Goal: Task Accomplishment & Management: Use online tool/utility

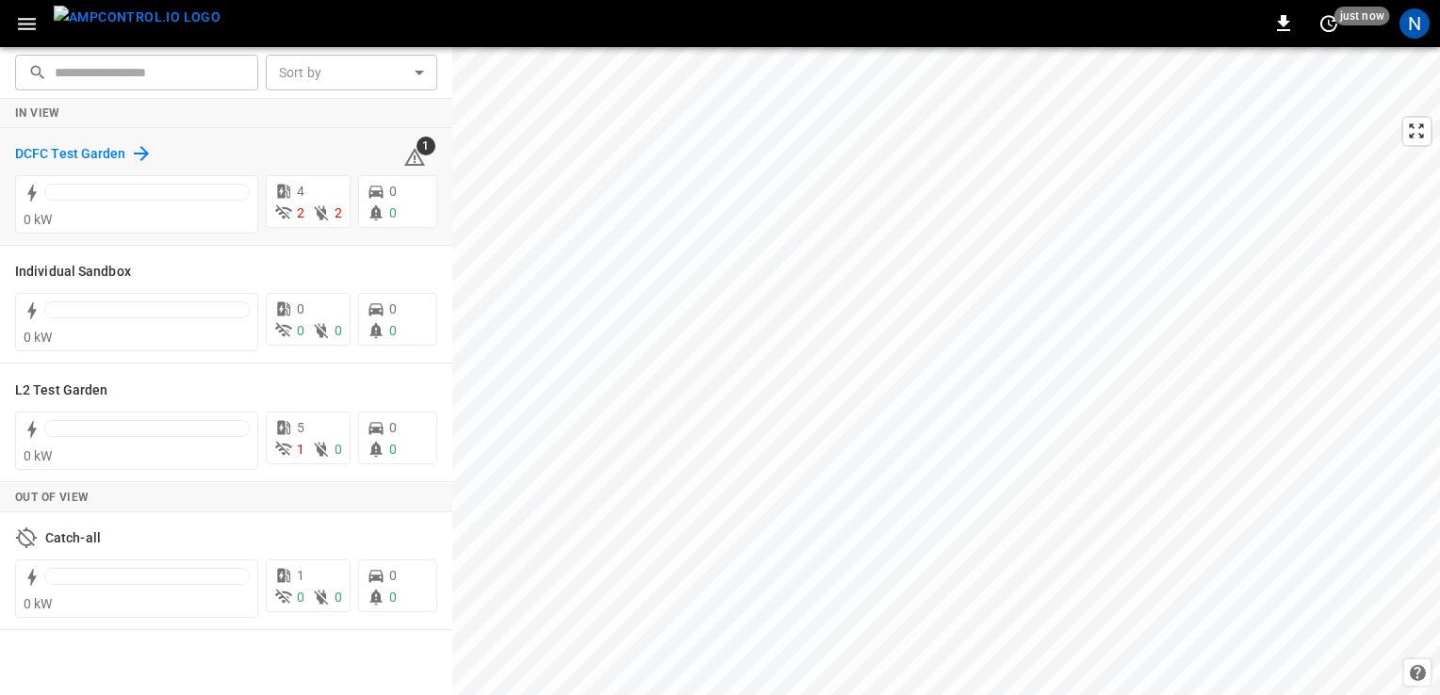
click at [90, 153] on h6 "DCFC Test Garden" at bounding box center [70, 154] width 111 height 21
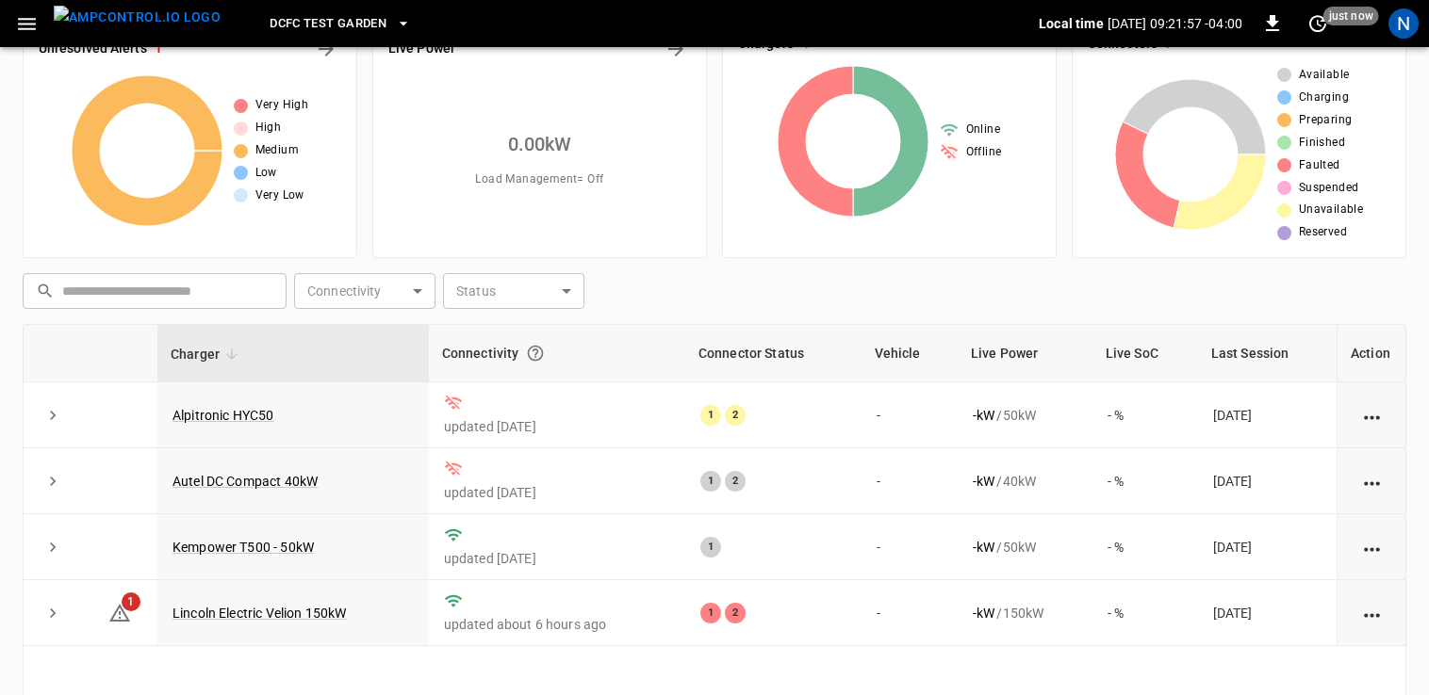
scroll to position [94, 0]
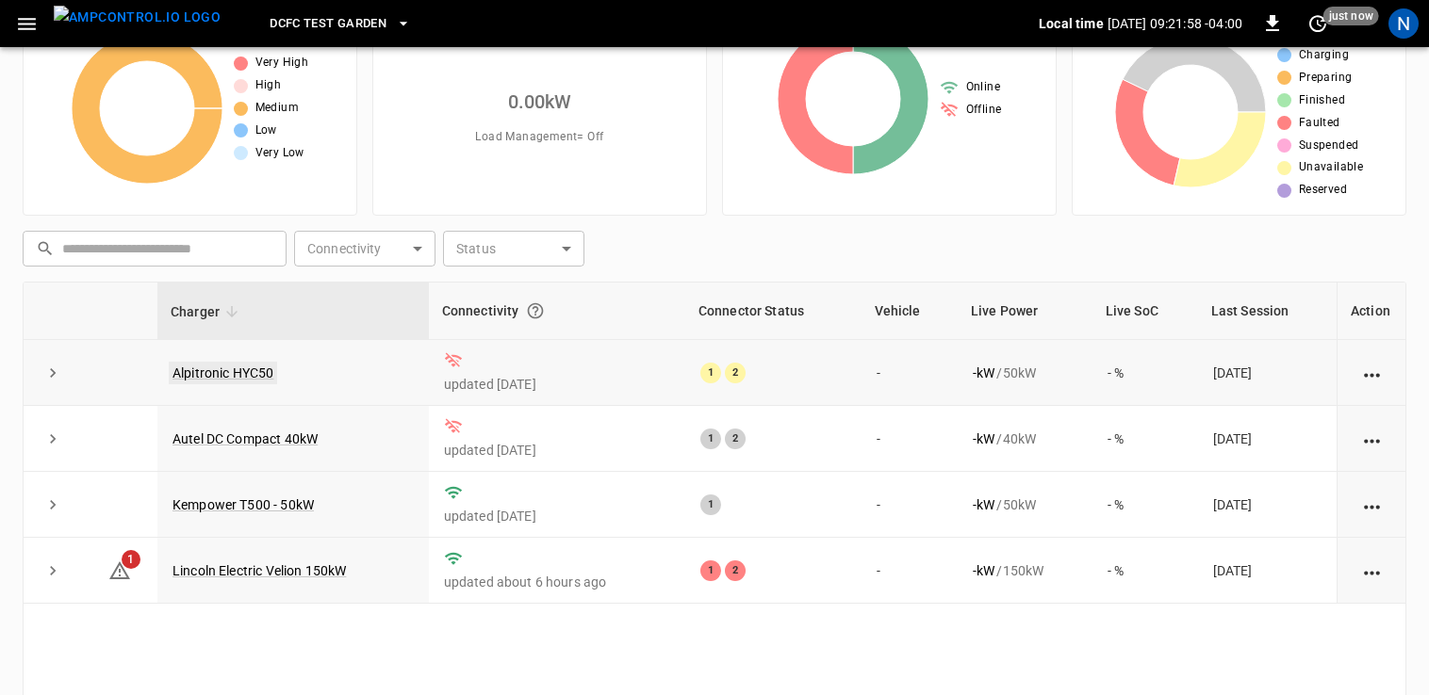
click at [235, 371] on link "Alpitronic HYC50" at bounding box center [223, 373] width 108 height 23
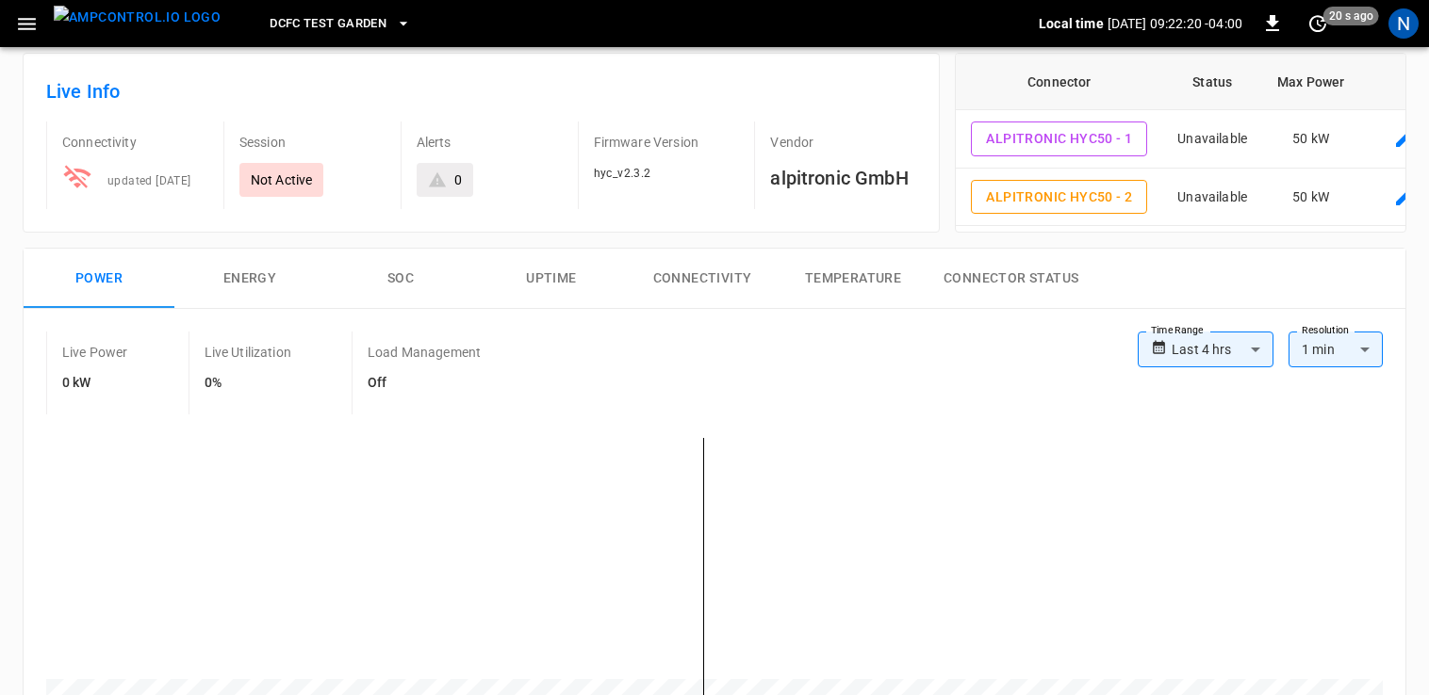
scroll to position [94, 0]
click at [302, 277] on button "Energy" at bounding box center [249, 278] width 151 height 60
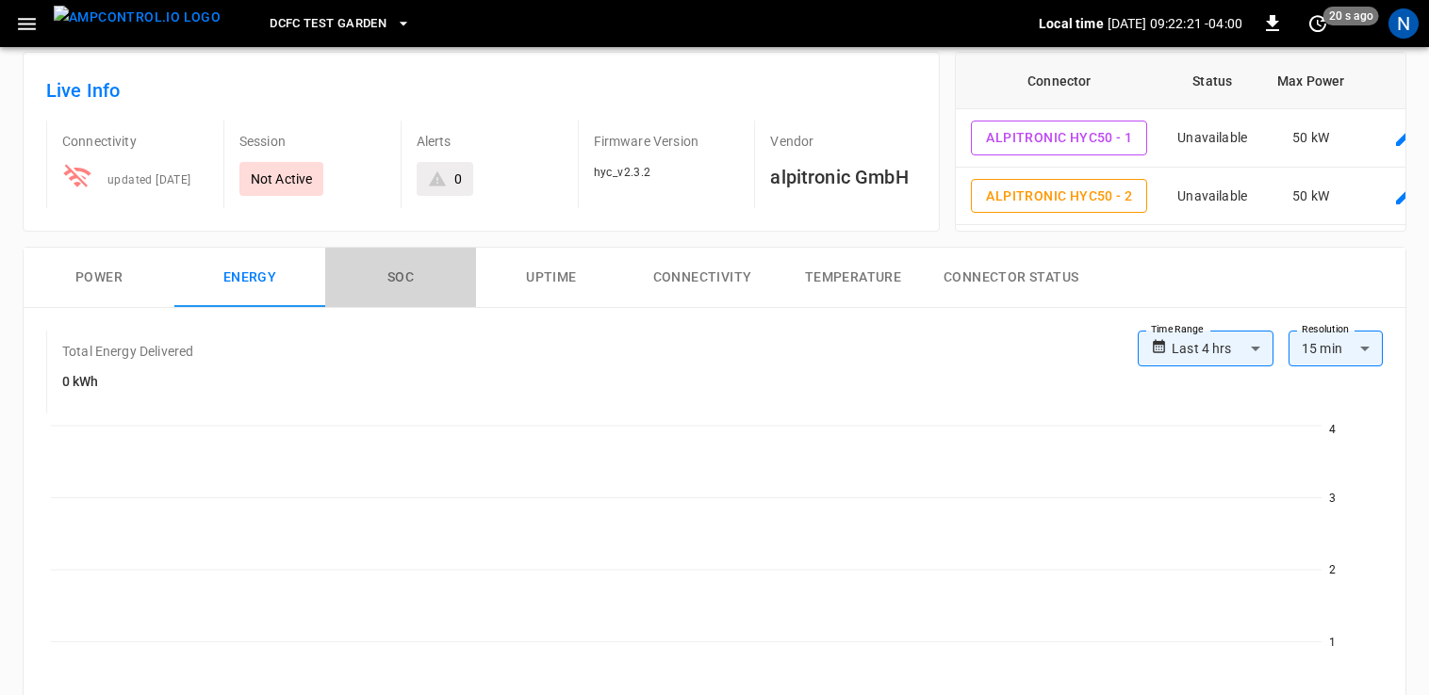
click at [416, 293] on button "SOC" at bounding box center [400, 278] width 151 height 60
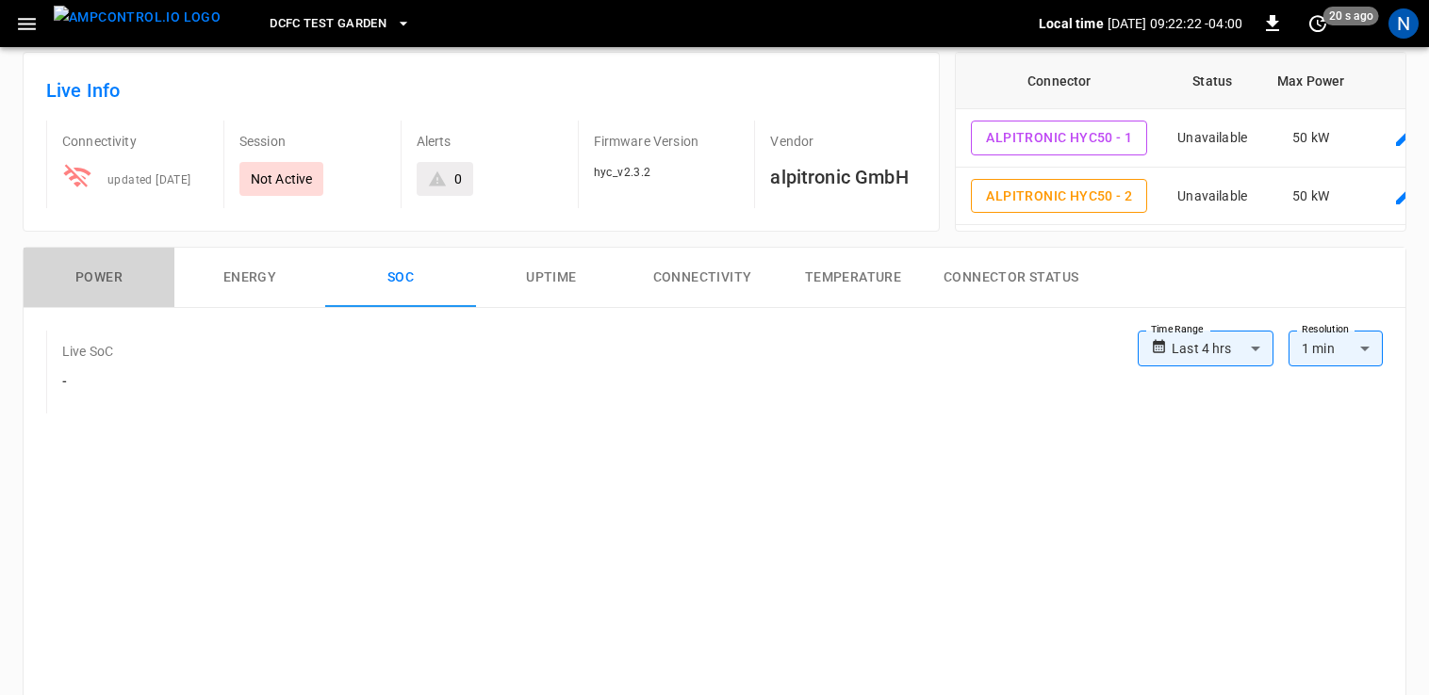
click at [116, 294] on button "Power" at bounding box center [99, 278] width 151 height 60
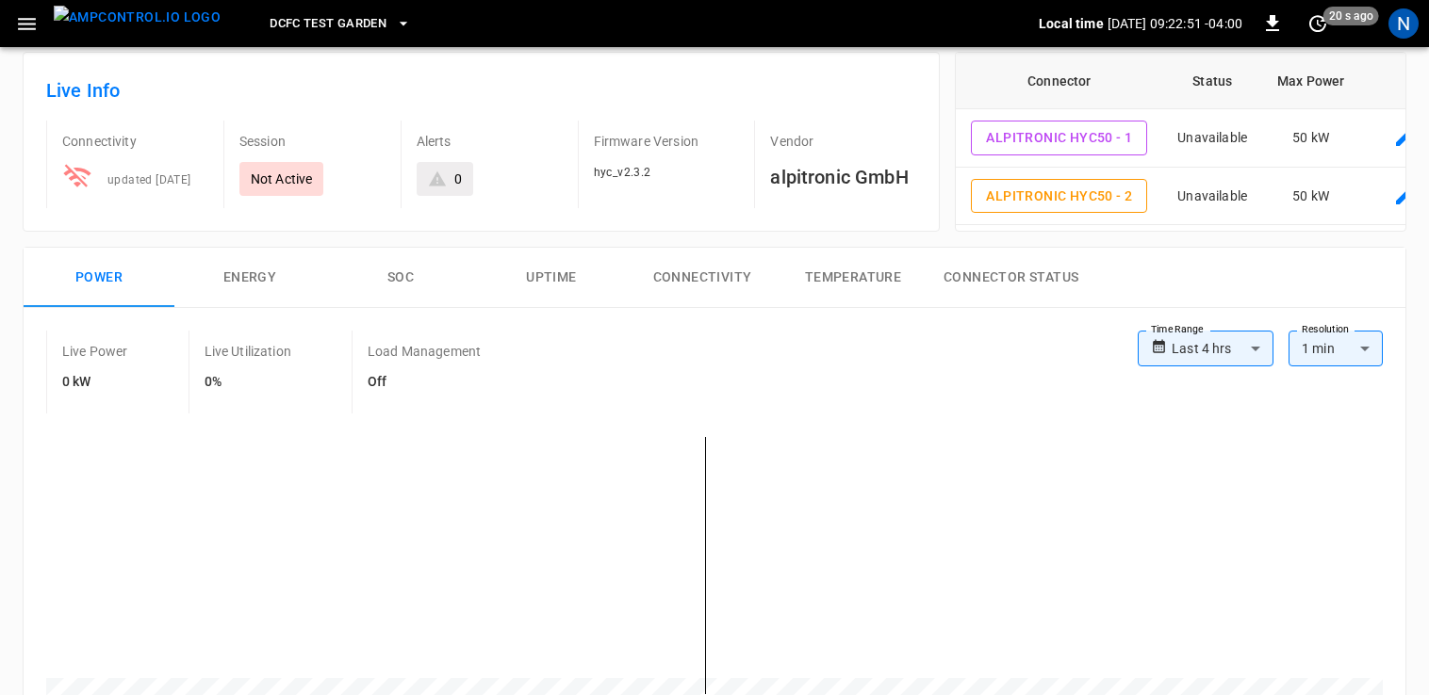
click at [1032, 302] on button "Connector Status" at bounding box center [1010, 278] width 165 height 60
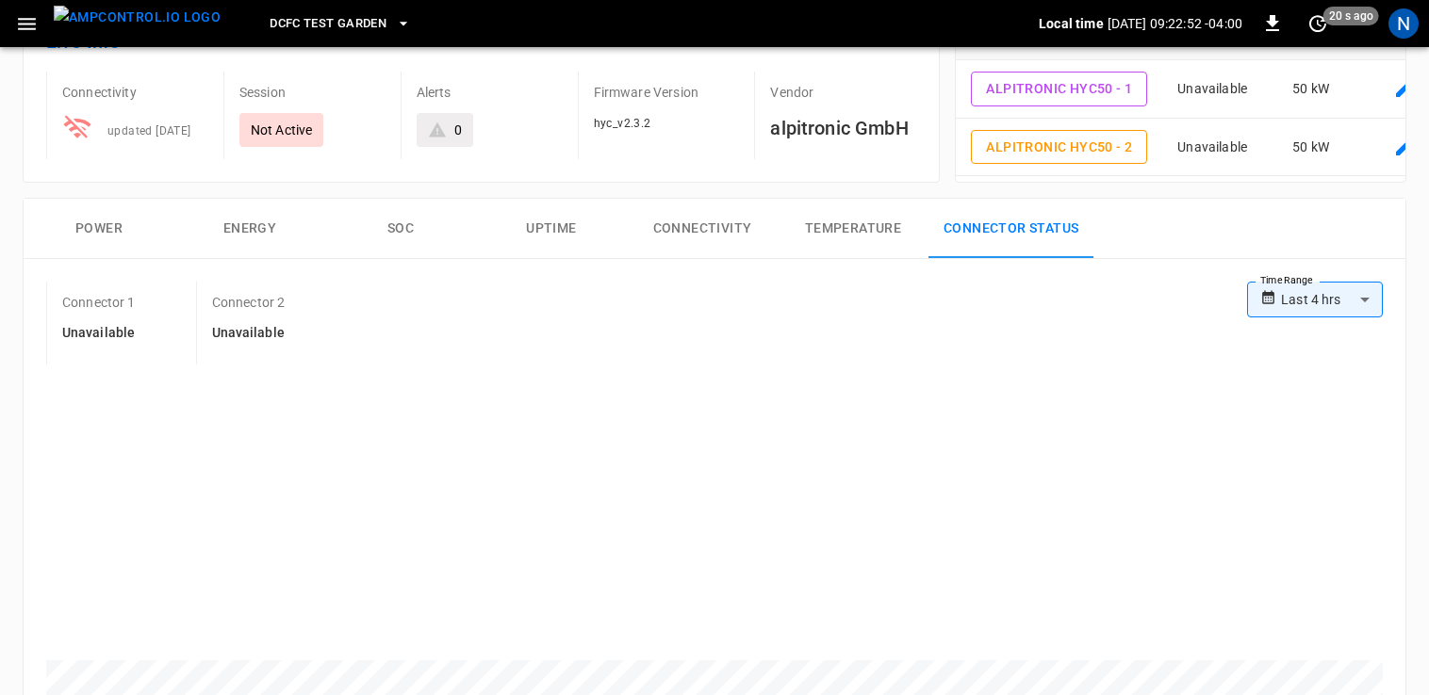
scroll to position [188, 0]
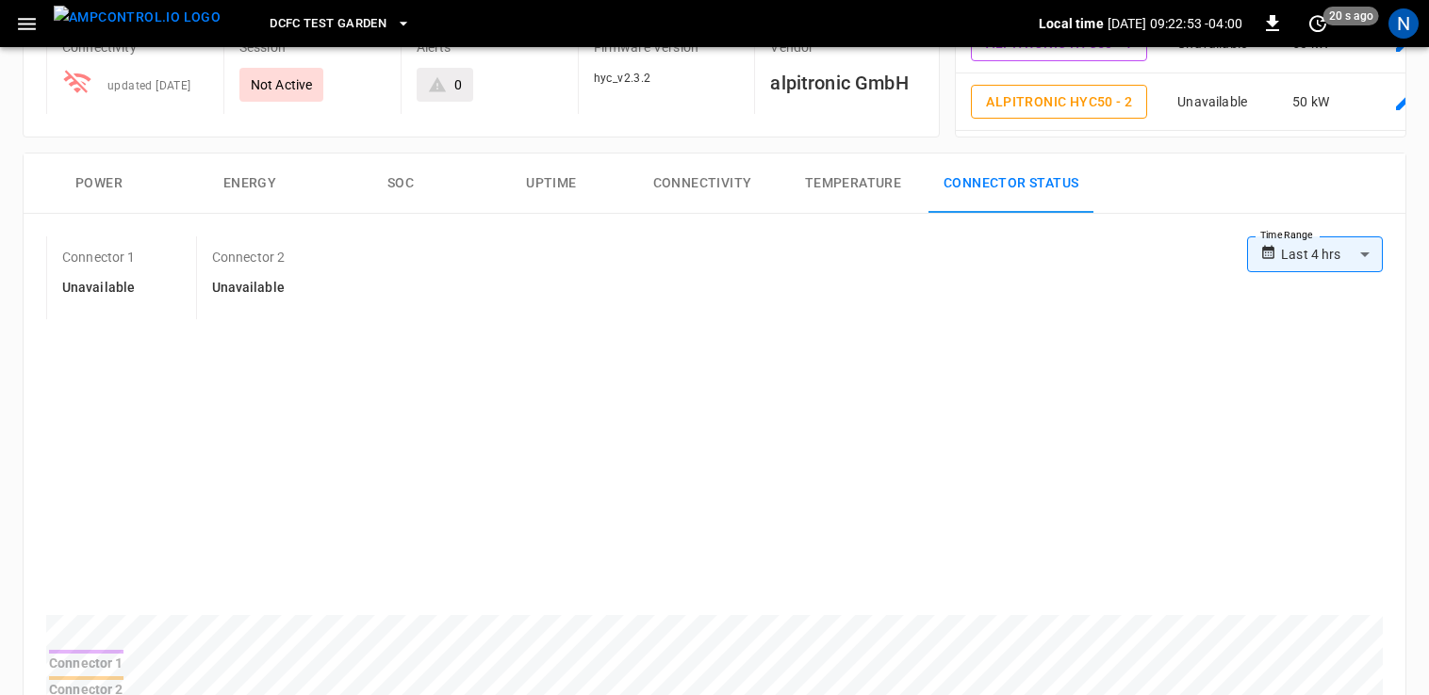
click at [122, 205] on button "Power" at bounding box center [99, 184] width 151 height 60
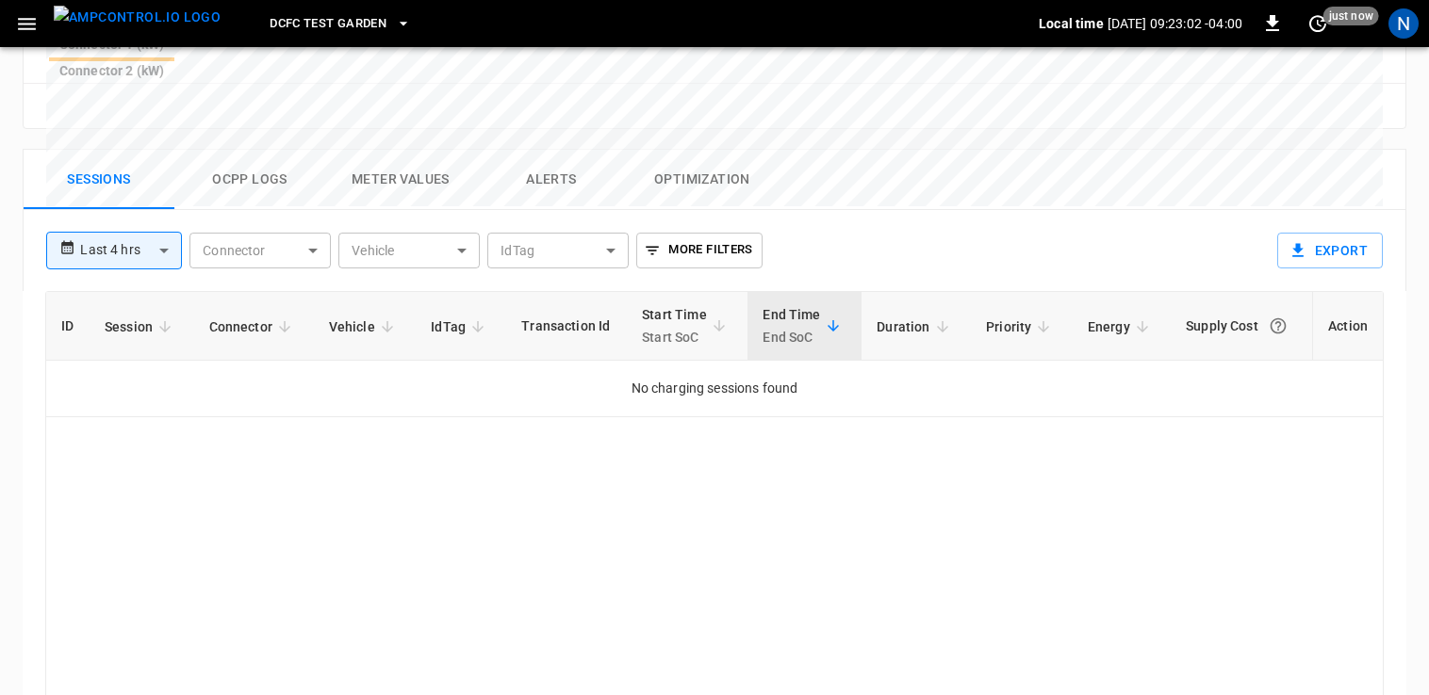
scroll to position [767, 0]
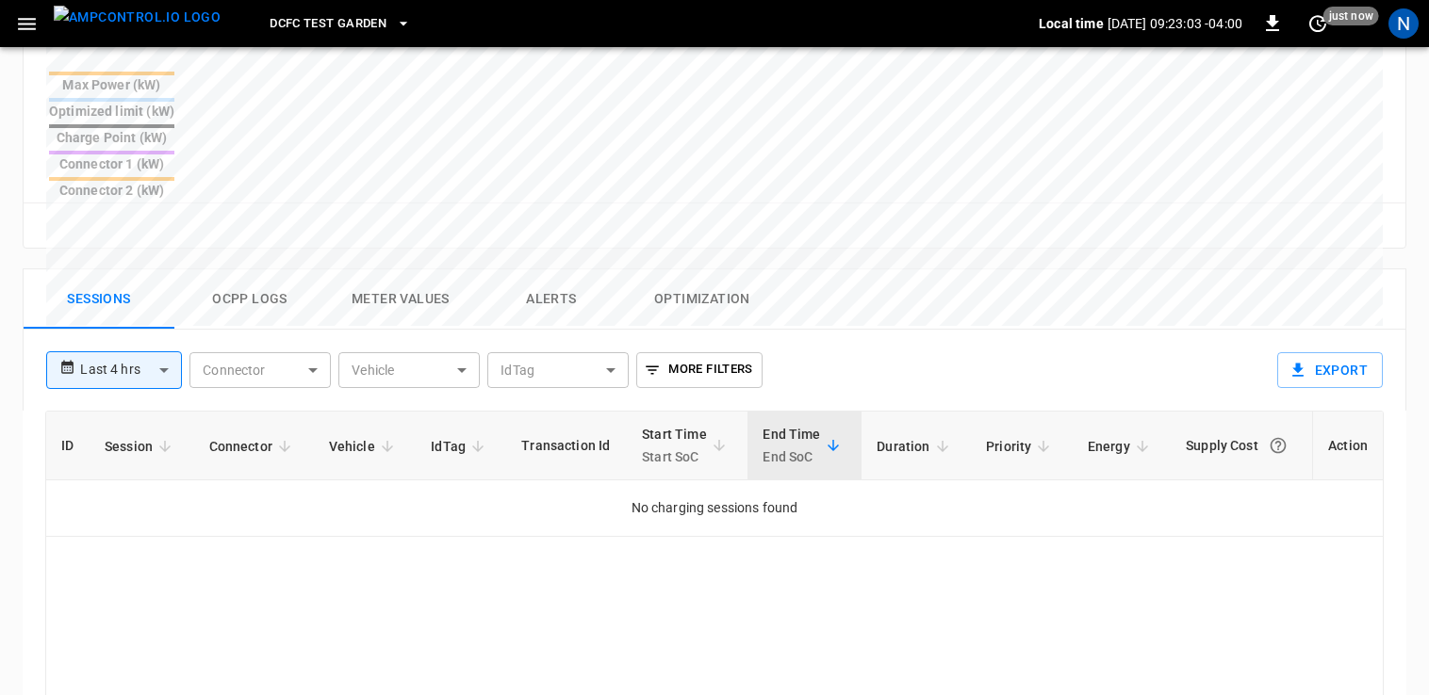
click at [263, 269] on button "Ocpp logs" at bounding box center [249, 299] width 151 height 60
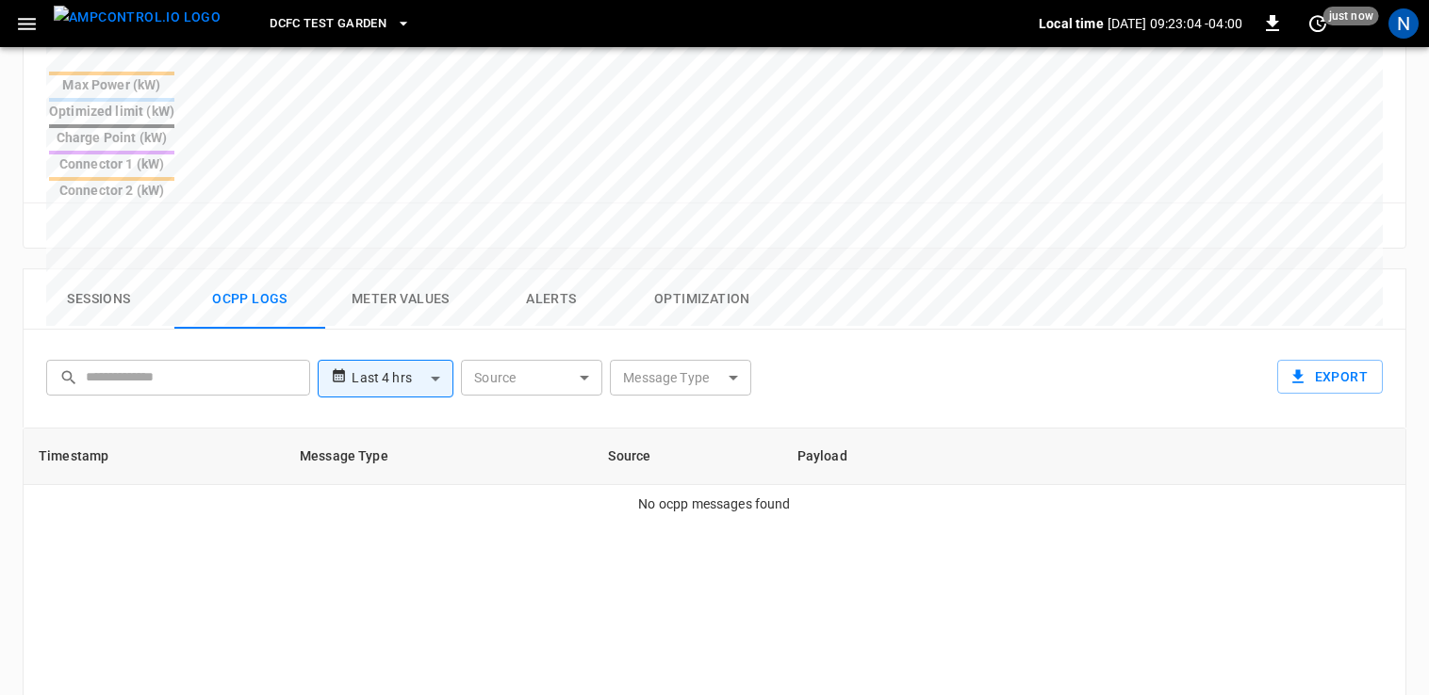
click at [431, 269] on button "Meter Values" at bounding box center [400, 299] width 151 height 60
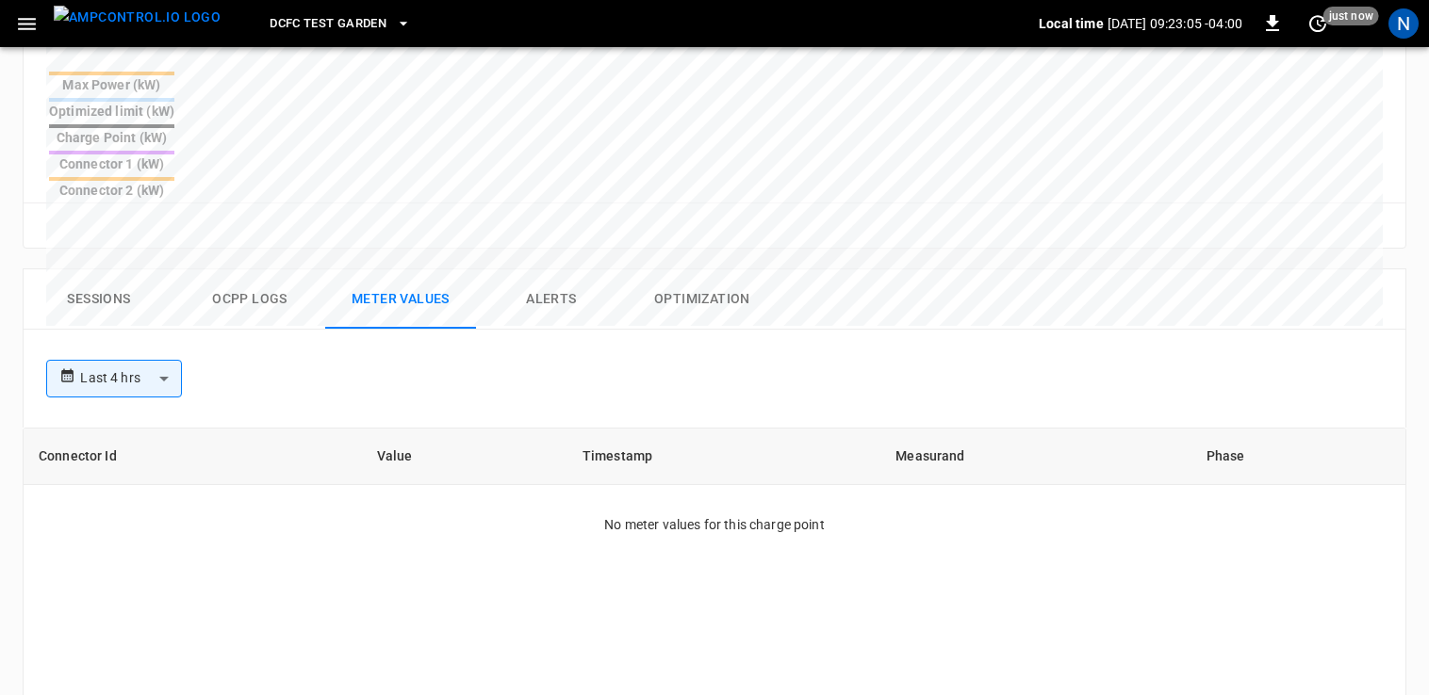
click at [568, 269] on button "Alerts" at bounding box center [551, 299] width 151 height 60
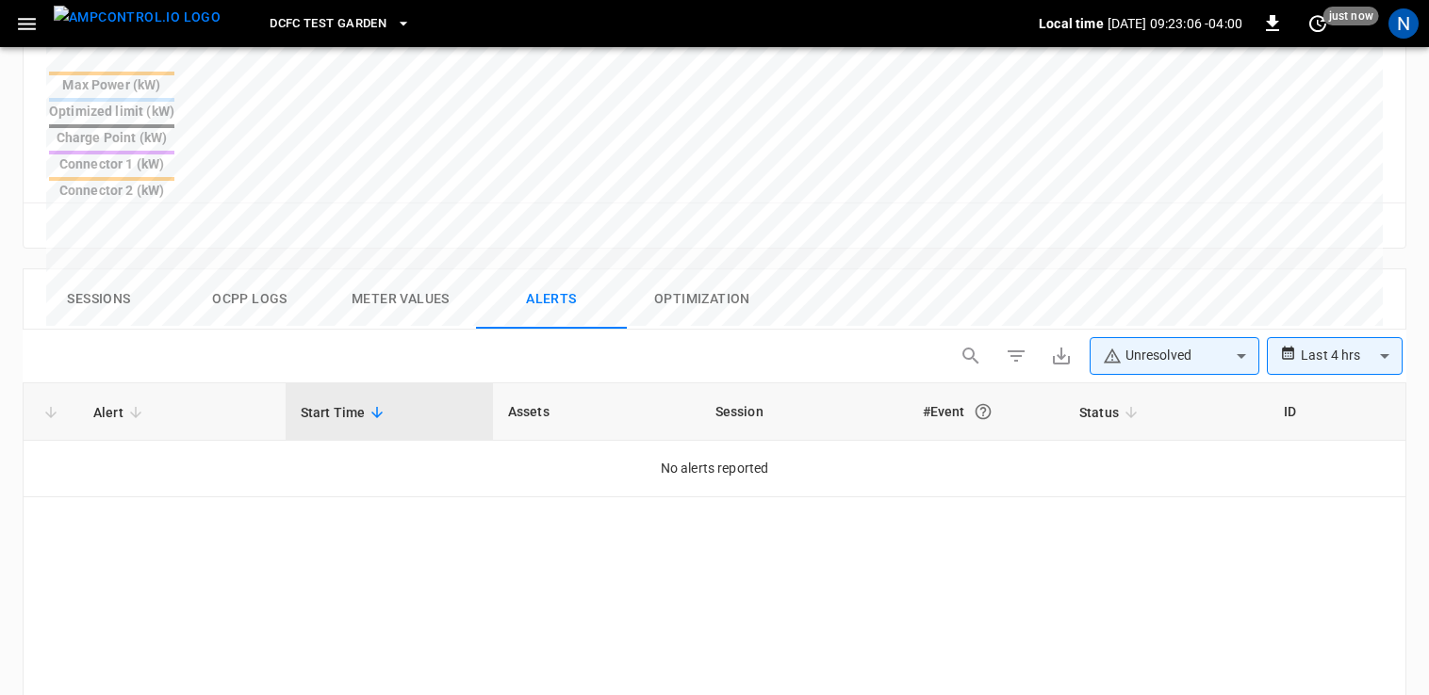
click at [625, 269] on button "Alerts" at bounding box center [551, 299] width 151 height 60
click at [646, 269] on button "Optimization" at bounding box center [702, 299] width 151 height 60
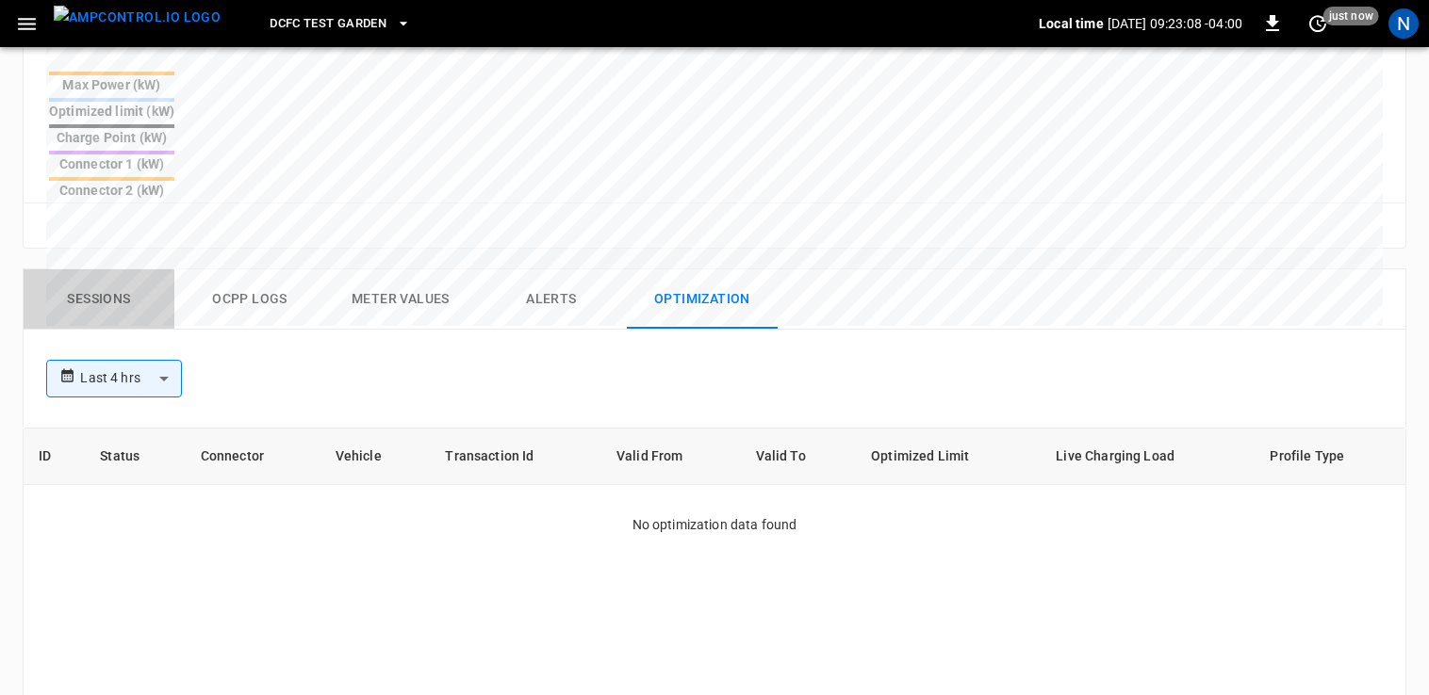
click at [122, 269] on button "Sessions" at bounding box center [99, 299] width 151 height 60
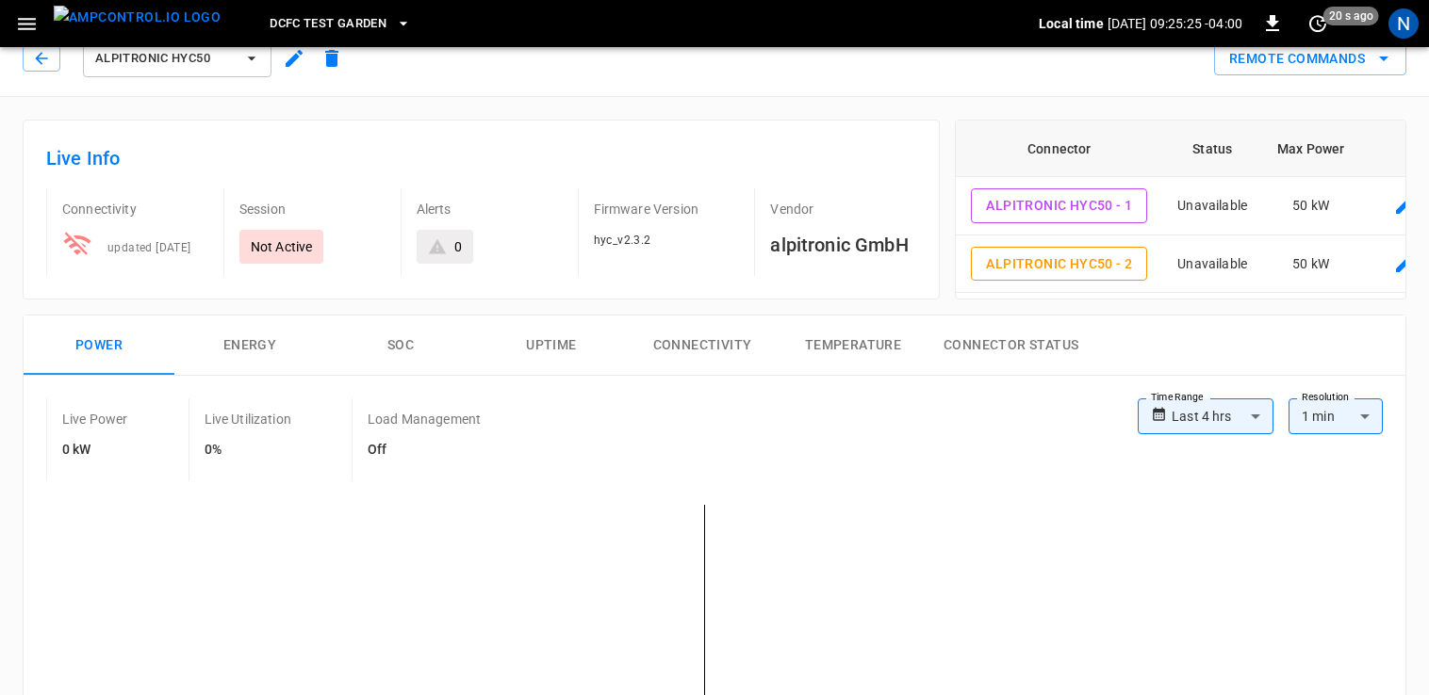
scroll to position [0, 0]
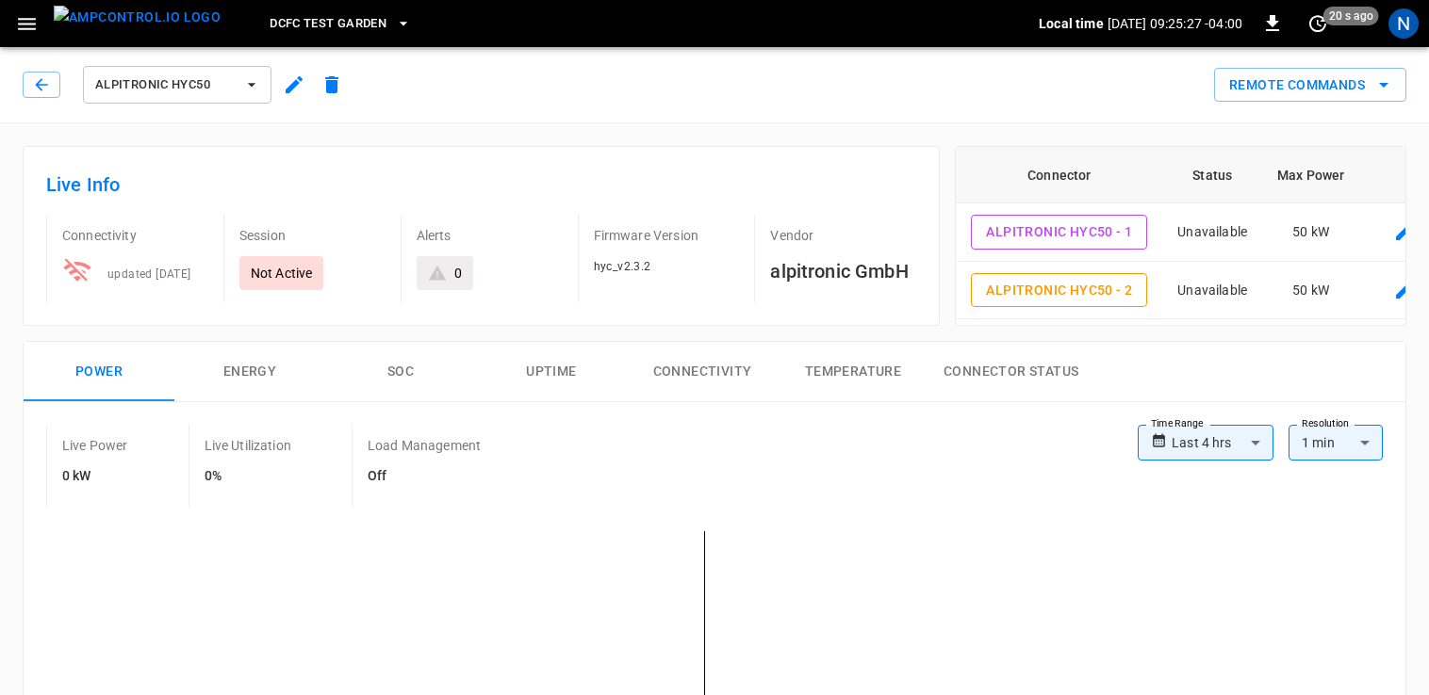
click at [296, 82] on icon "button" at bounding box center [294, 84] width 17 height 17
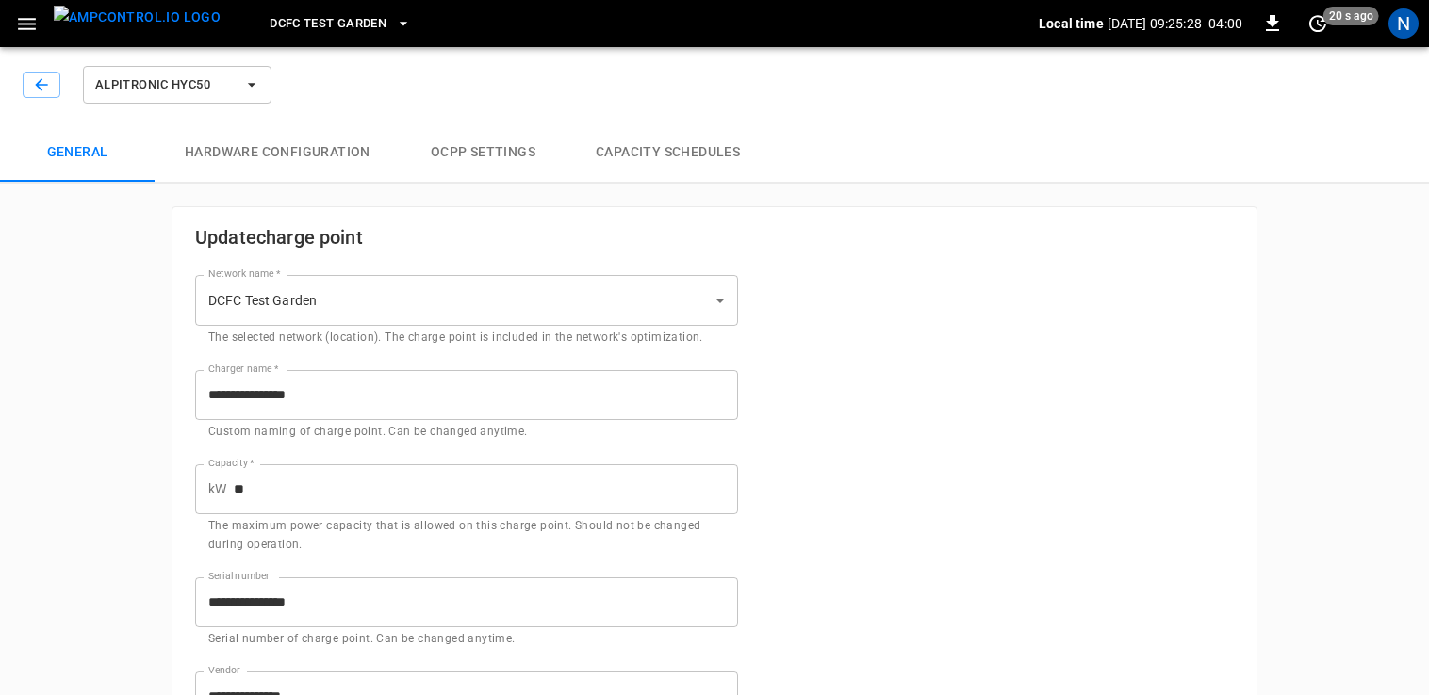
type input "**********"
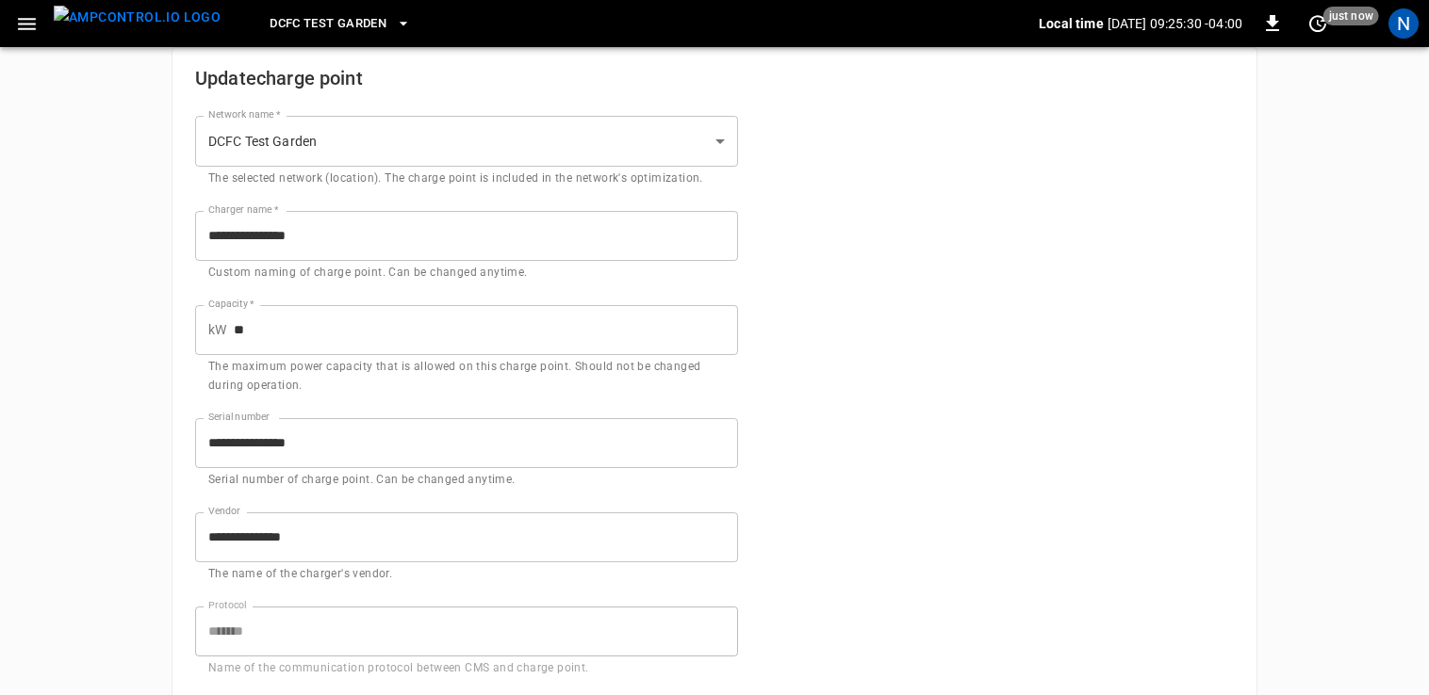
scroll to position [188, 0]
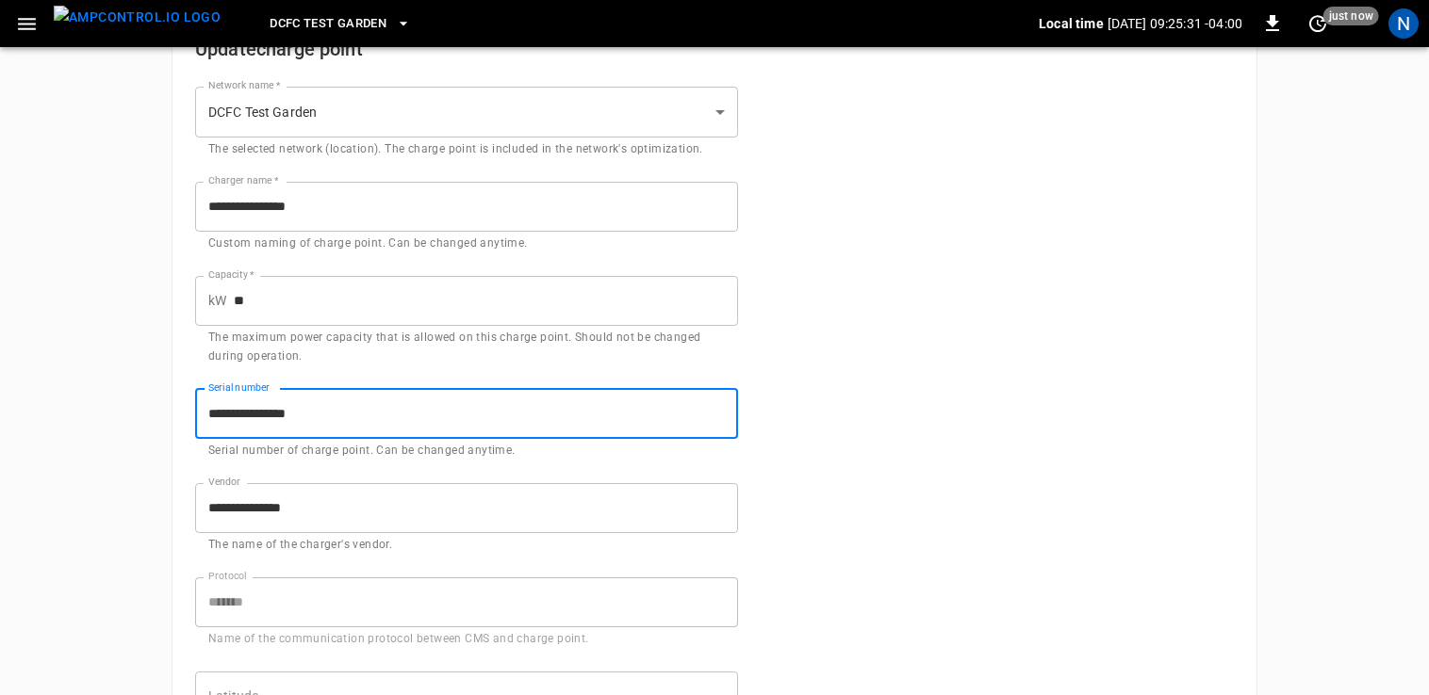
drag, startPoint x: 426, startPoint y: 418, endPoint x: 151, endPoint y: 446, distance: 276.5
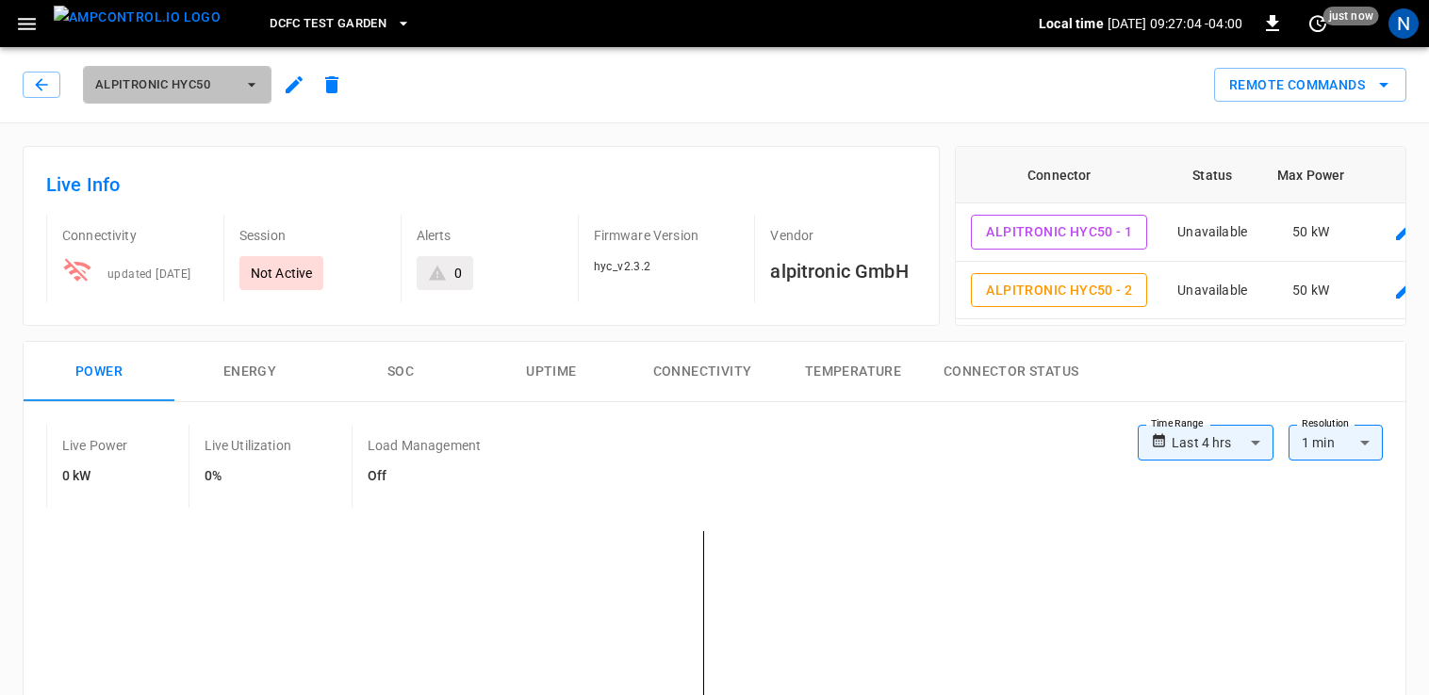
scroll to position [94, 0]
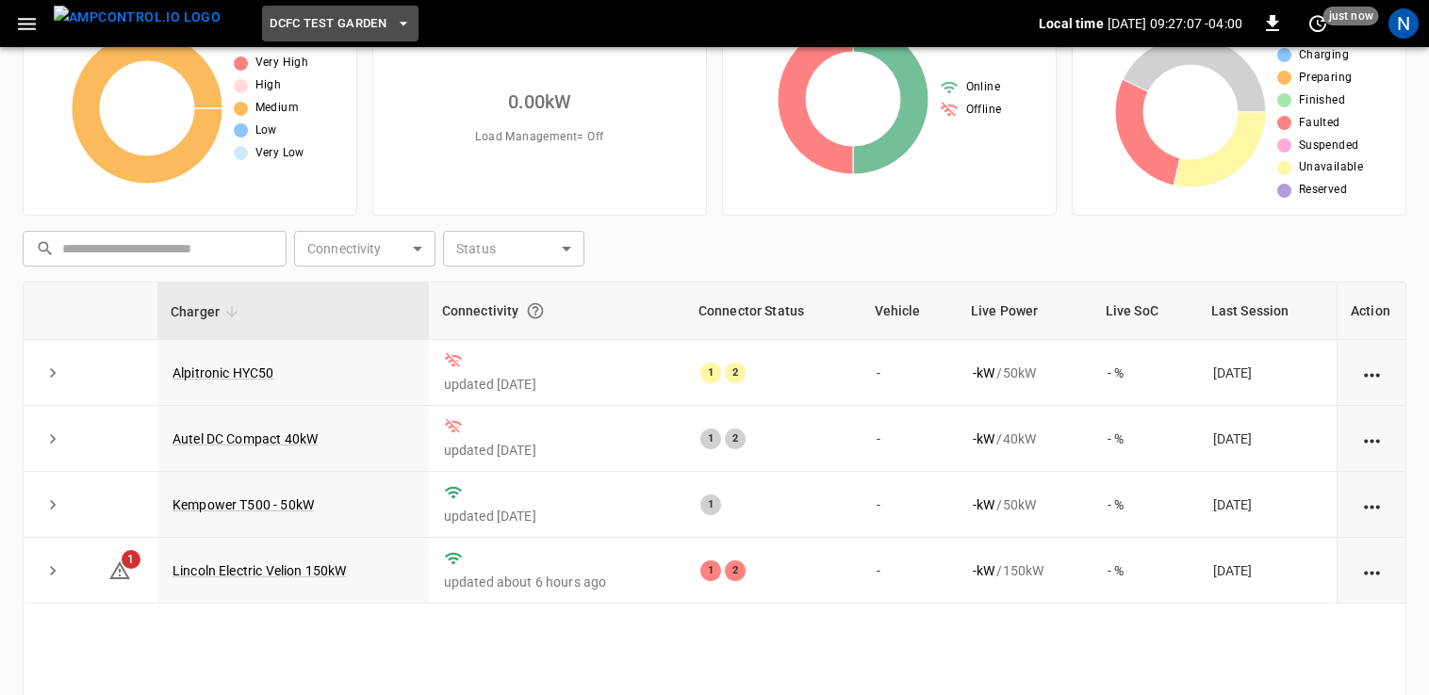
click at [318, 28] on span "DCFC Test Garden" at bounding box center [327, 24] width 117 height 22
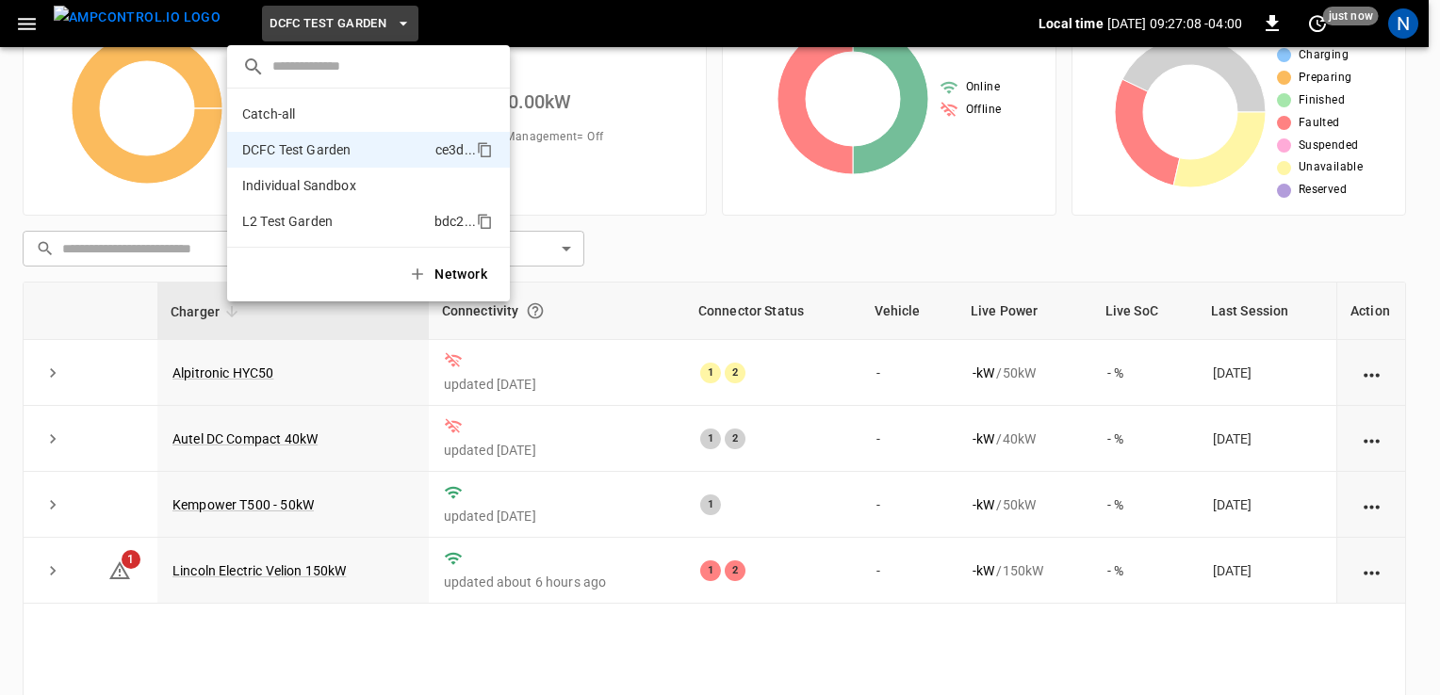
click at [308, 214] on p "L2 Test Garden" at bounding box center [334, 221] width 185 height 19
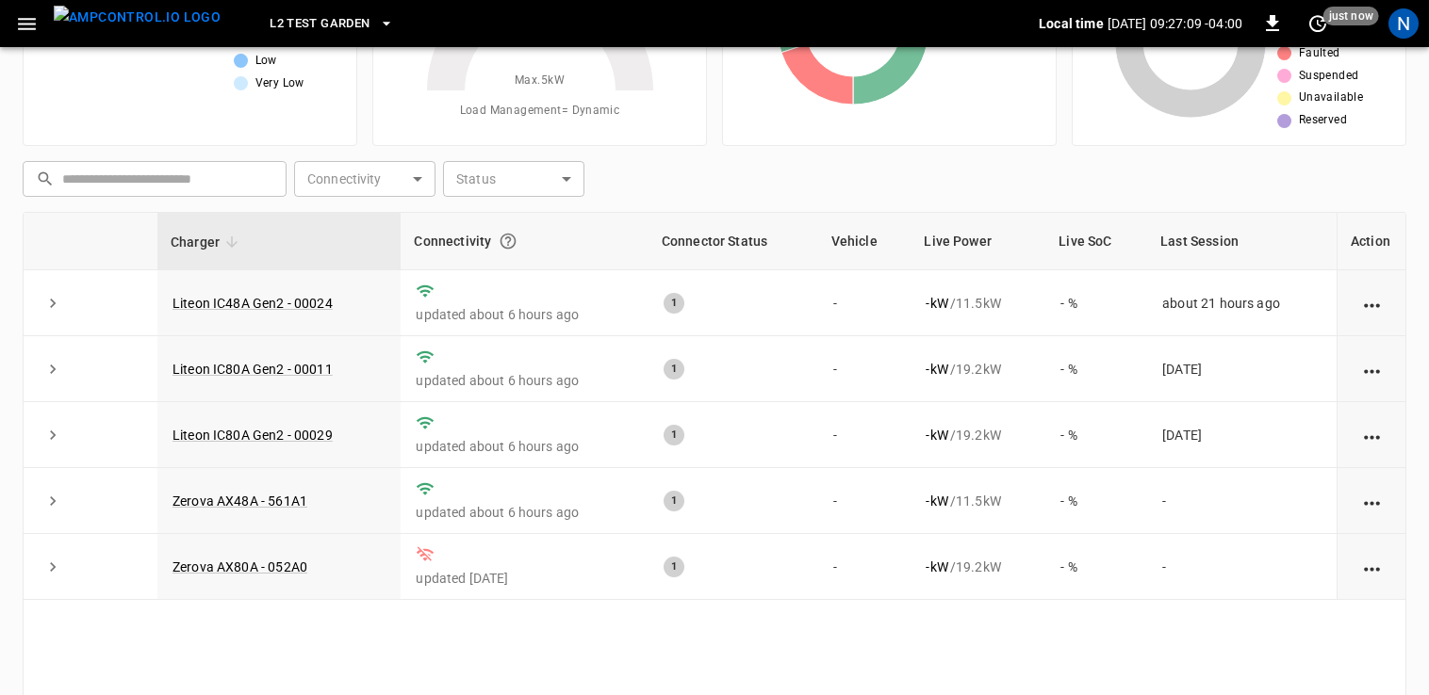
scroll to position [239, 0]
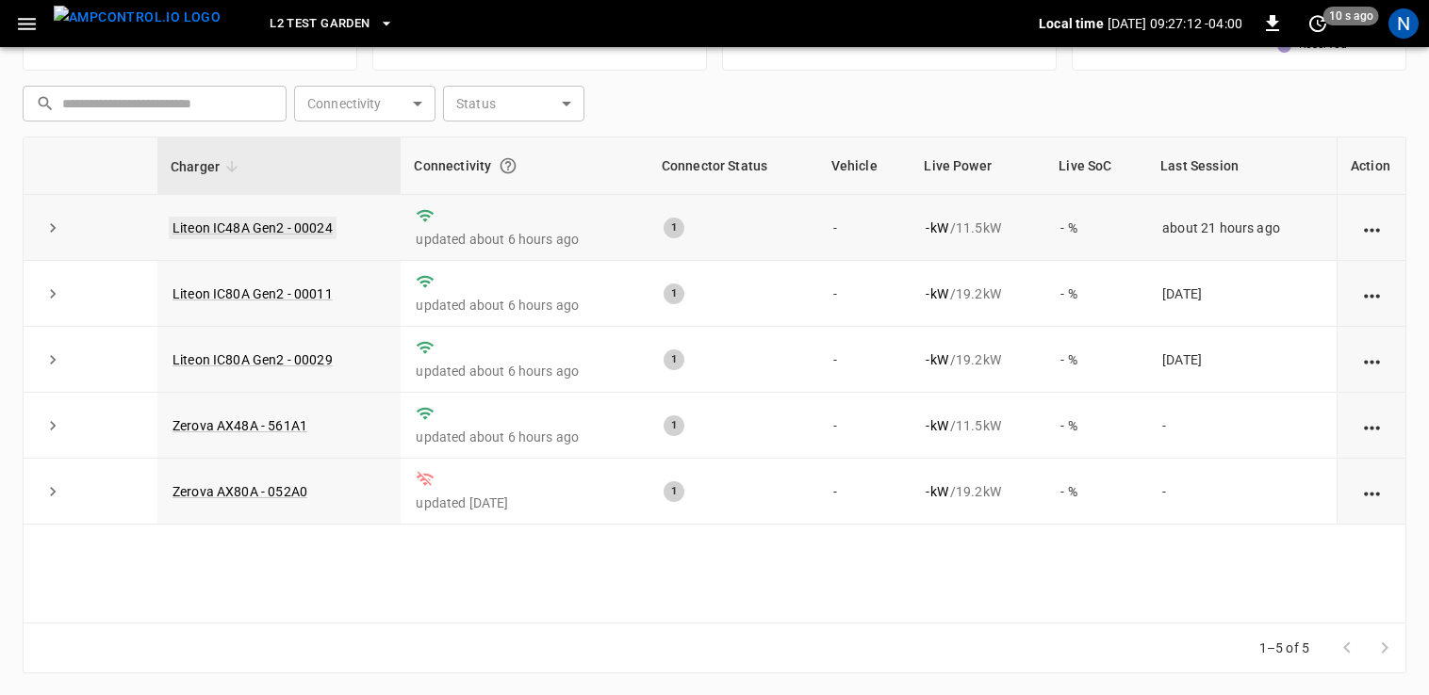
click at [271, 230] on link "Liteon IC48A Gen2 - 00024" at bounding box center [253, 228] width 168 height 23
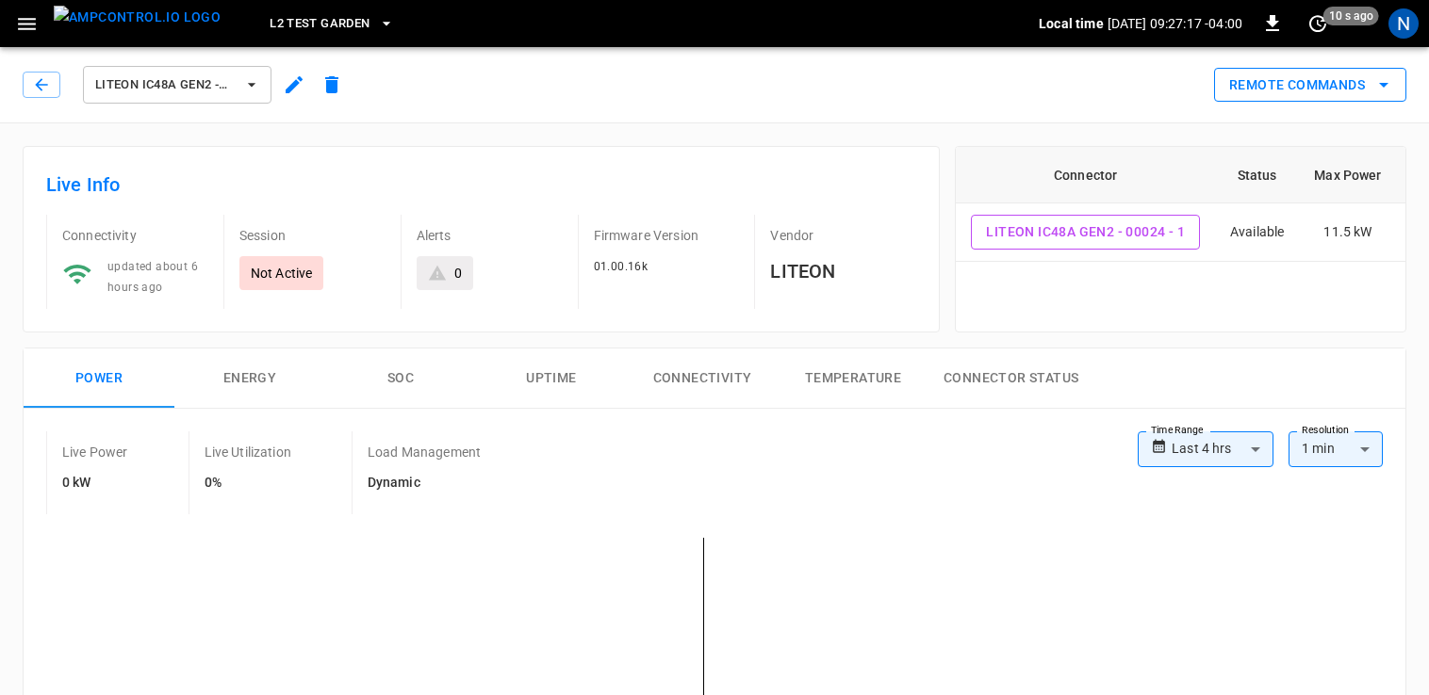
click at [1241, 83] on button "Remote Commands" at bounding box center [1310, 85] width 192 height 35
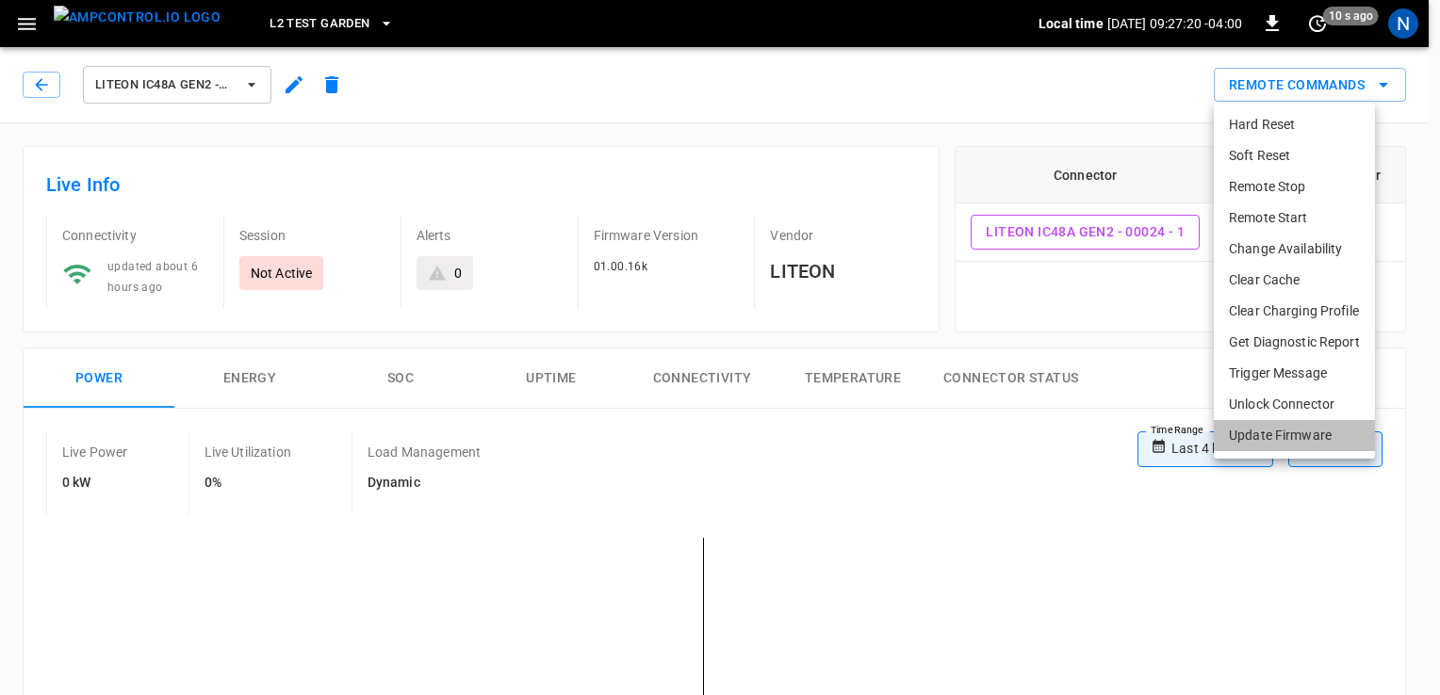
click at [1288, 430] on li "Update Firmware" at bounding box center [1294, 435] width 161 height 31
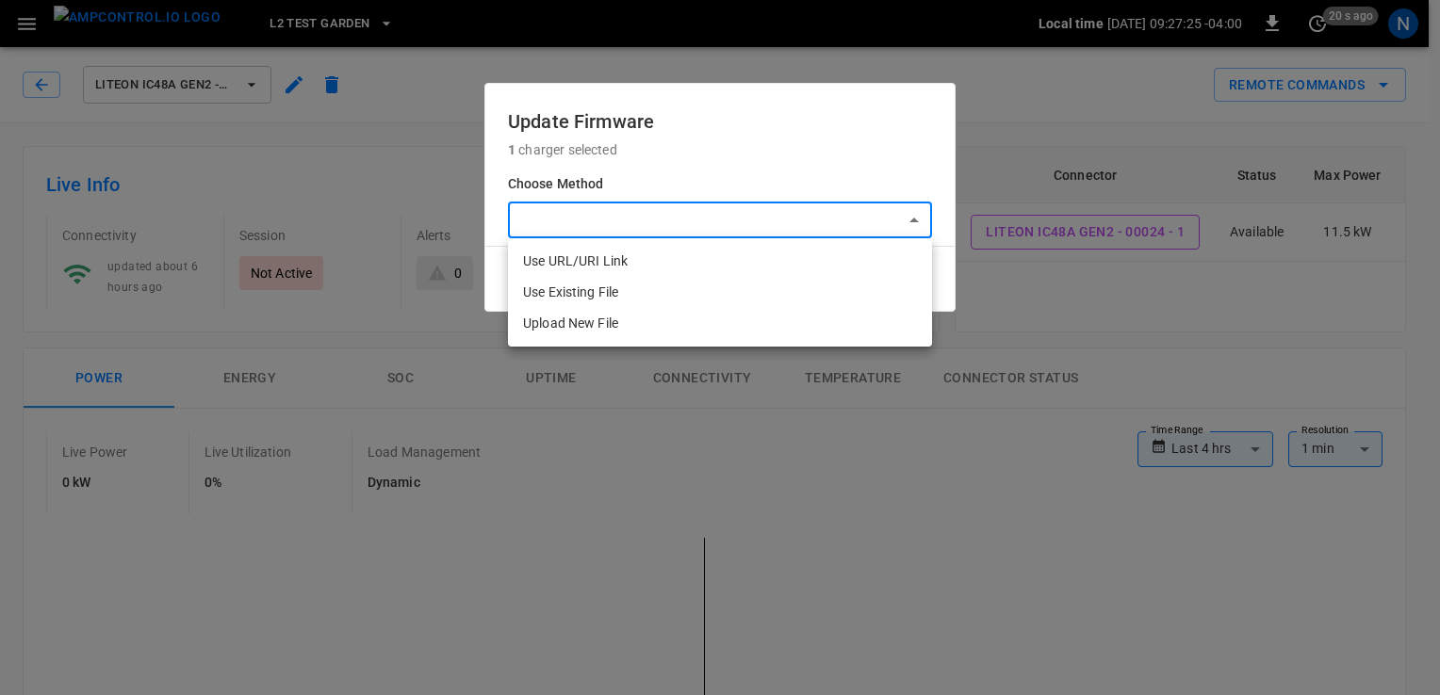
click at [679, 318] on li "Upload New File" at bounding box center [720, 323] width 424 height 31
type input "**********"
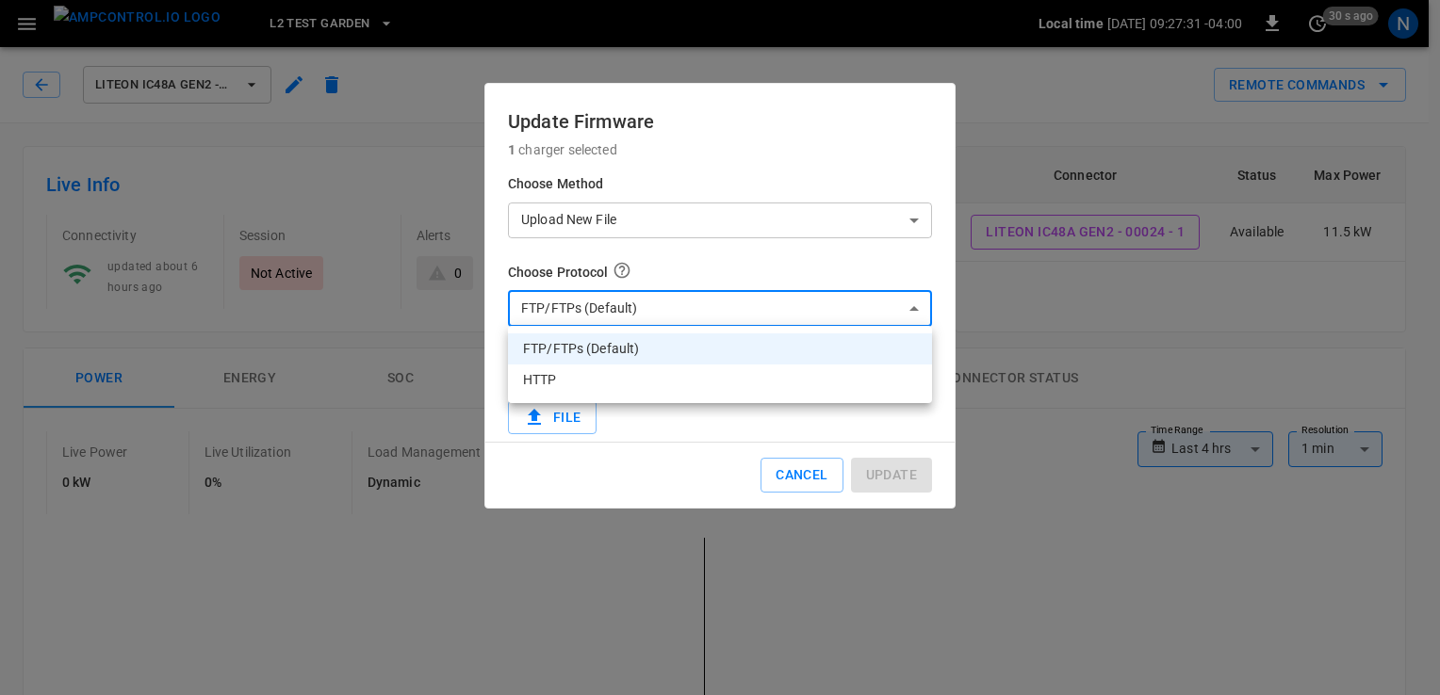
click at [707, 315] on div at bounding box center [720, 347] width 1440 height 695
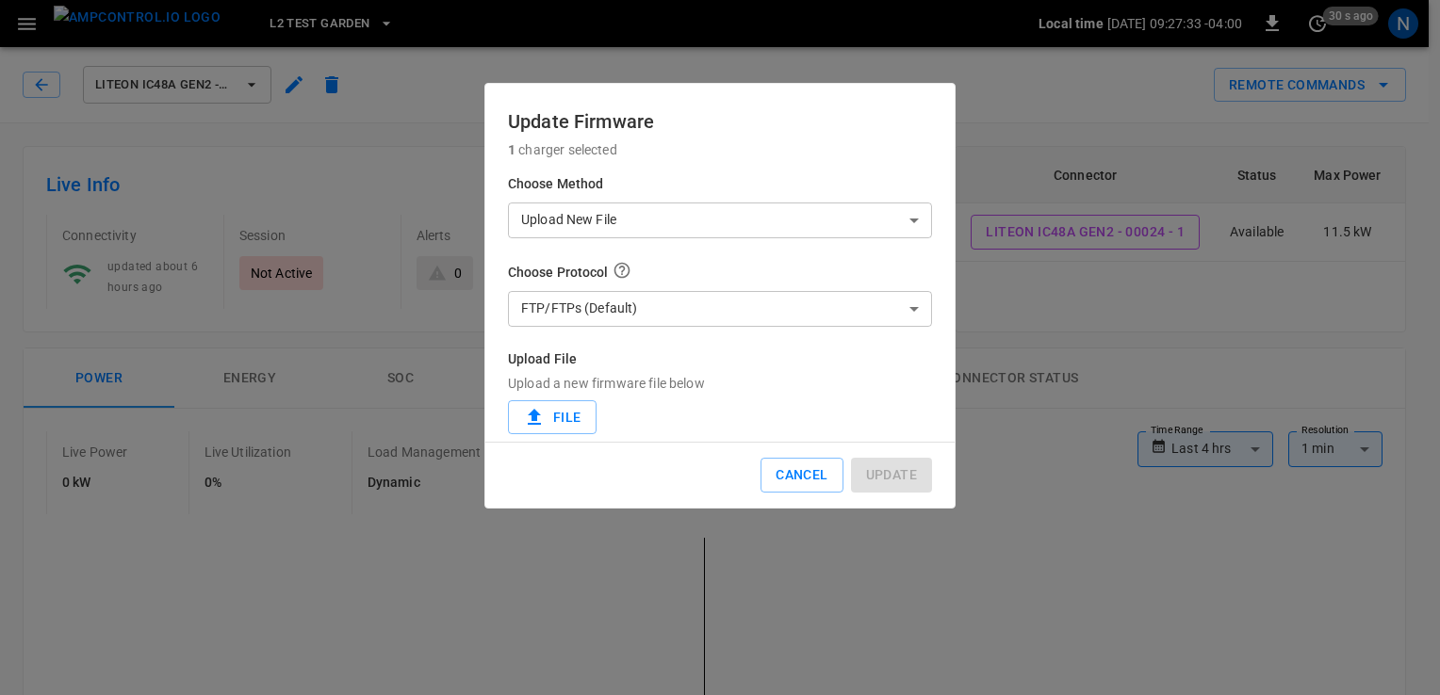
click at [703, 337] on div "Choose Protocol FTP/FTPs (Default) *** ​ Upload File Upload a new firmware file…" at bounding box center [720, 347] width 424 height 173
click at [551, 405] on label "File" at bounding box center [552, 417] width 89 height 35
click at [0, 0] on input "File" at bounding box center [0, 0] width 0 height 0
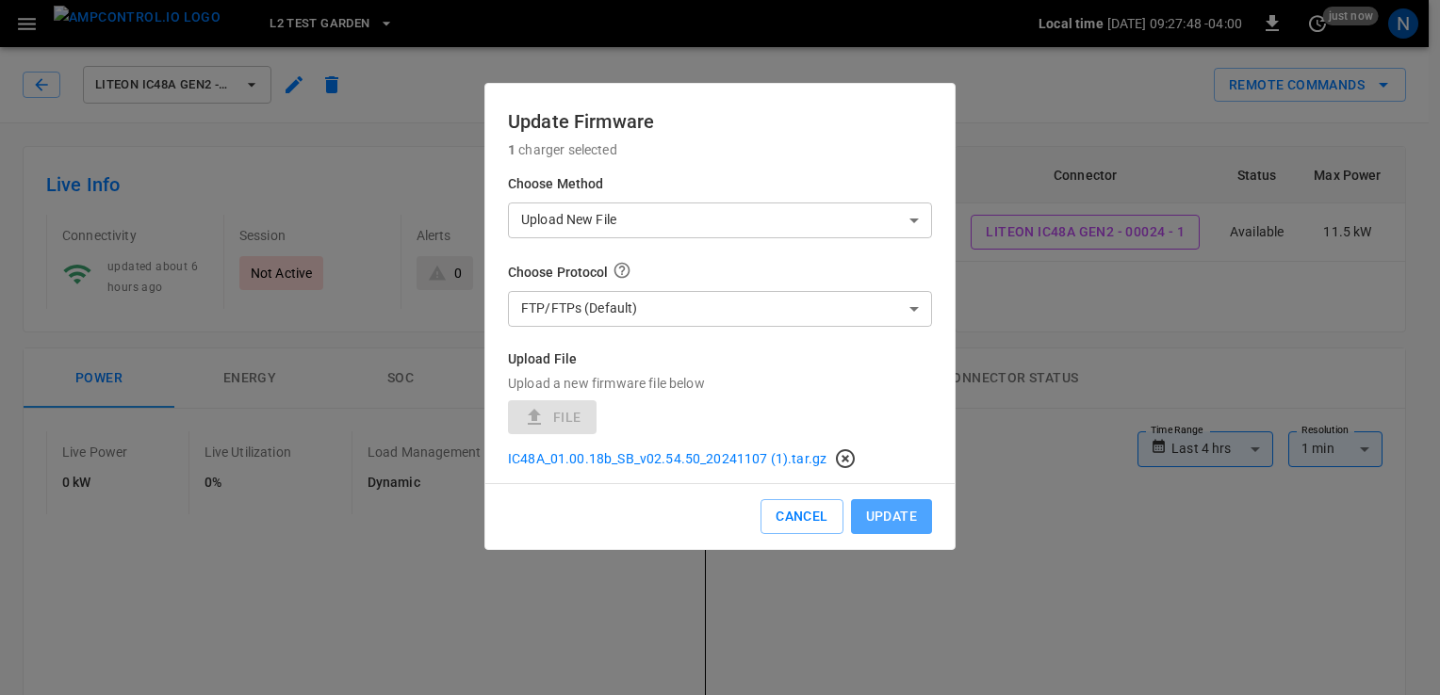
click at [889, 519] on button "Update" at bounding box center [891, 516] width 81 height 35
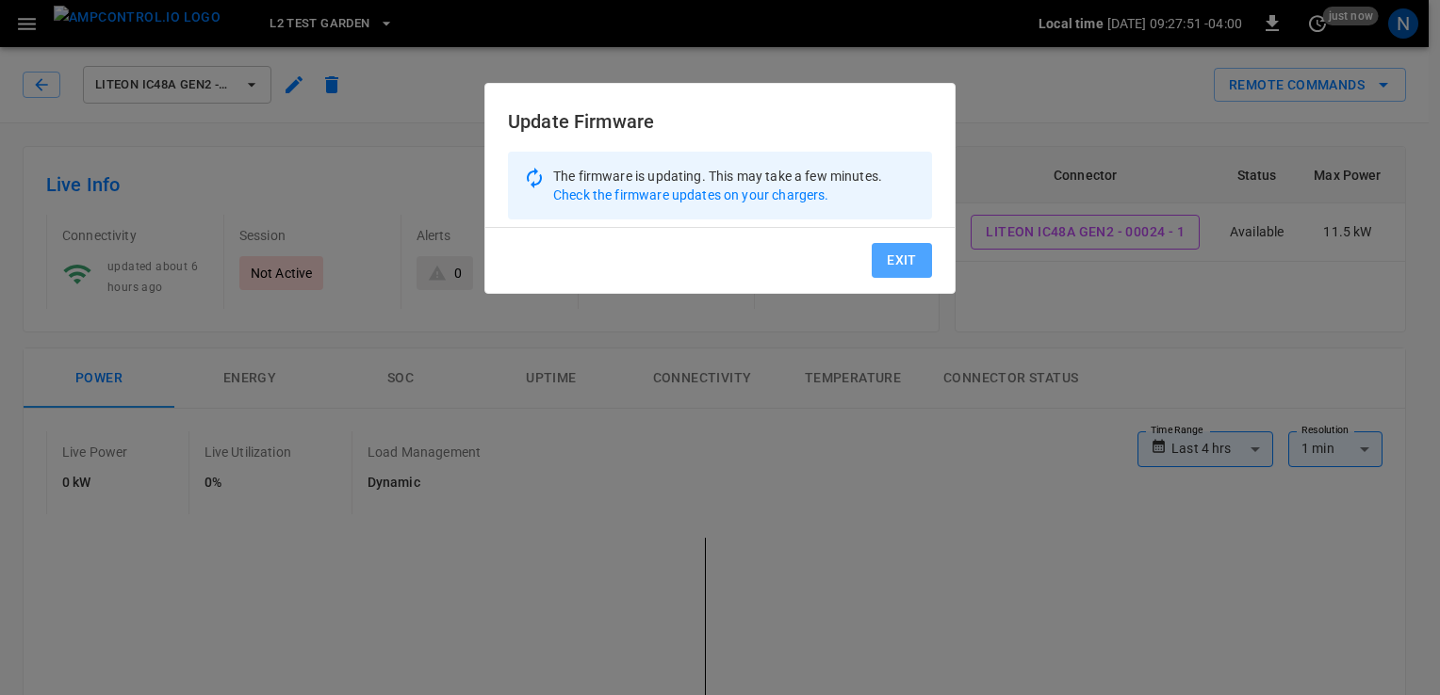
click at [906, 253] on button "Exit" at bounding box center [902, 260] width 60 height 35
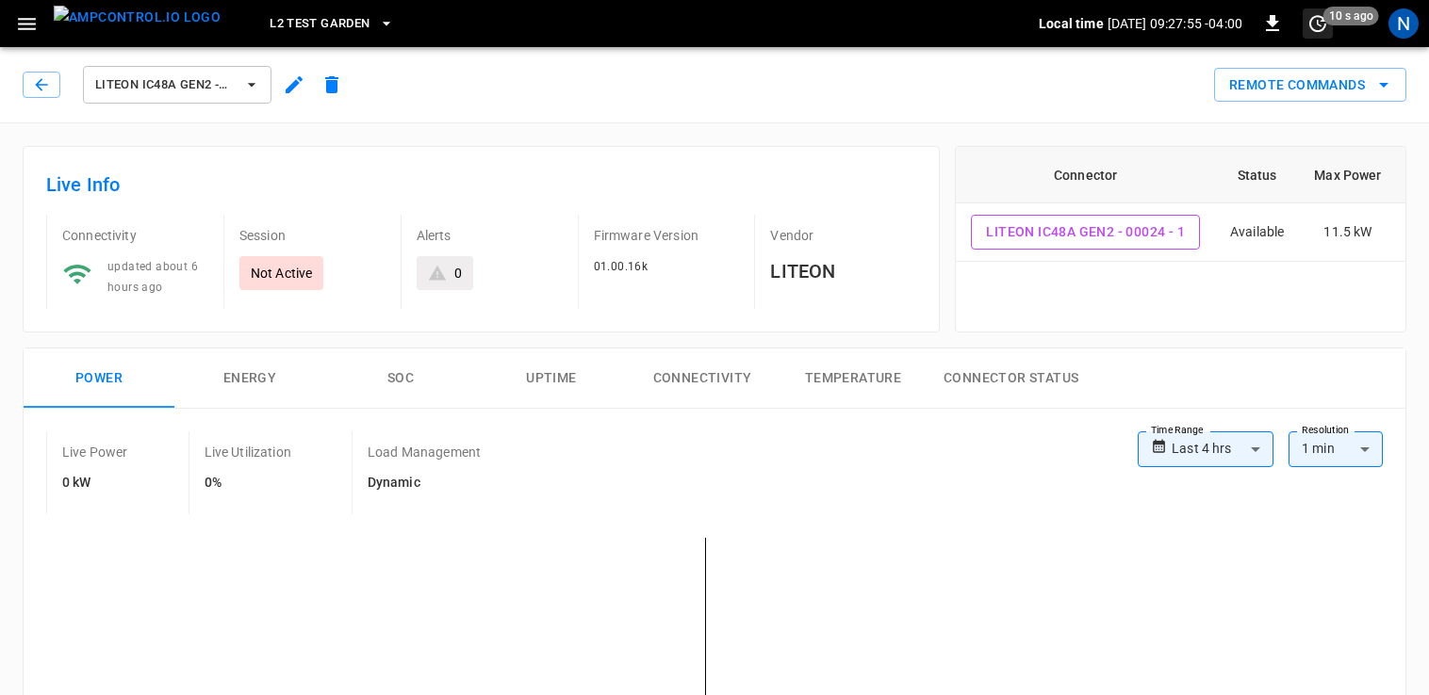
click at [1331, 17] on span "10 s ago" at bounding box center [1351, 16] width 56 height 19
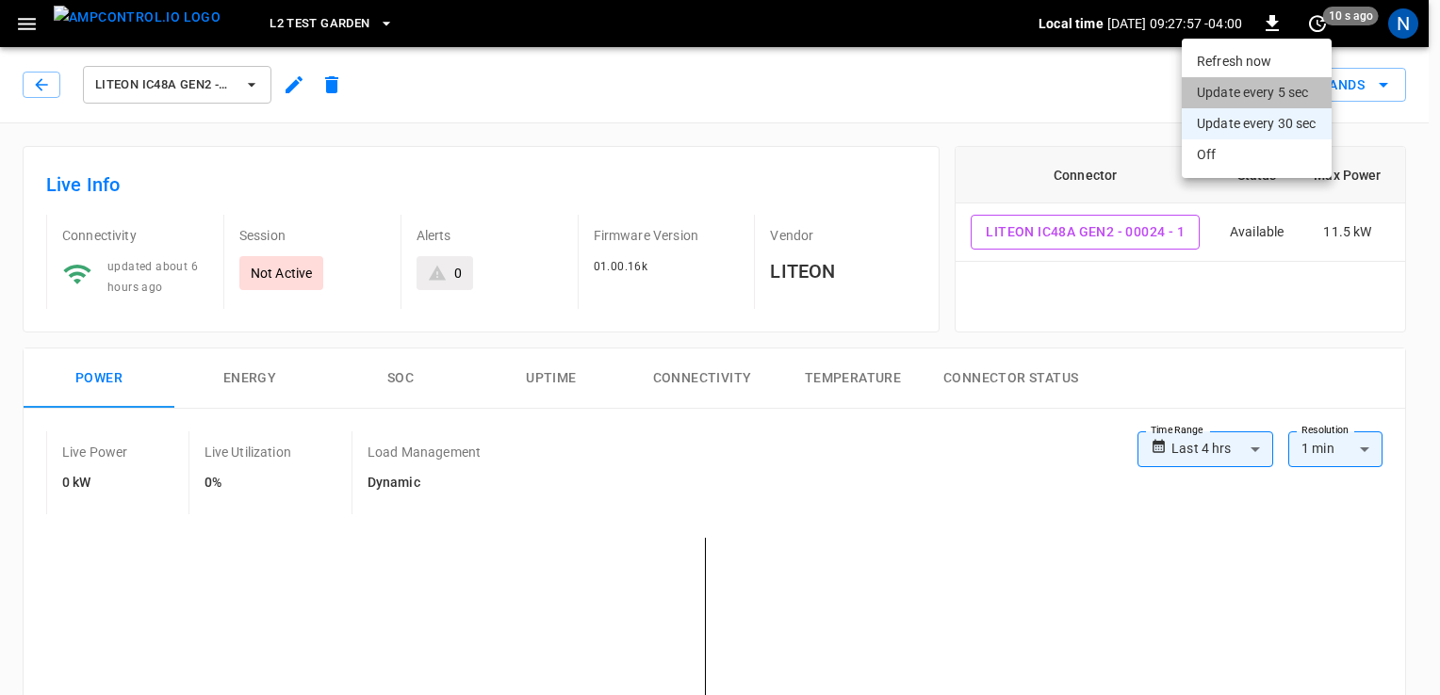
click at [1270, 87] on li "Update every 5 sec" at bounding box center [1257, 92] width 150 height 31
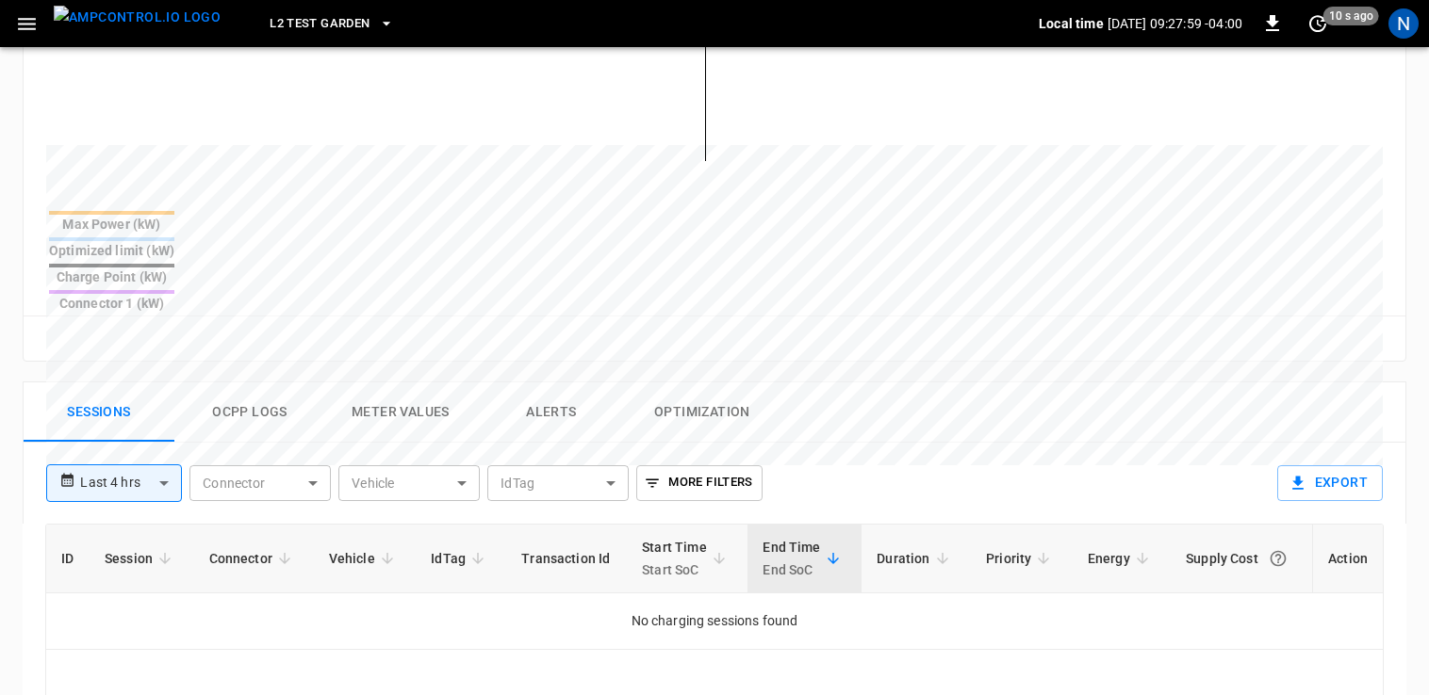
scroll to position [848, 0]
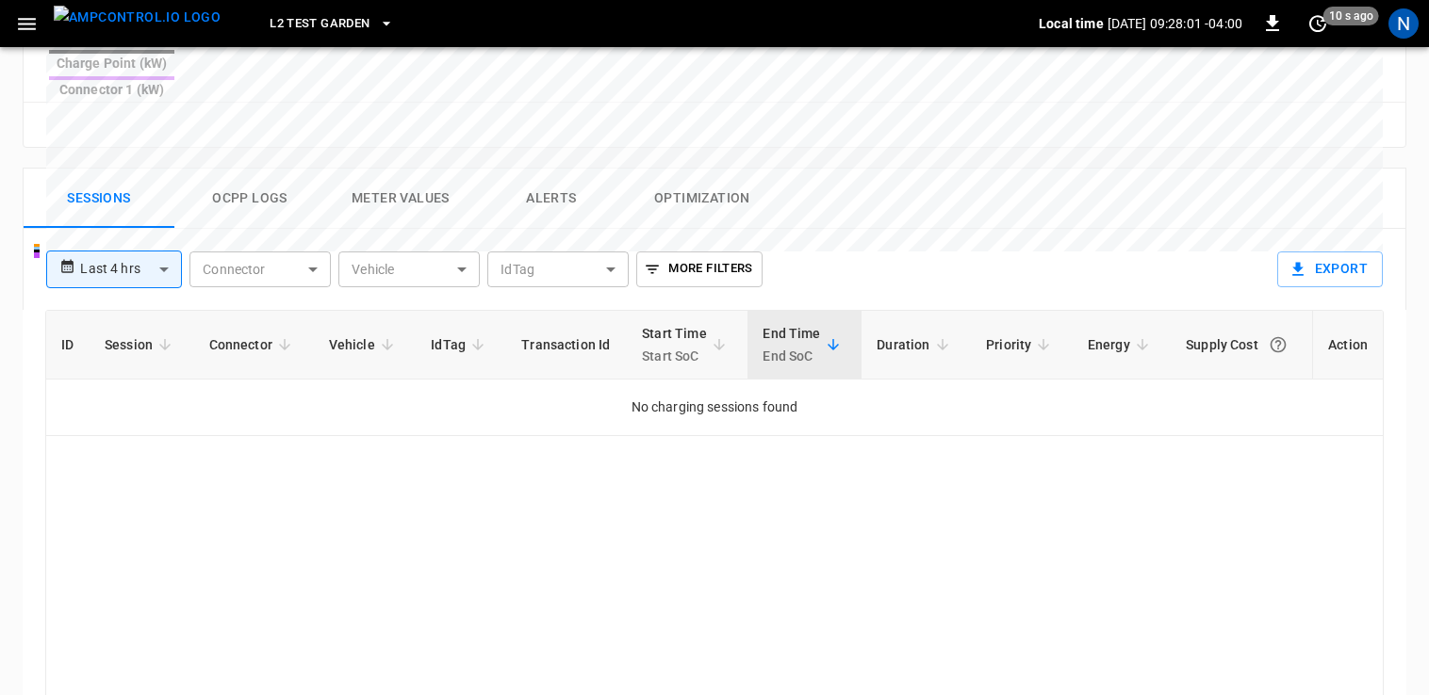
click at [256, 169] on button "Ocpp logs" at bounding box center [249, 199] width 151 height 60
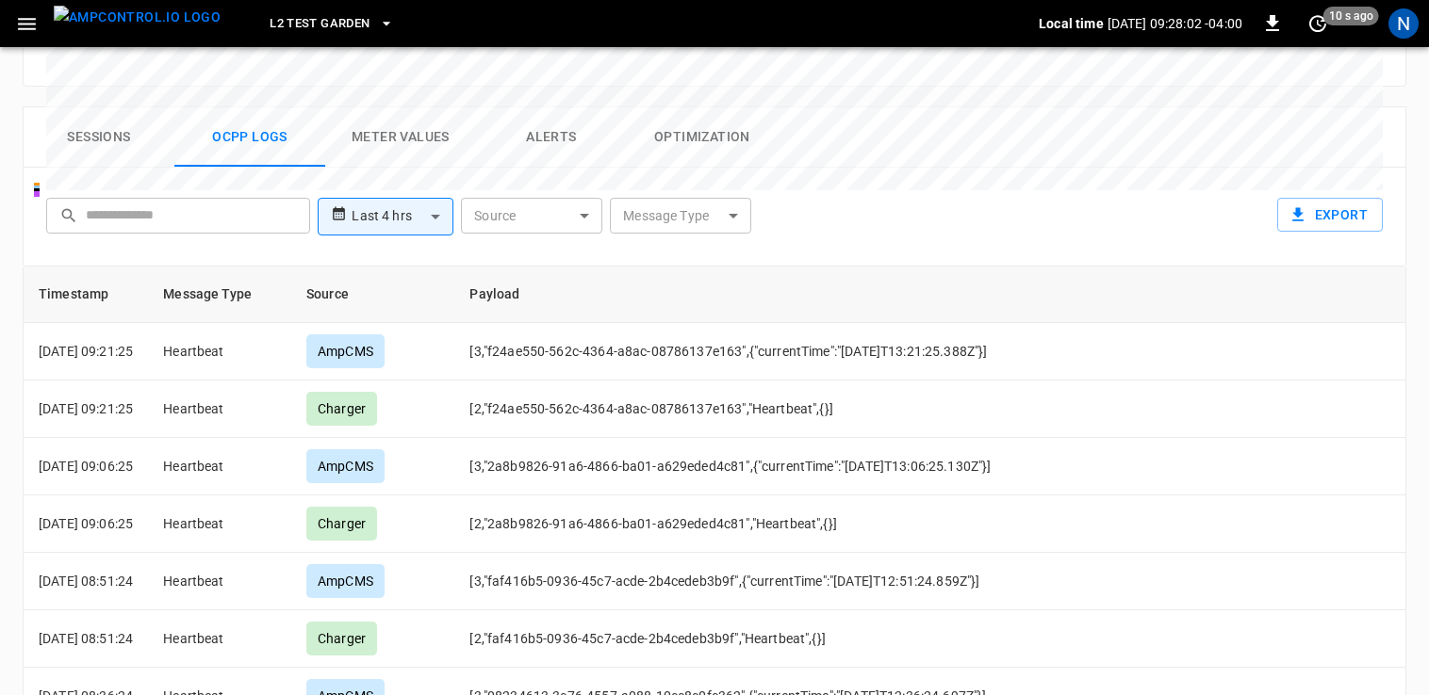
scroll to position [942, 0]
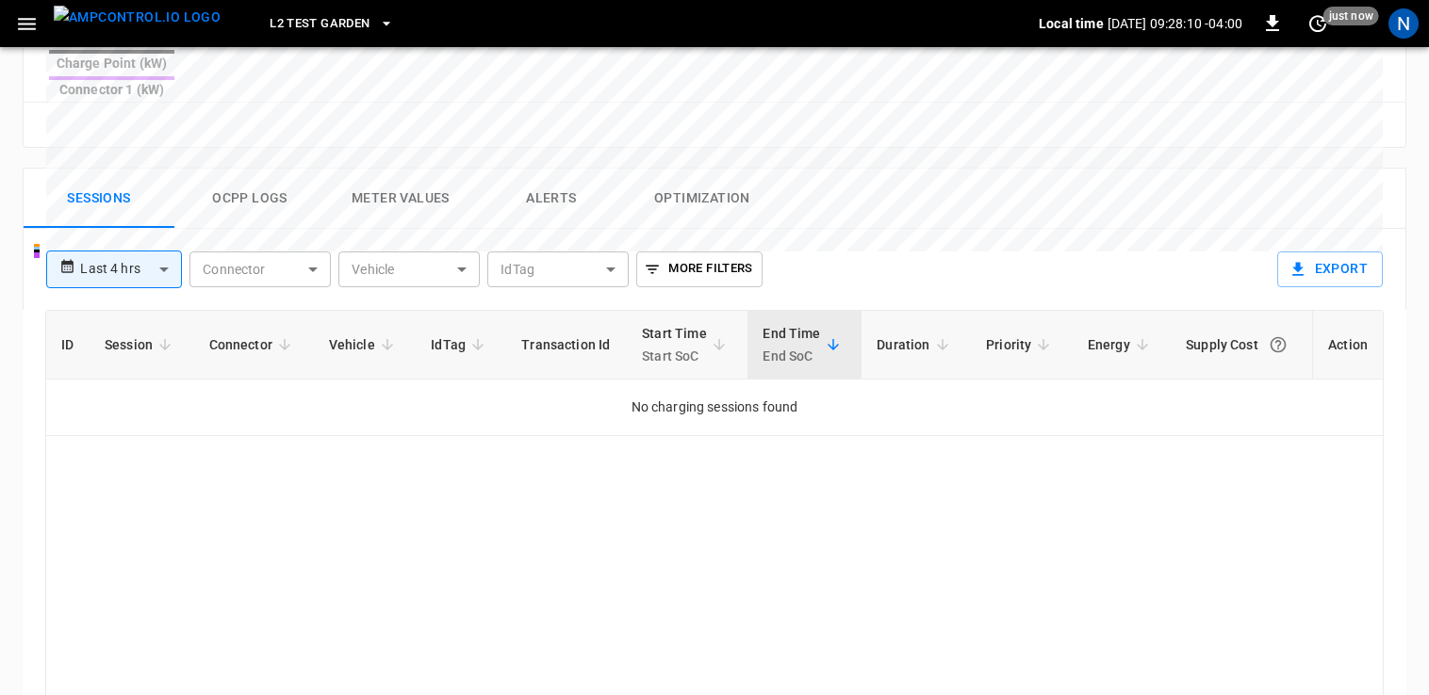
scroll to position [767, 0]
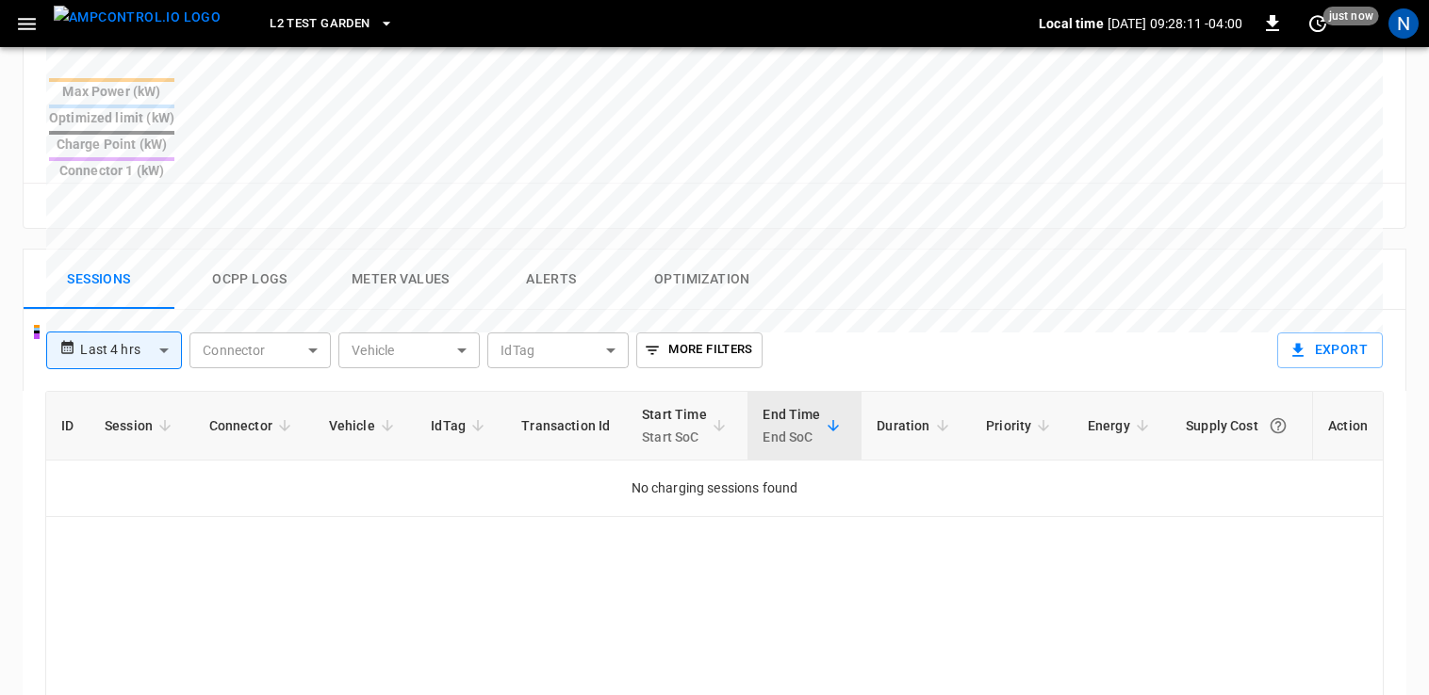
click at [219, 250] on button "Ocpp logs" at bounding box center [249, 280] width 151 height 60
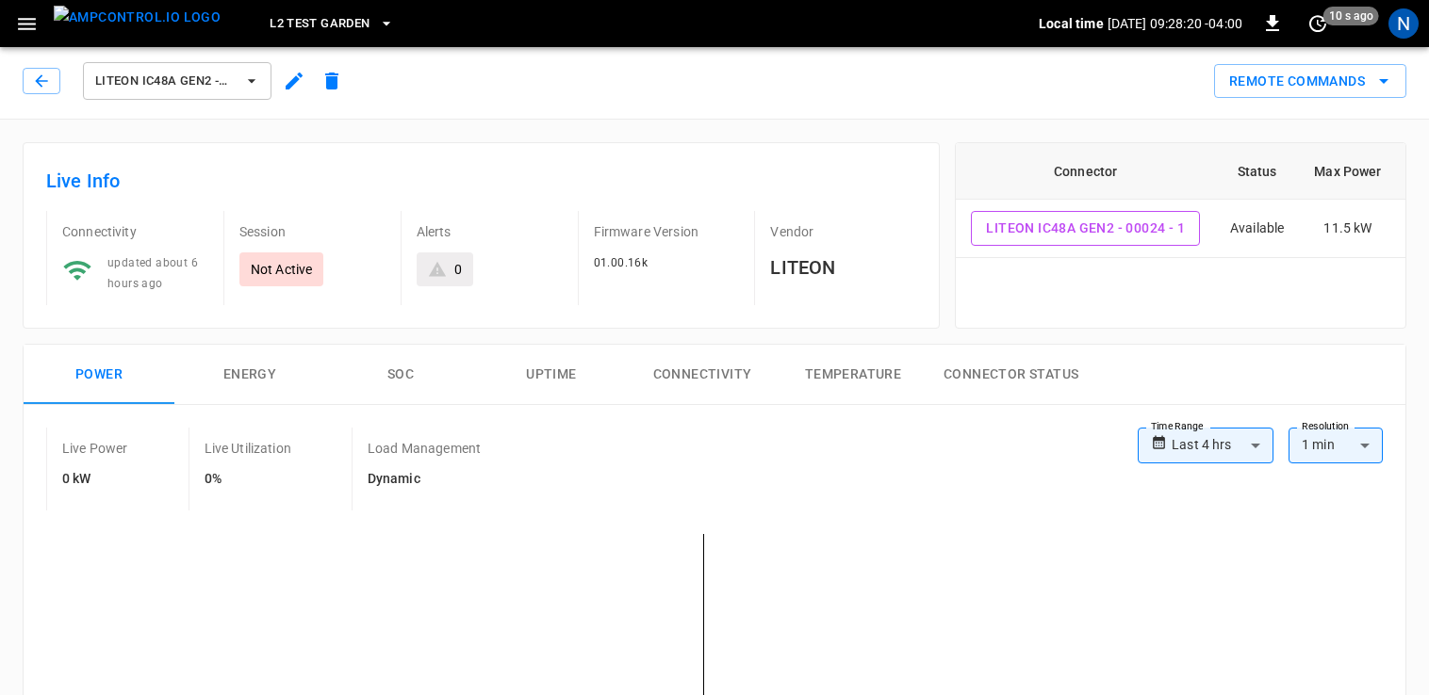
scroll to position [0, 0]
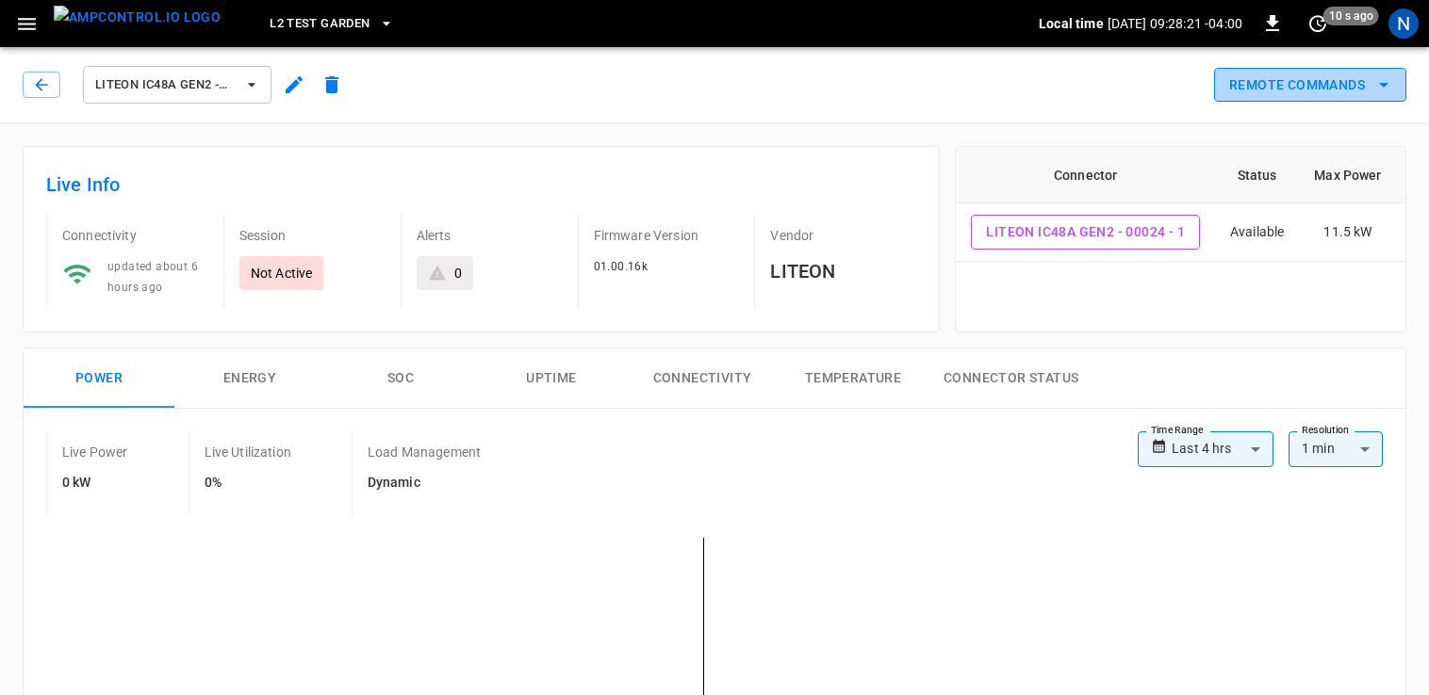
click at [1287, 76] on button "Remote Commands" at bounding box center [1310, 85] width 192 height 35
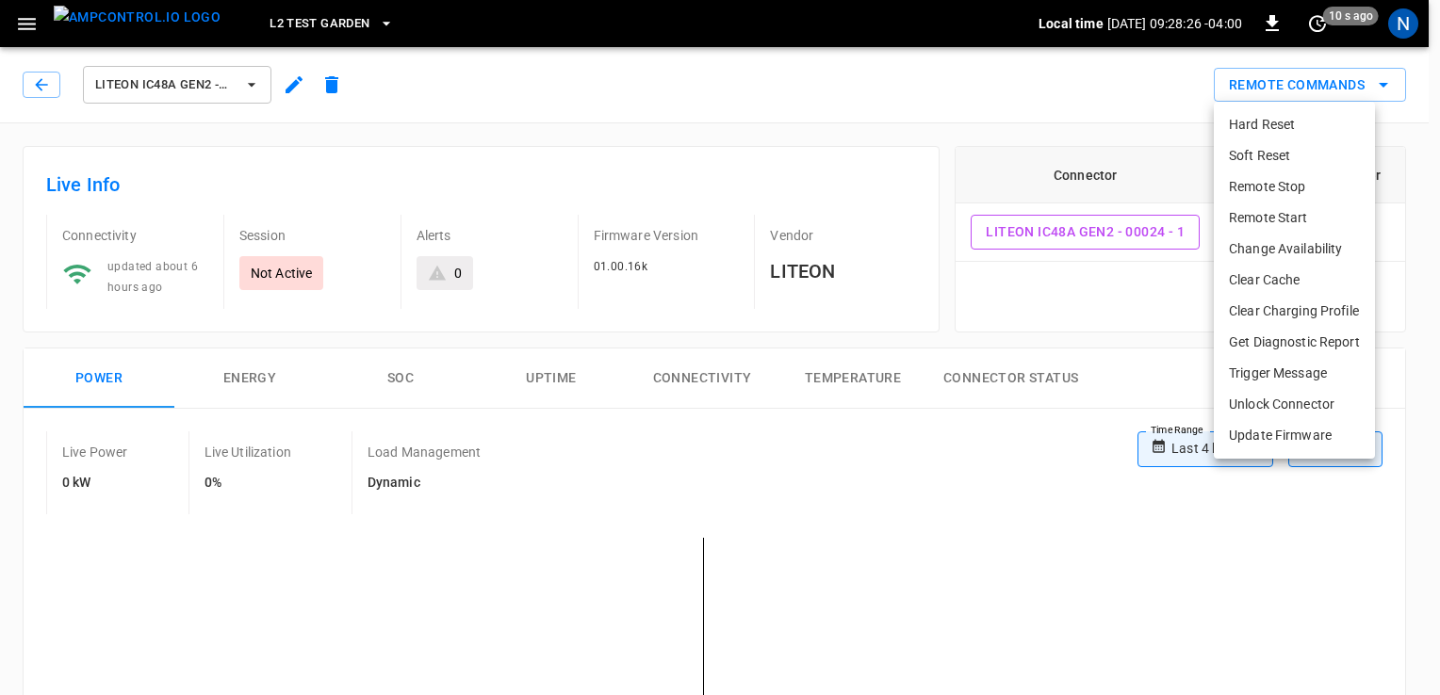
click at [1293, 367] on li "Trigger Message" at bounding box center [1294, 373] width 161 height 31
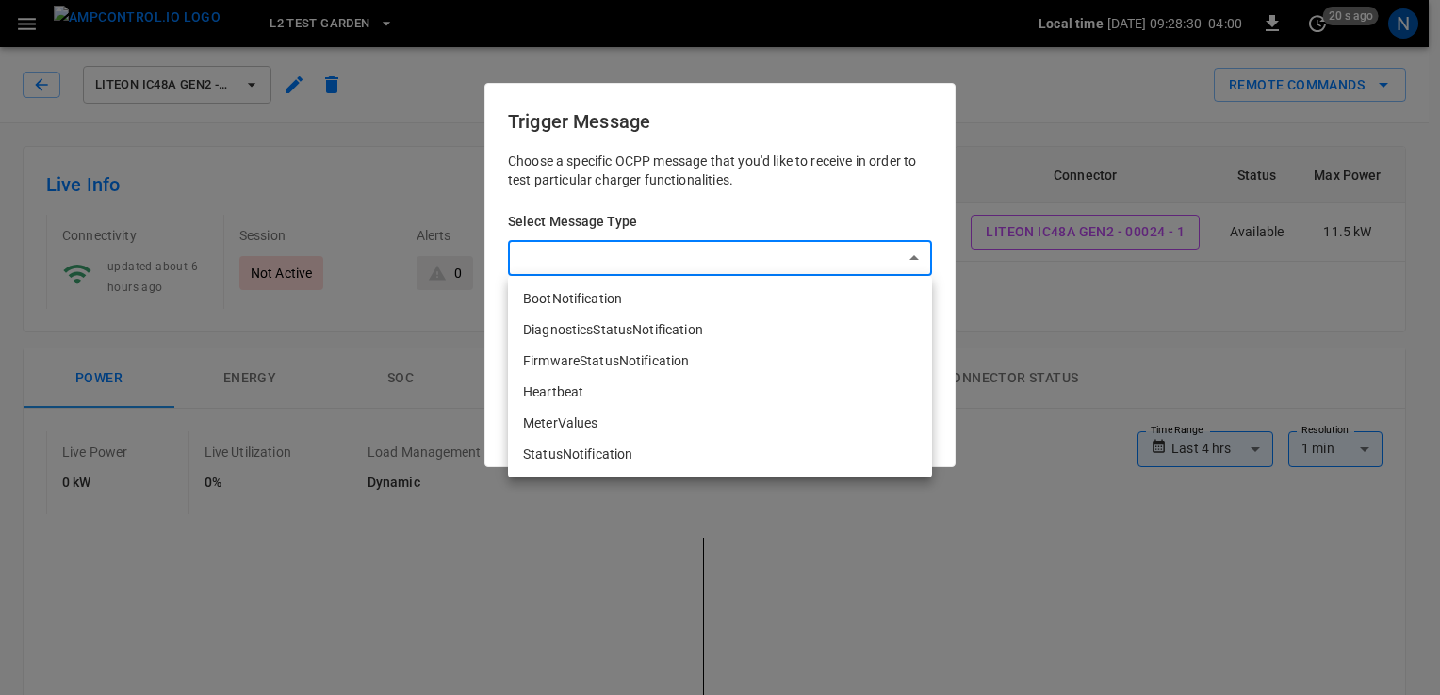
click at [713, 351] on li "FirmwareStatusNotification" at bounding box center [720, 361] width 424 height 31
type input "**********"
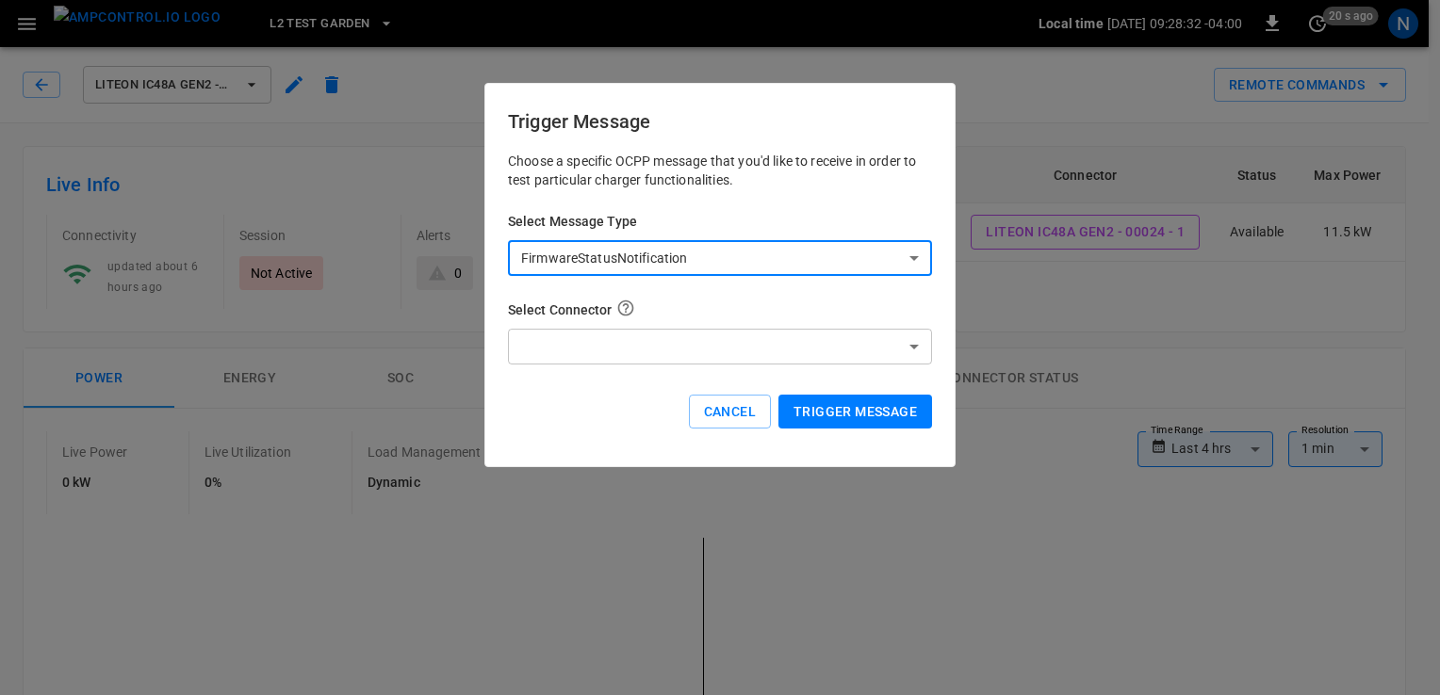
click at [841, 409] on button "Trigger Message" at bounding box center [855, 412] width 154 height 35
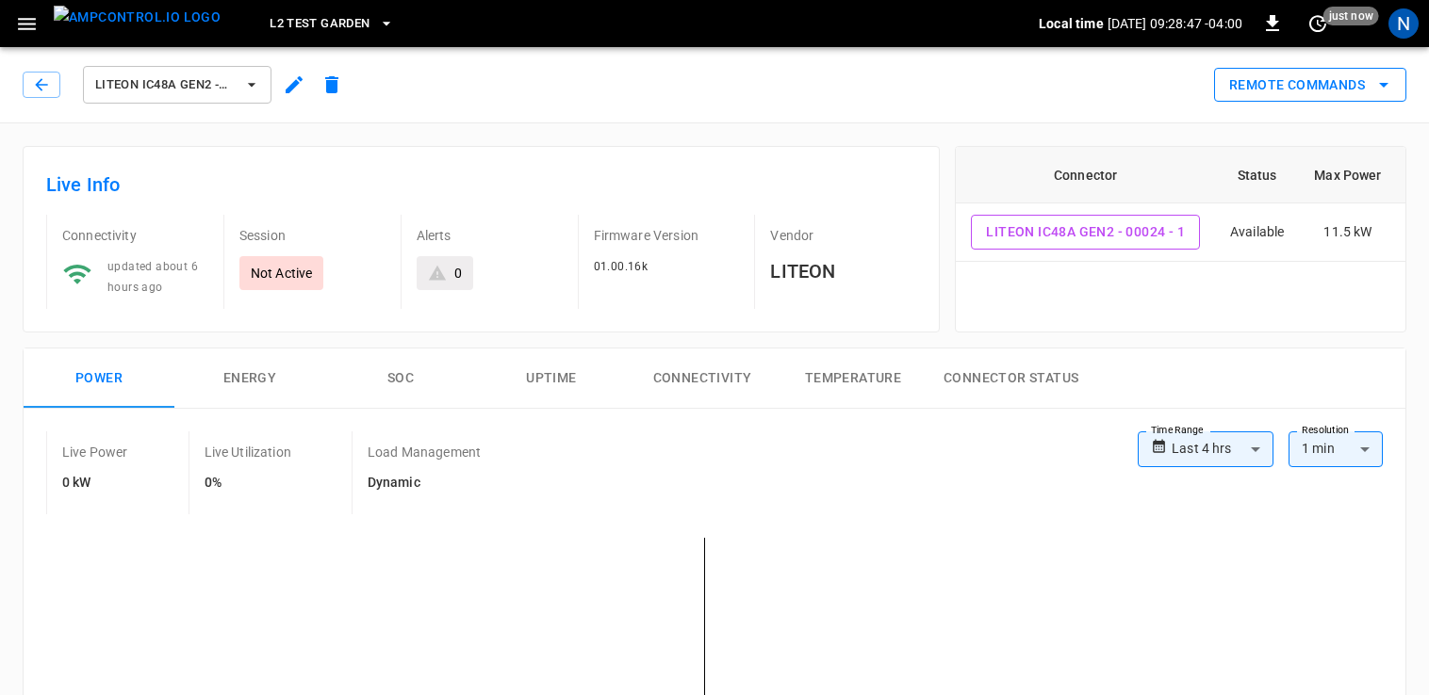
click at [1259, 80] on button "Remote Commands" at bounding box center [1310, 85] width 192 height 35
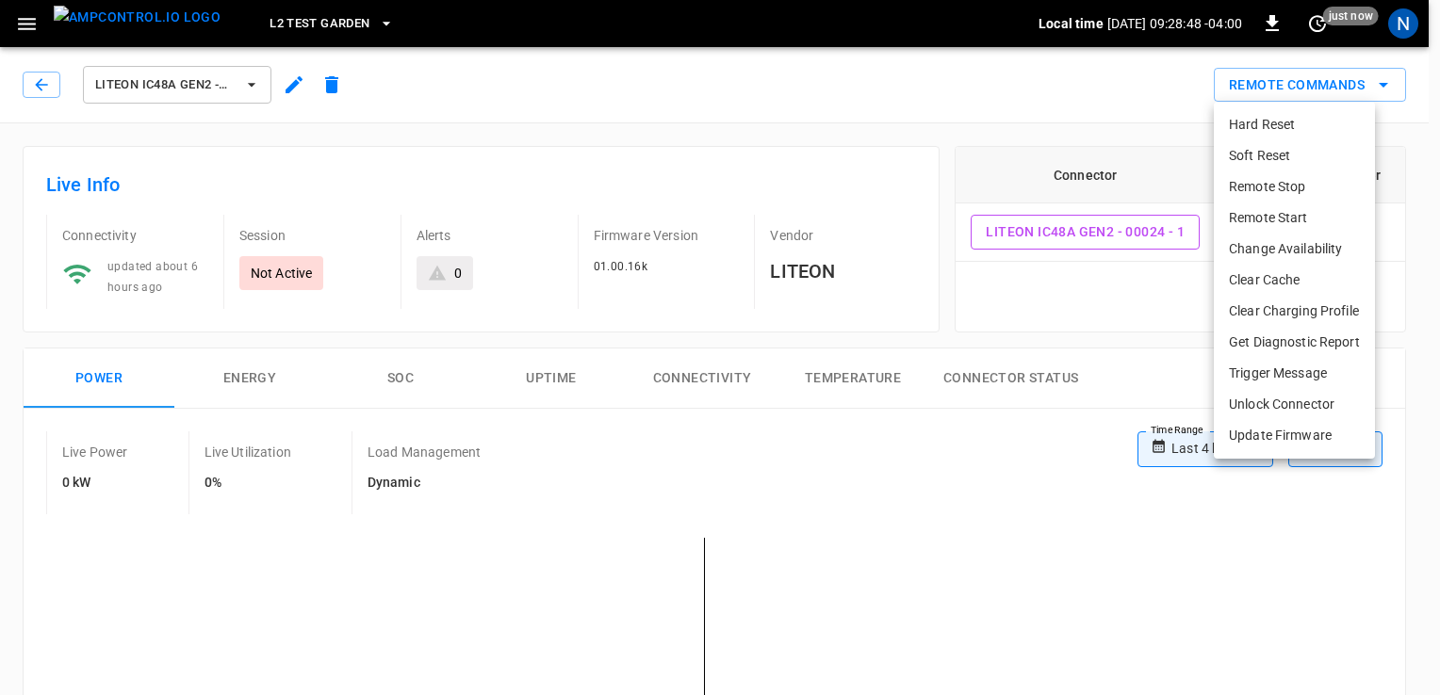
click at [1292, 421] on li "Update Firmware" at bounding box center [1294, 435] width 161 height 31
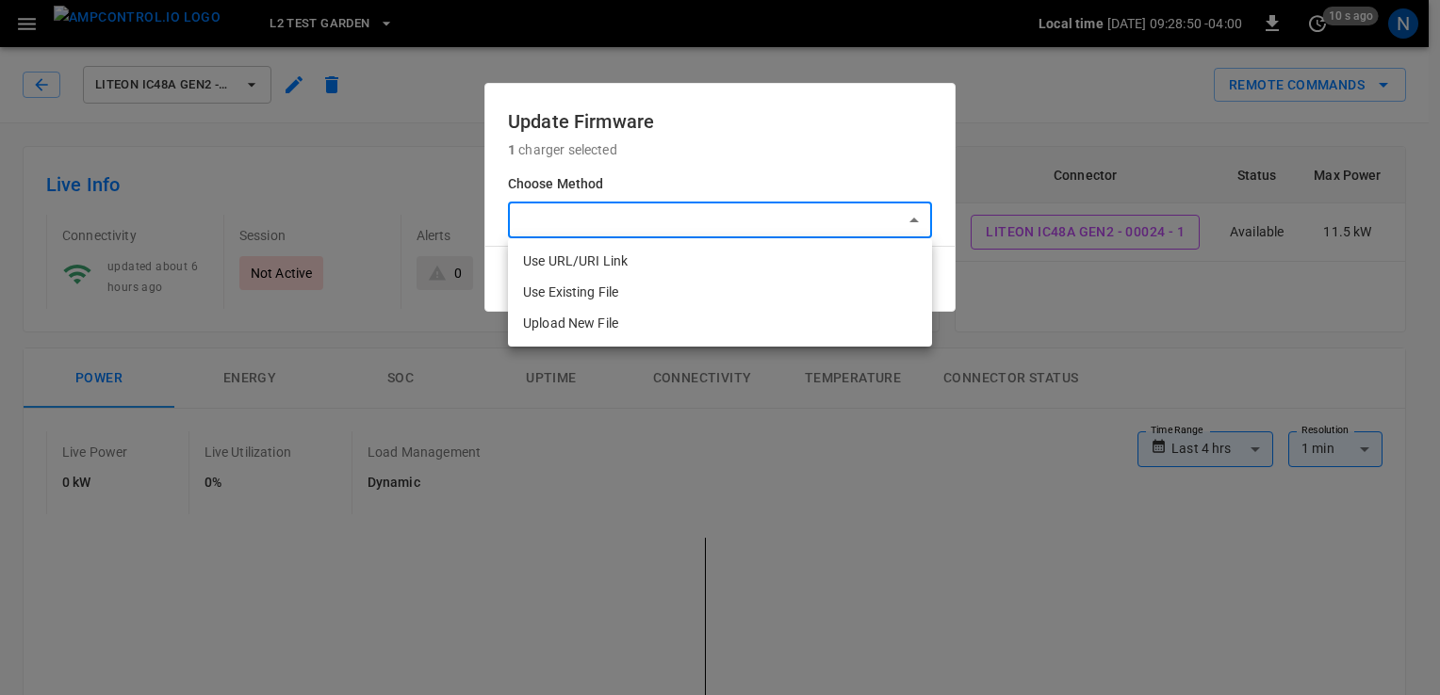
click at [658, 317] on li "Upload New File" at bounding box center [720, 323] width 424 height 31
type input "**********"
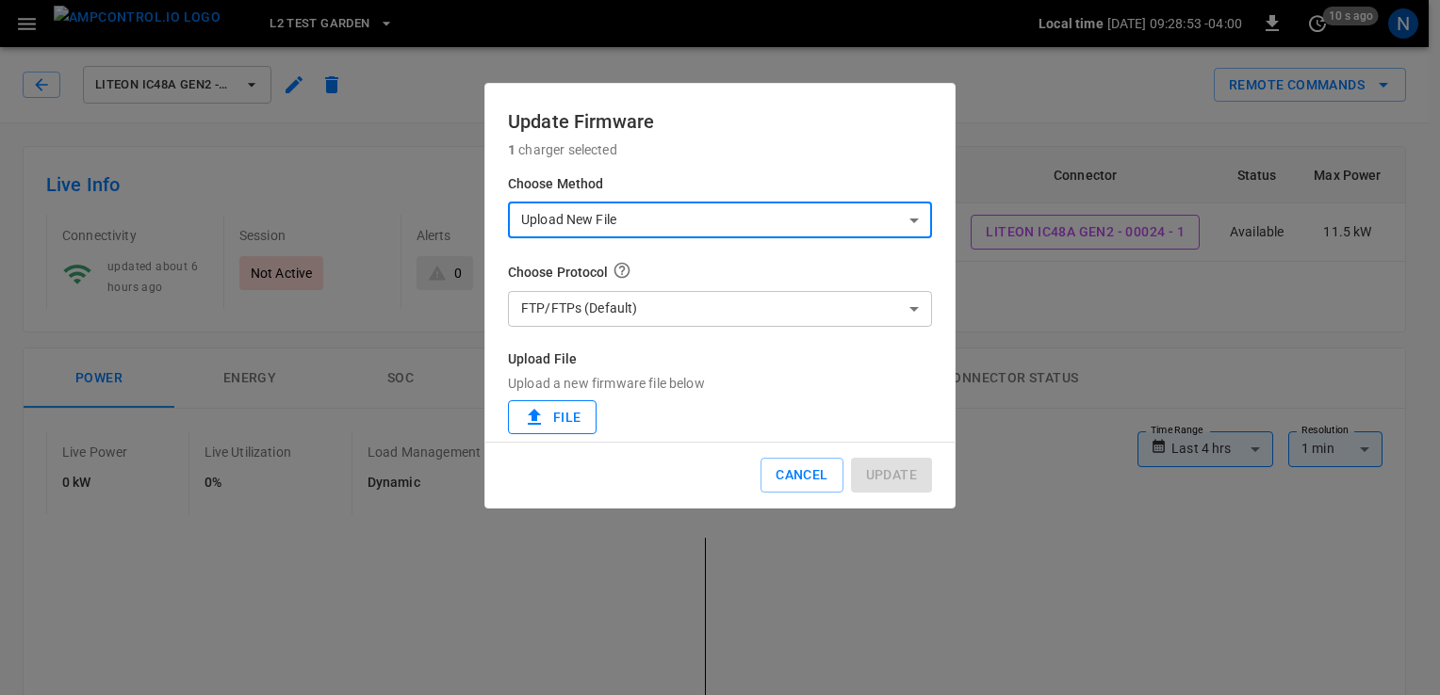
click at [565, 405] on label "File" at bounding box center [552, 417] width 89 height 35
click at [0, 0] on input "File" at bounding box center [0, 0] width 0 height 0
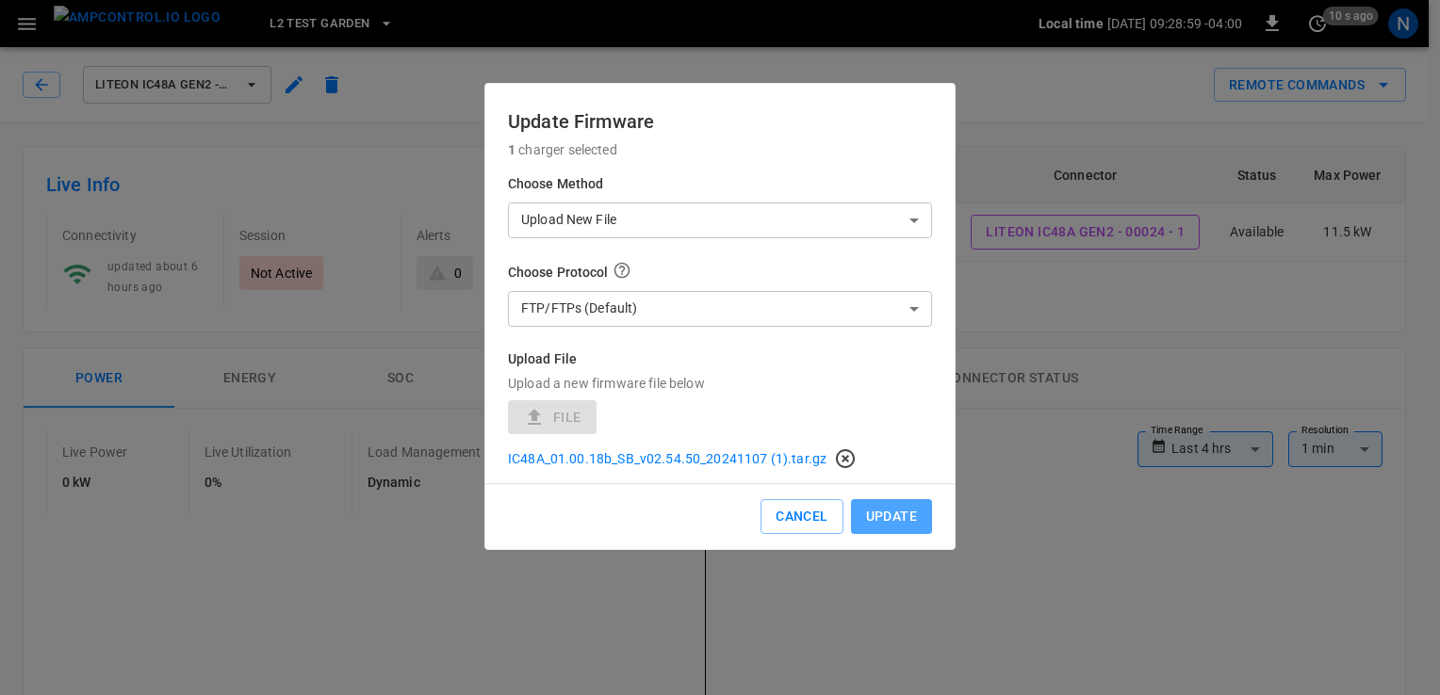
click at [903, 517] on button "Update" at bounding box center [891, 516] width 81 height 35
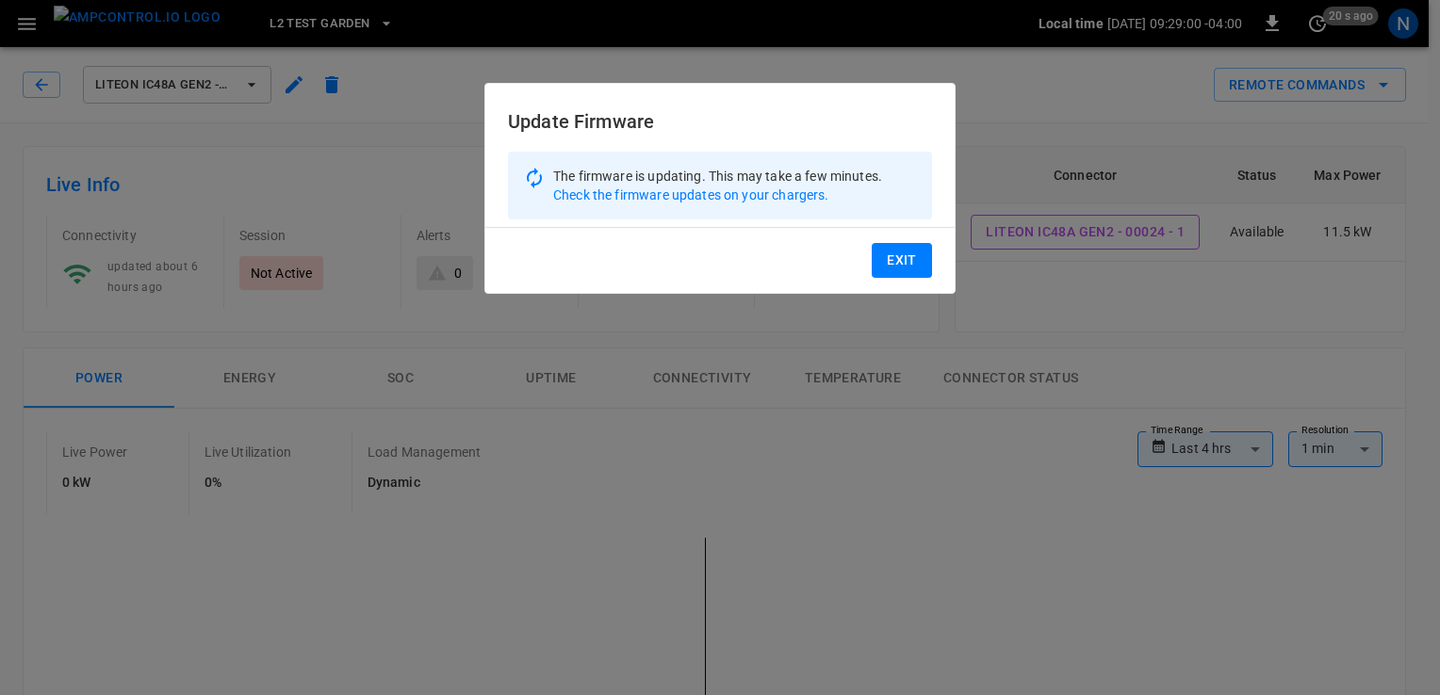
click at [890, 260] on button "Exit" at bounding box center [902, 260] width 60 height 35
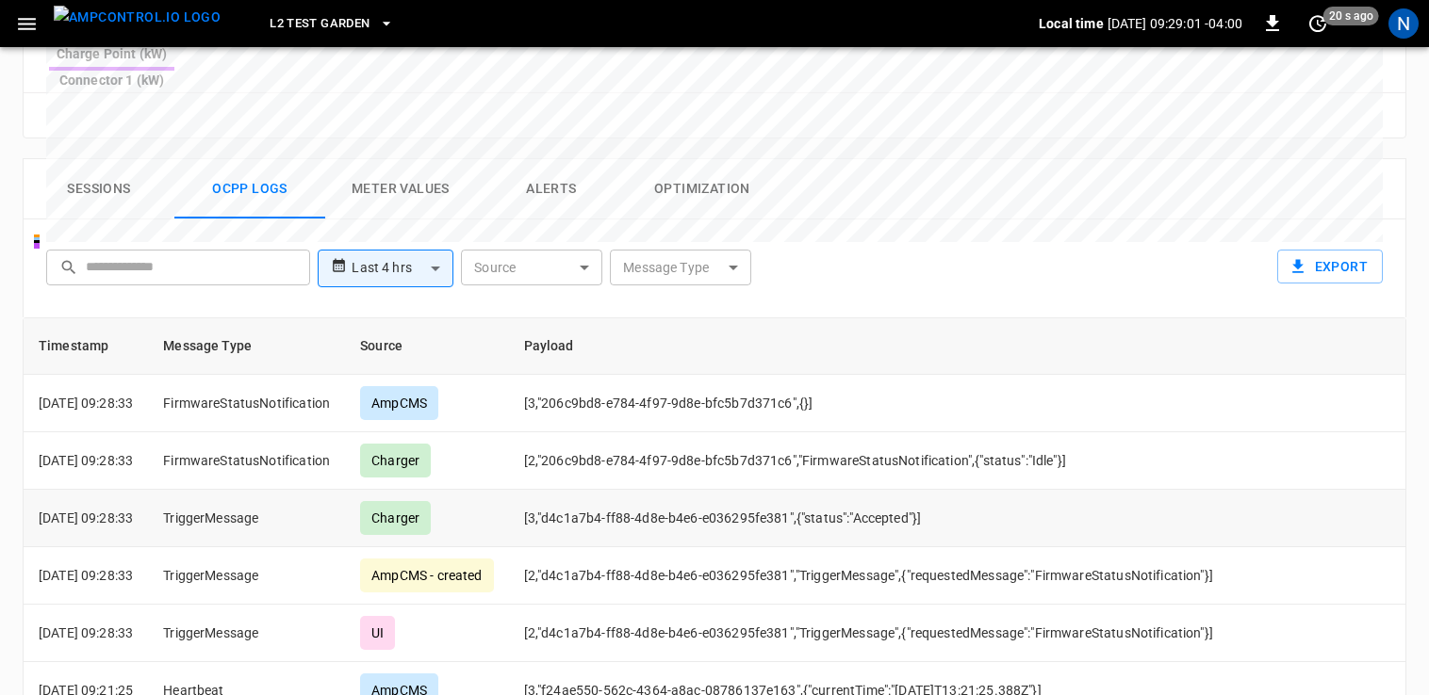
scroll to position [972, 0]
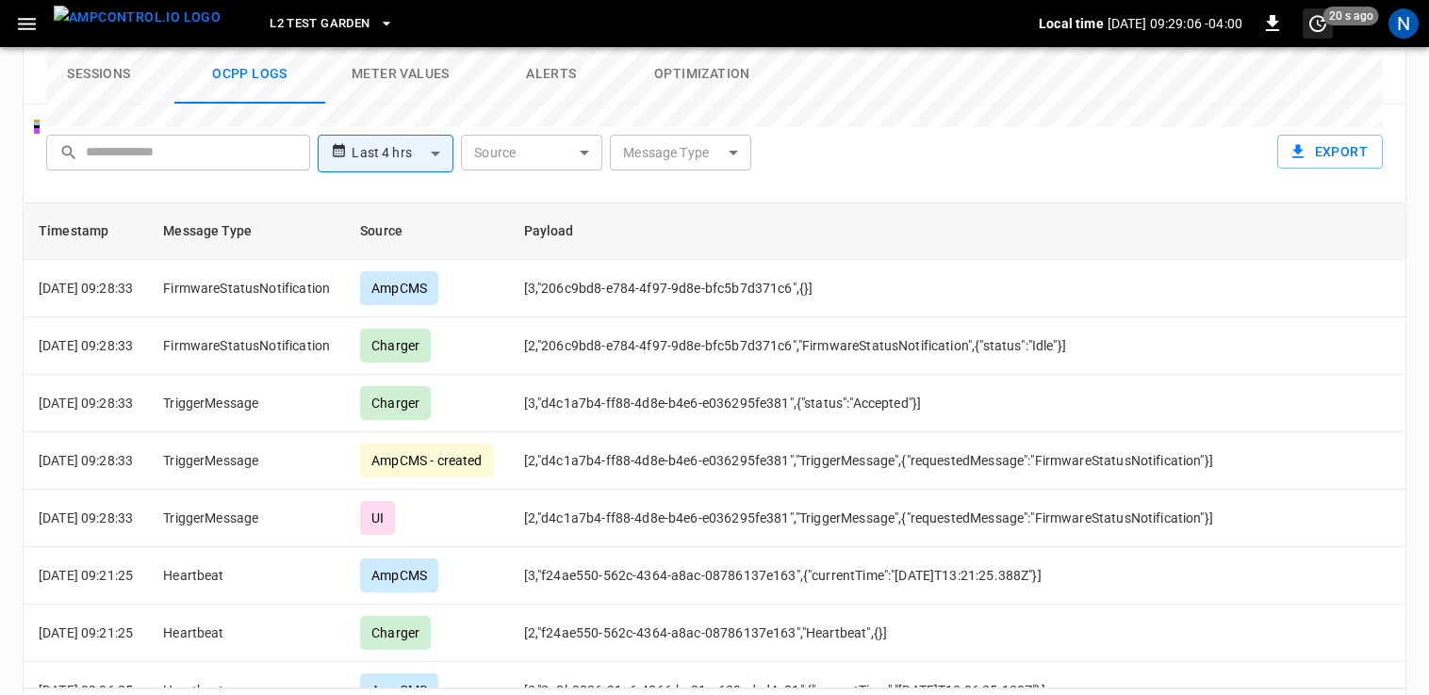
click at [1309, 38] on span "20 s ago" at bounding box center [1317, 23] width 30 height 30
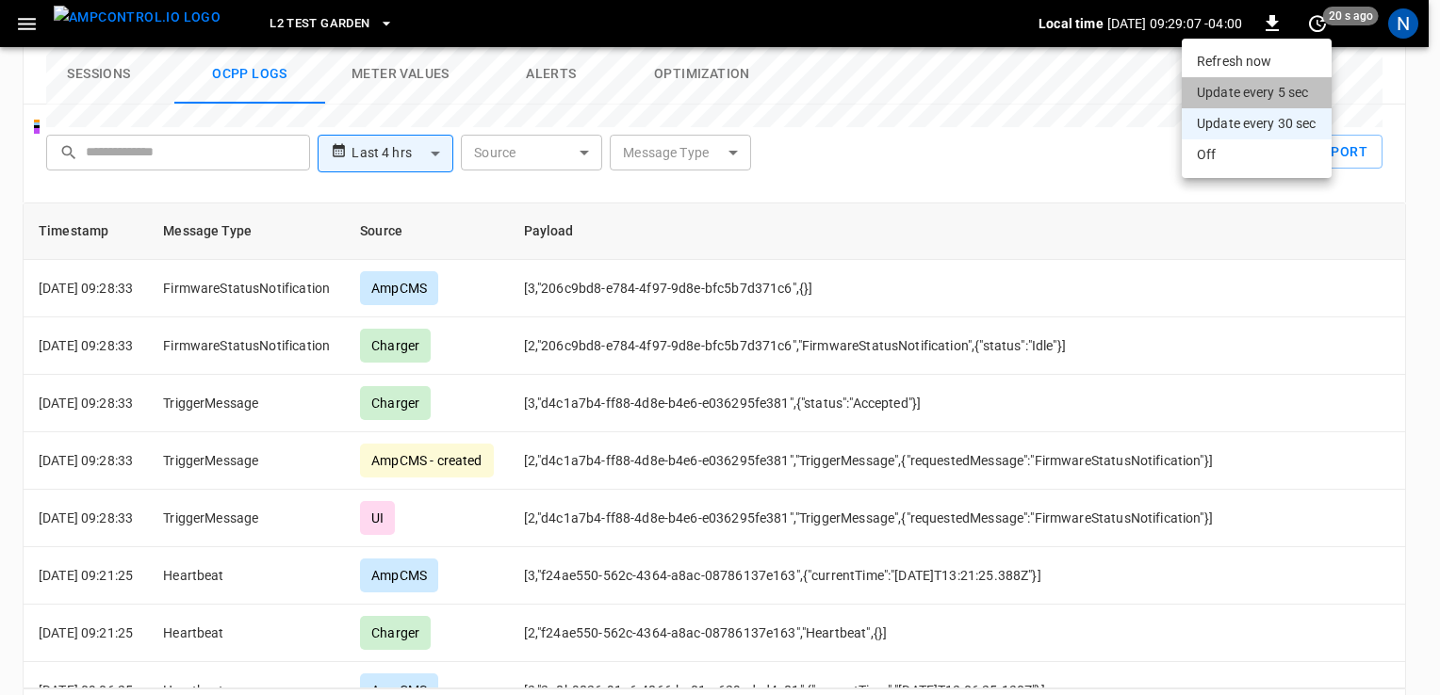
click at [1284, 92] on li "Update every 5 sec" at bounding box center [1257, 92] width 150 height 31
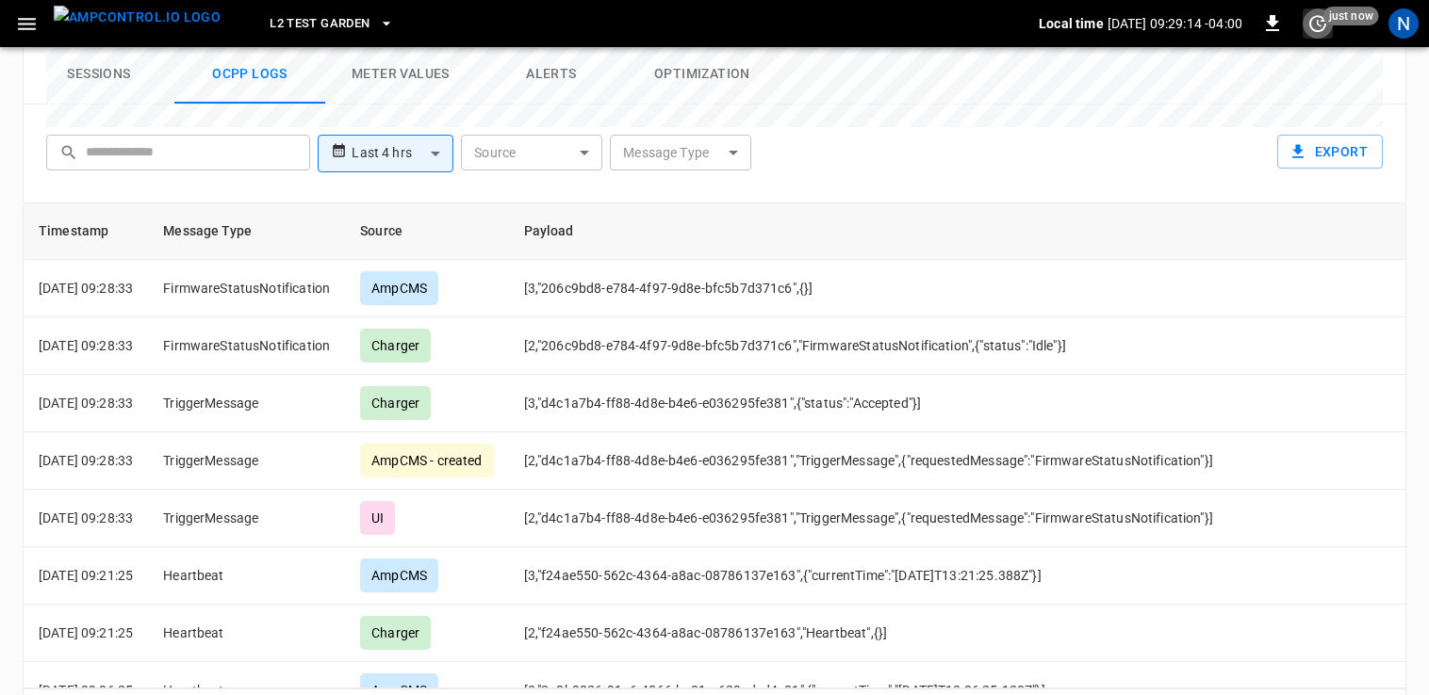
click at [1311, 28] on icon "set refresh interval" at bounding box center [1317, 23] width 17 height 17
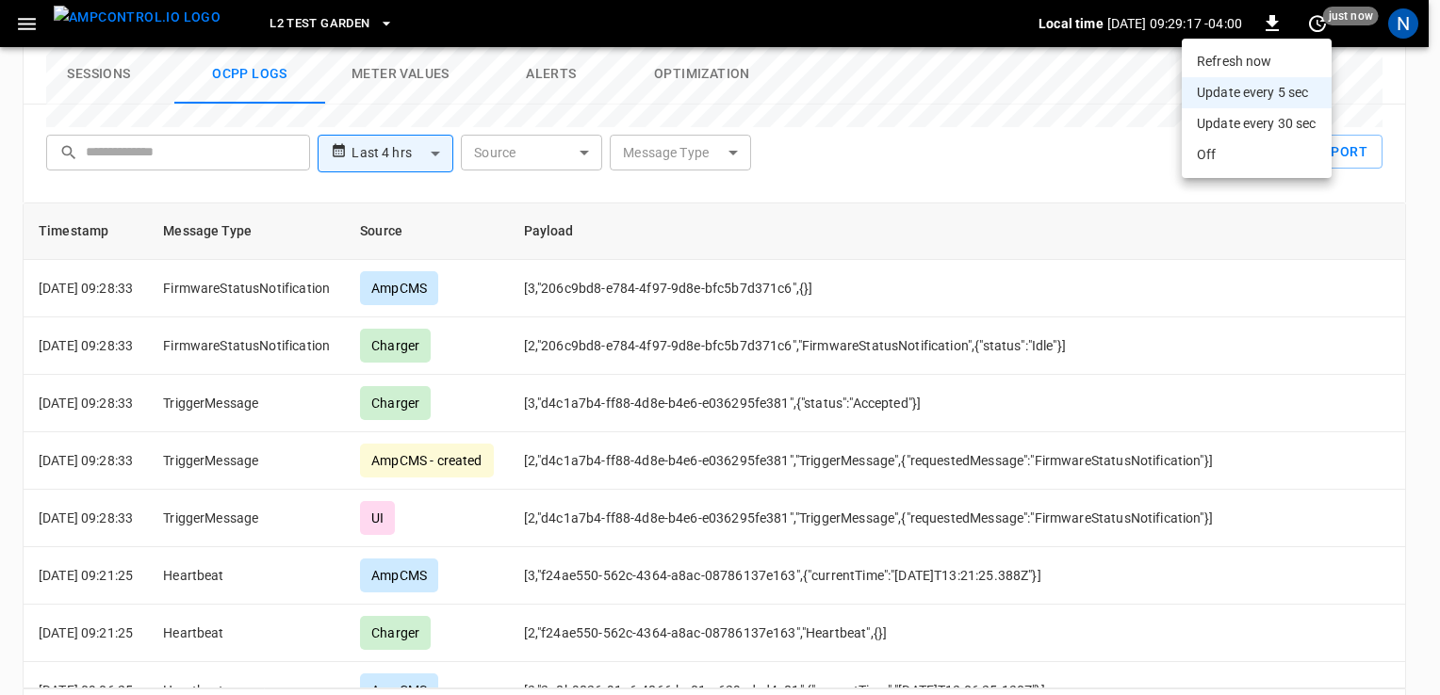
click at [1285, 62] on li "Refresh now" at bounding box center [1257, 61] width 150 height 31
click at [1317, 88] on li "Update every 5 sec" at bounding box center [1257, 92] width 150 height 31
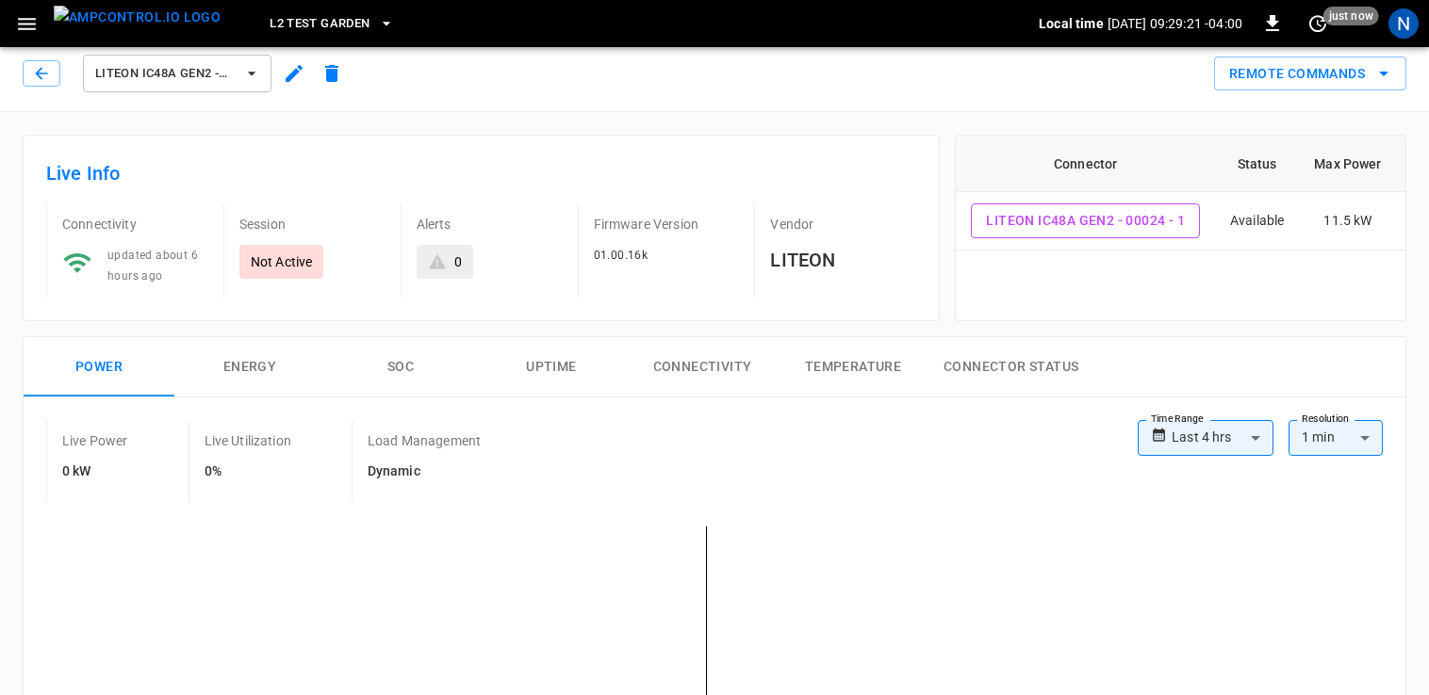
scroll to position [0, 0]
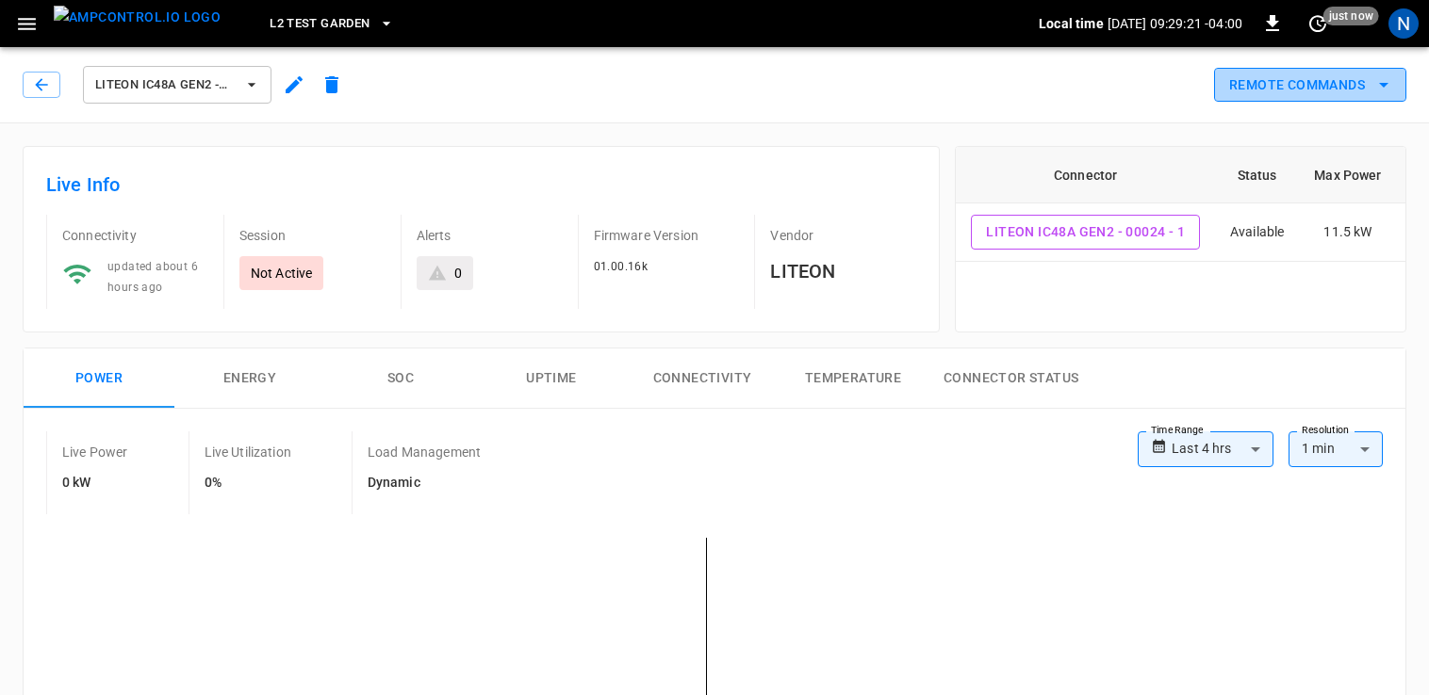
click at [1305, 68] on button "Remote Commands" at bounding box center [1310, 85] width 192 height 35
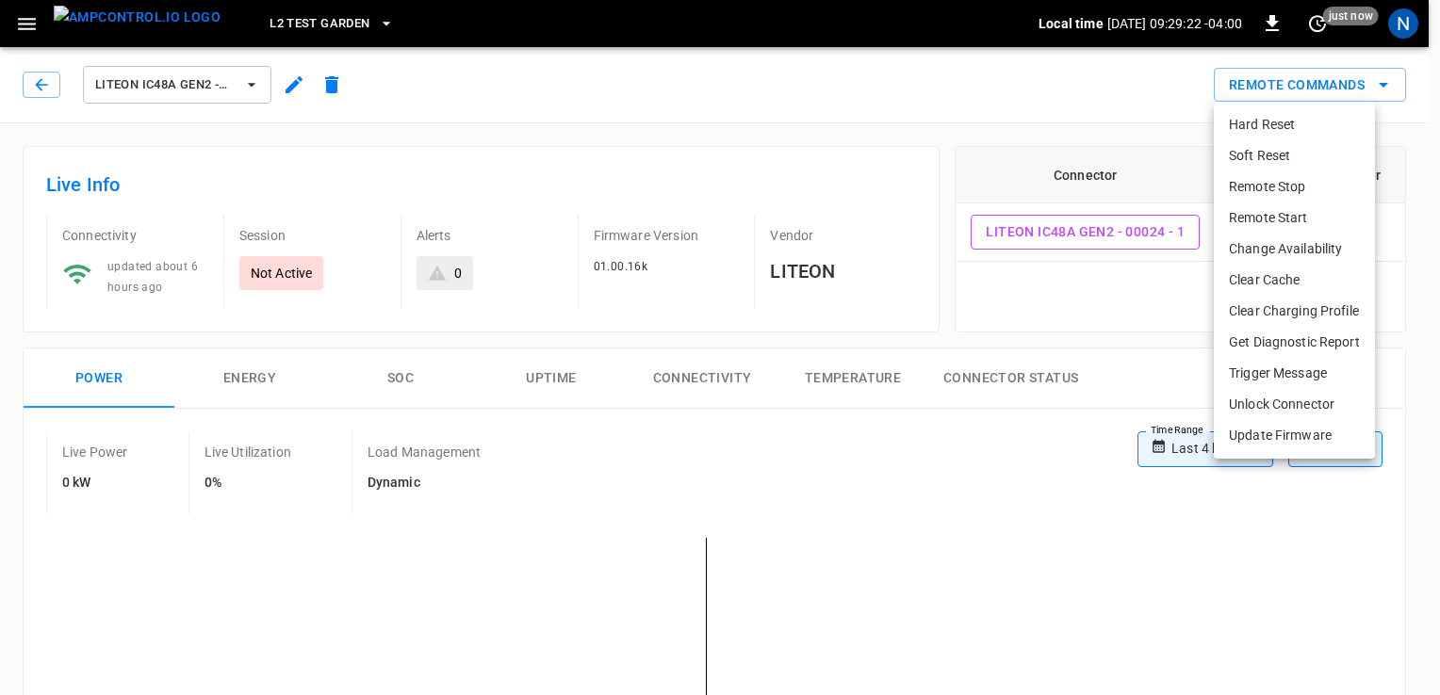
click at [1274, 436] on li "Update Firmware" at bounding box center [1294, 435] width 161 height 31
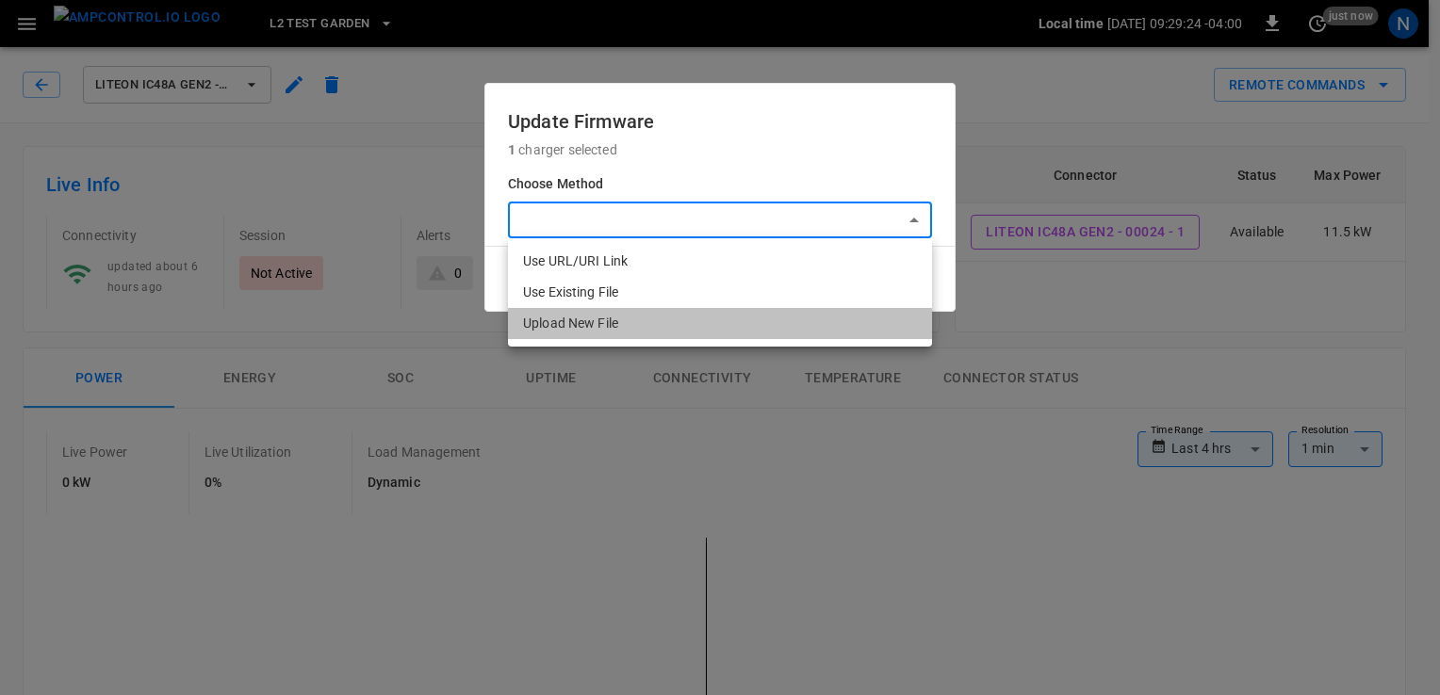
click at [718, 322] on li "Upload New File" at bounding box center [720, 323] width 424 height 31
type input "**********"
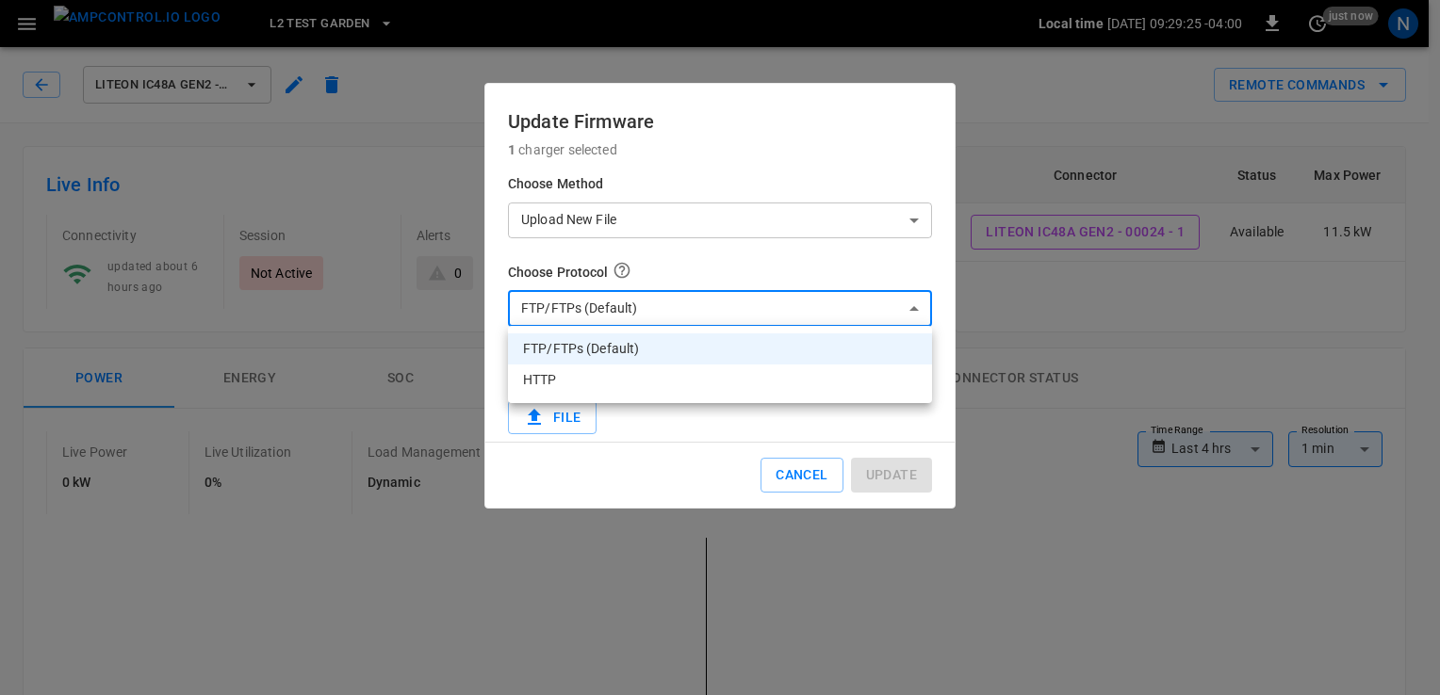
click at [711, 369] on li "HTTP" at bounding box center [720, 380] width 424 height 31
type input "****"
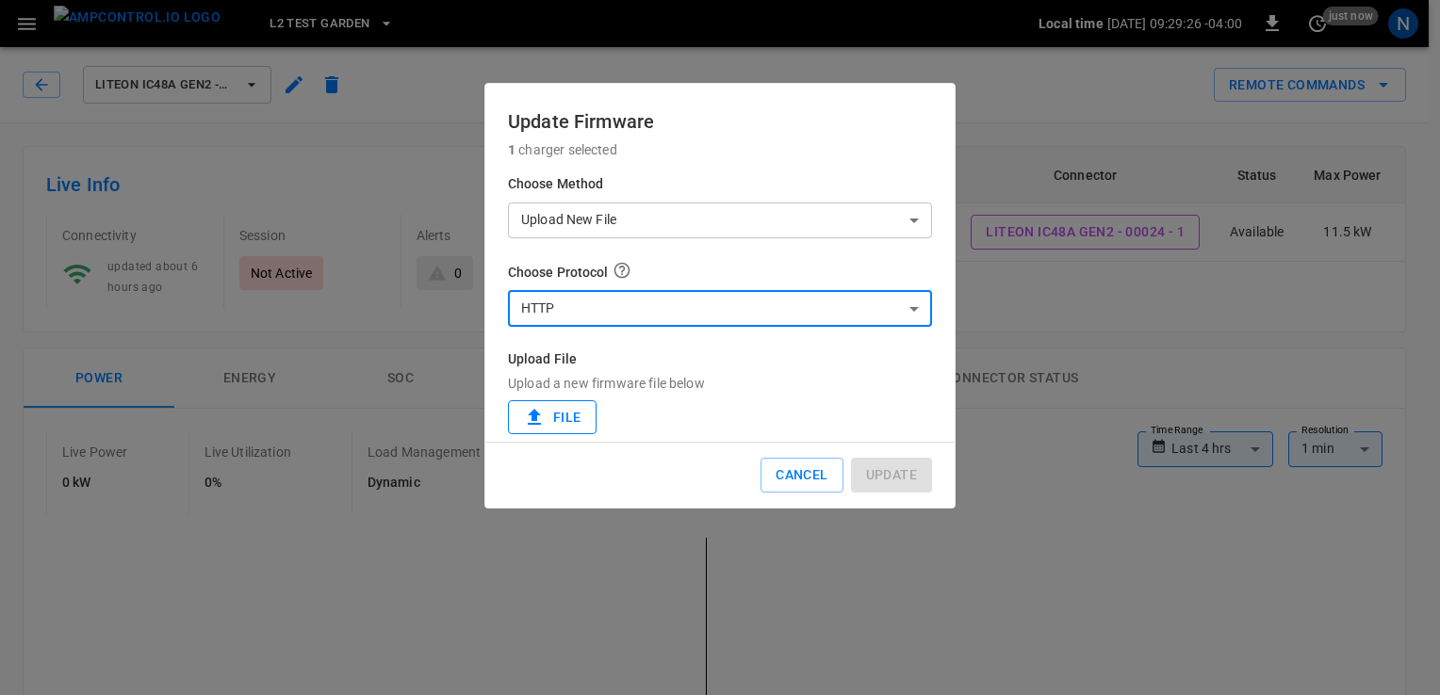
click at [568, 419] on label "File" at bounding box center [552, 417] width 89 height 35
click at [0, 0] on input "File" at bounding box center [0, 0] width 0 height 0
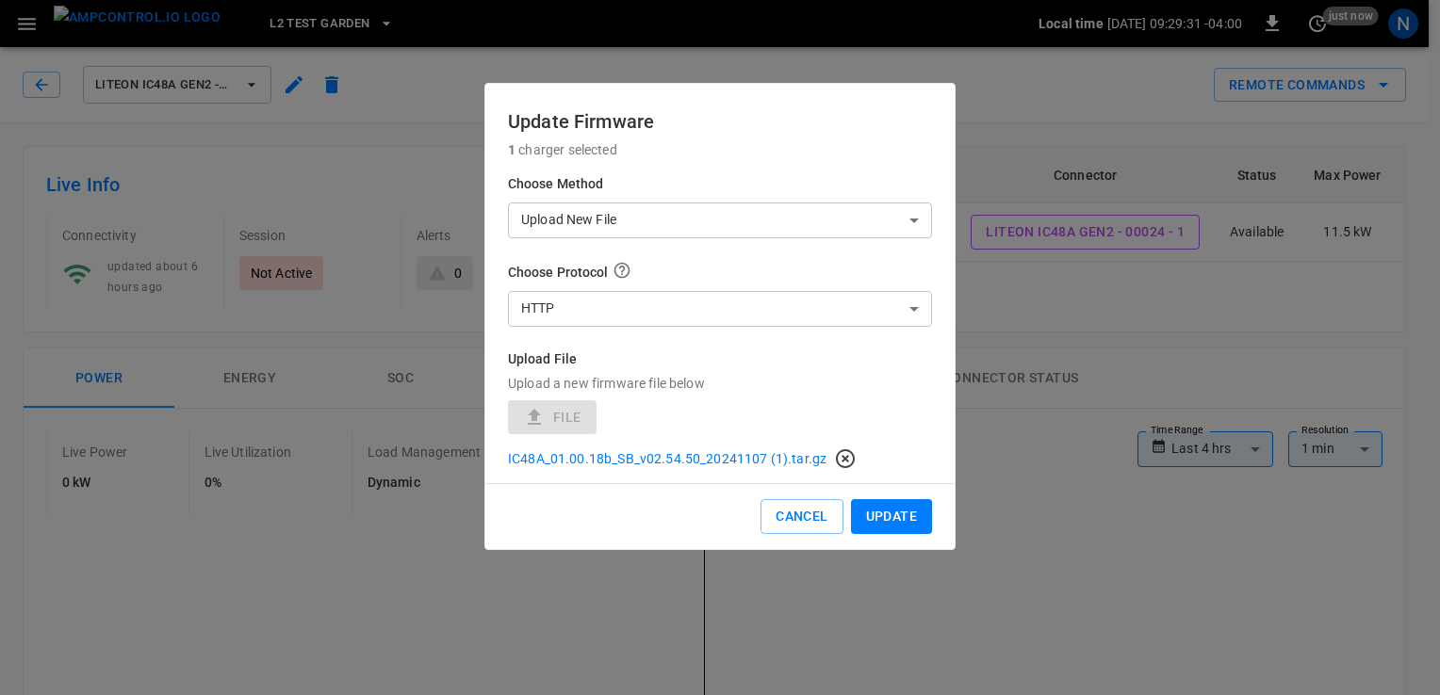
click at [896, 513] on button "Update" at bounding box center [891, 516] width 81 height 35
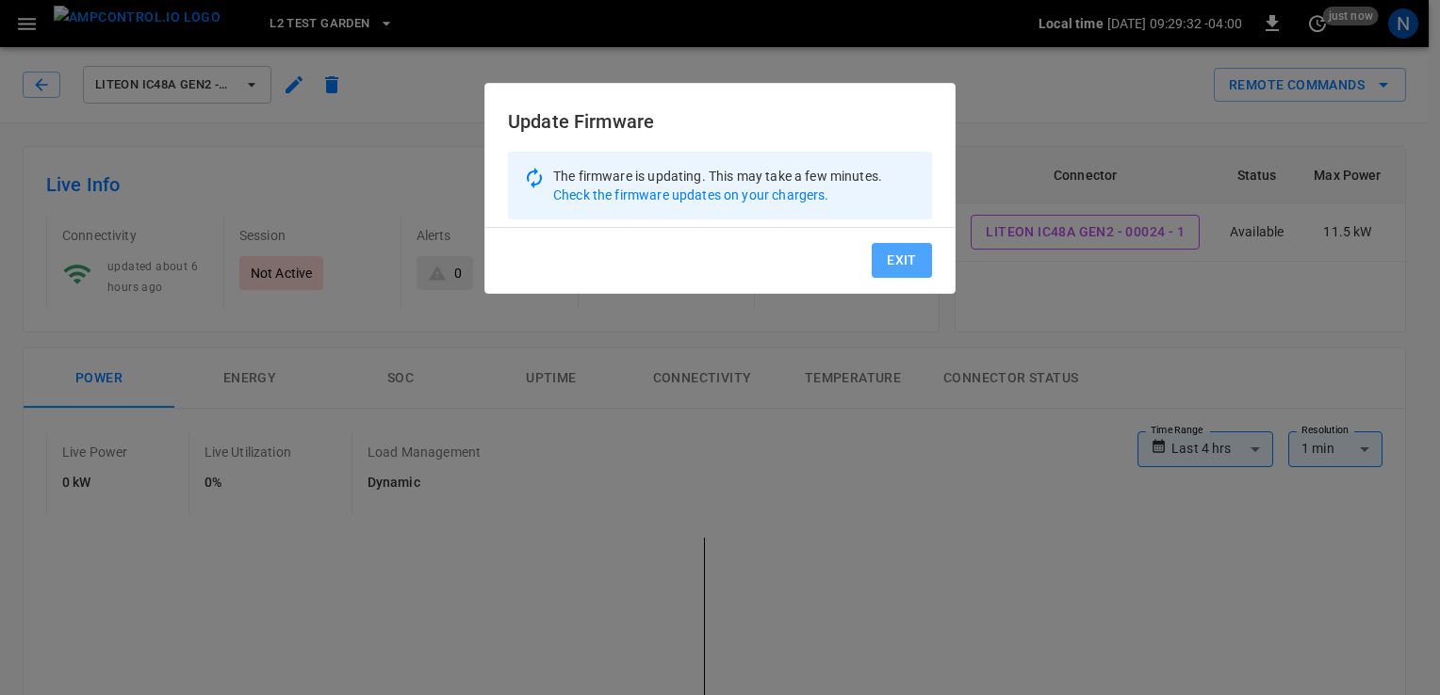
click at [902, 262] on button "Exit" at bounding box center [902, 260] width 60 height 35
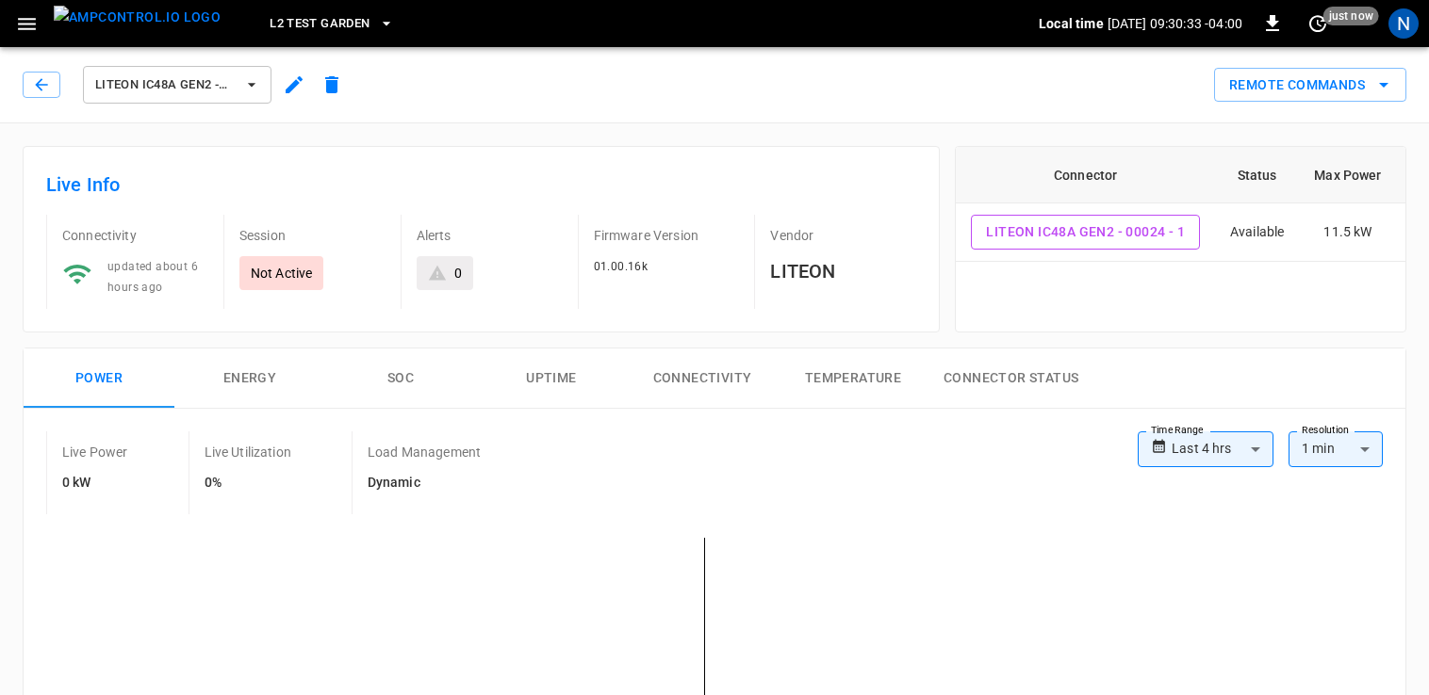
click at [300, 89] on icon "button" at bounding box center [294, 84] width 23 height 23
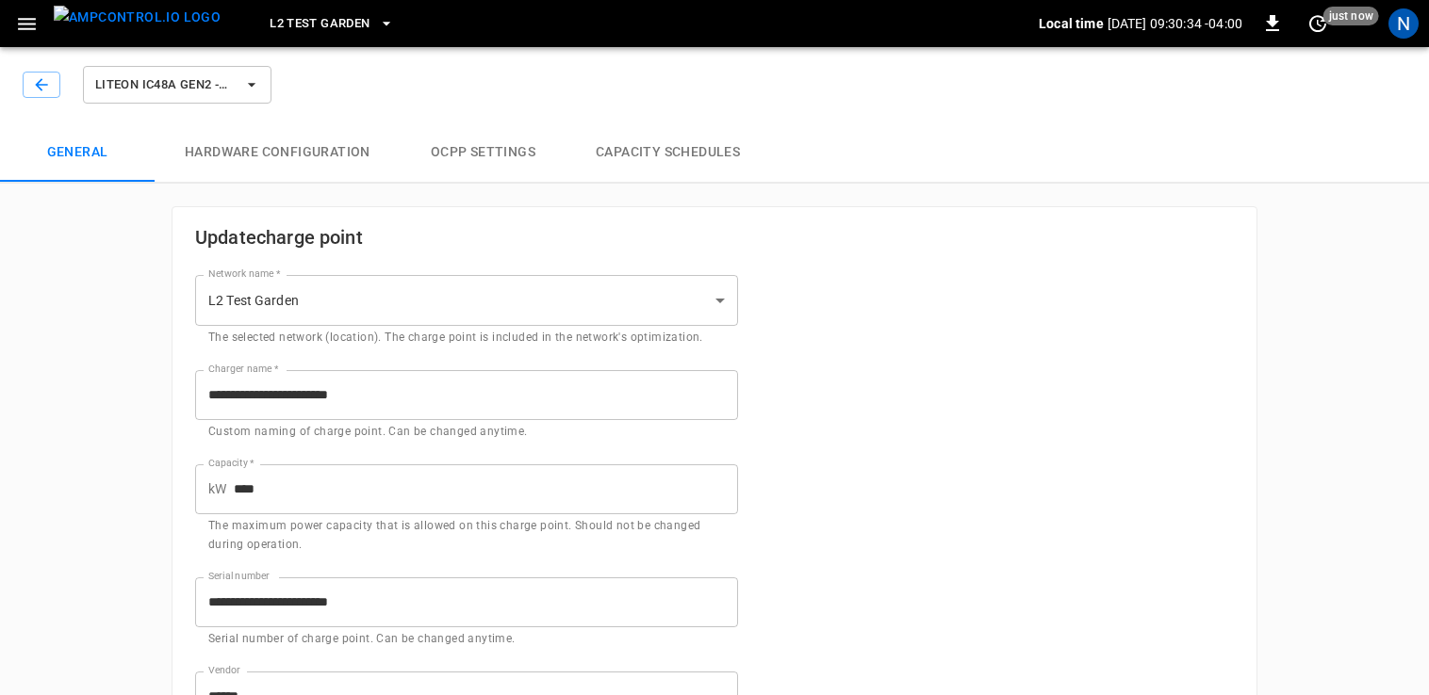
type input "**********"
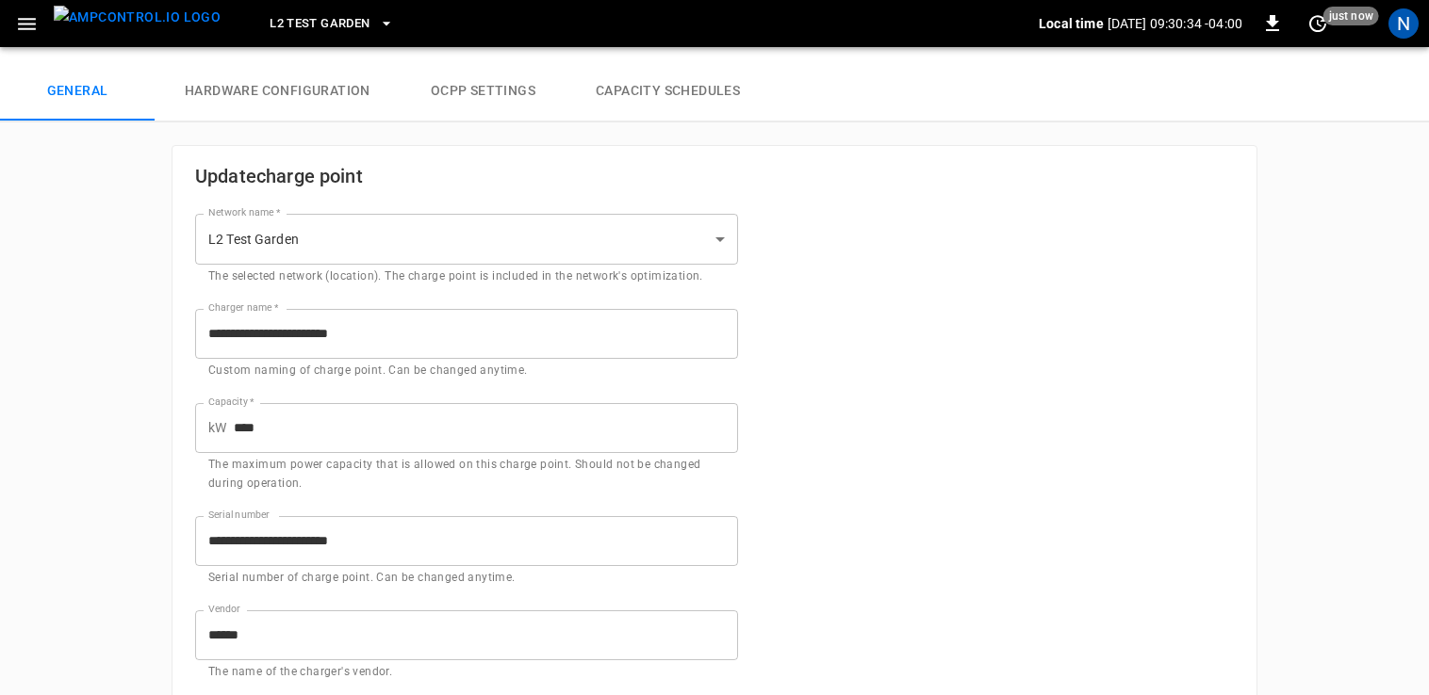
scroll to position [94, 0]
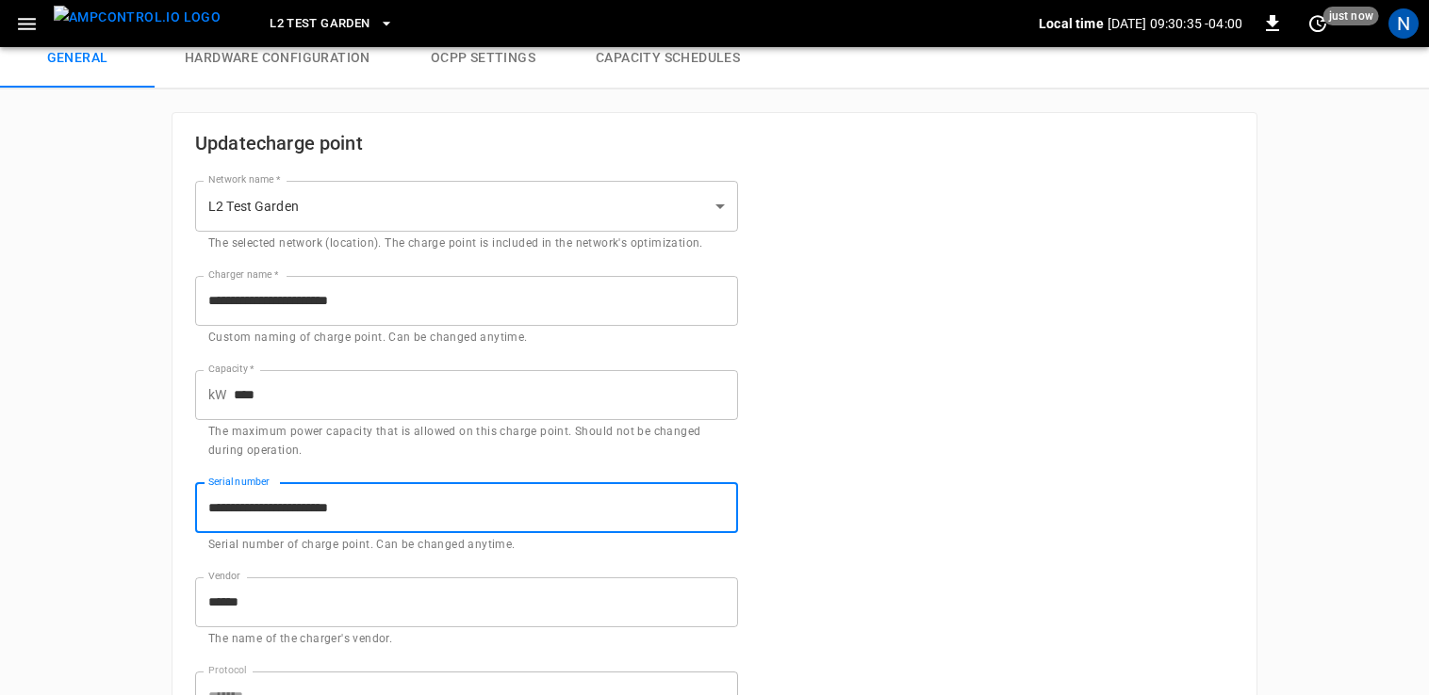
drag, startPoint x: 411, startPoint y: 511, endPoint x: 171, endPoint y: 533, distance: 240.4
click at [172, 533] on div "**********" at bounding box center [454, 508] width 565 height 94
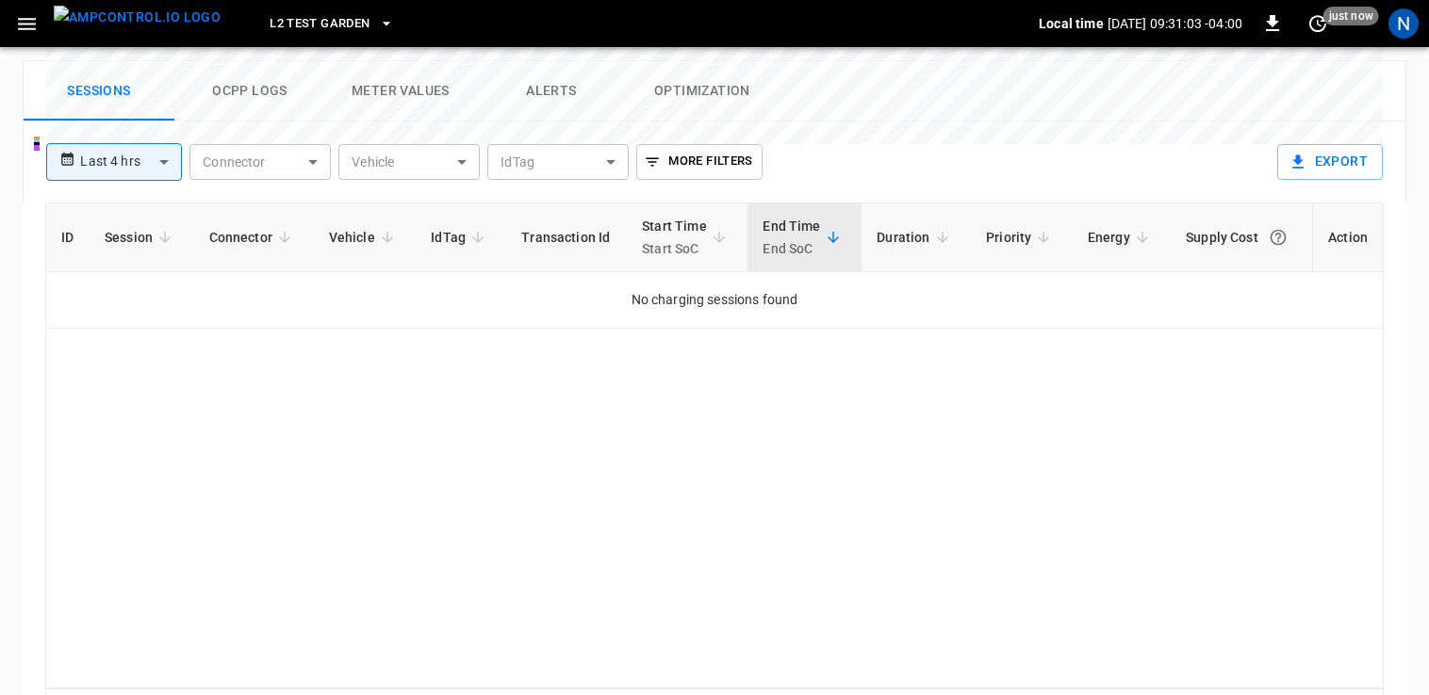
scroll to position [767, 0]
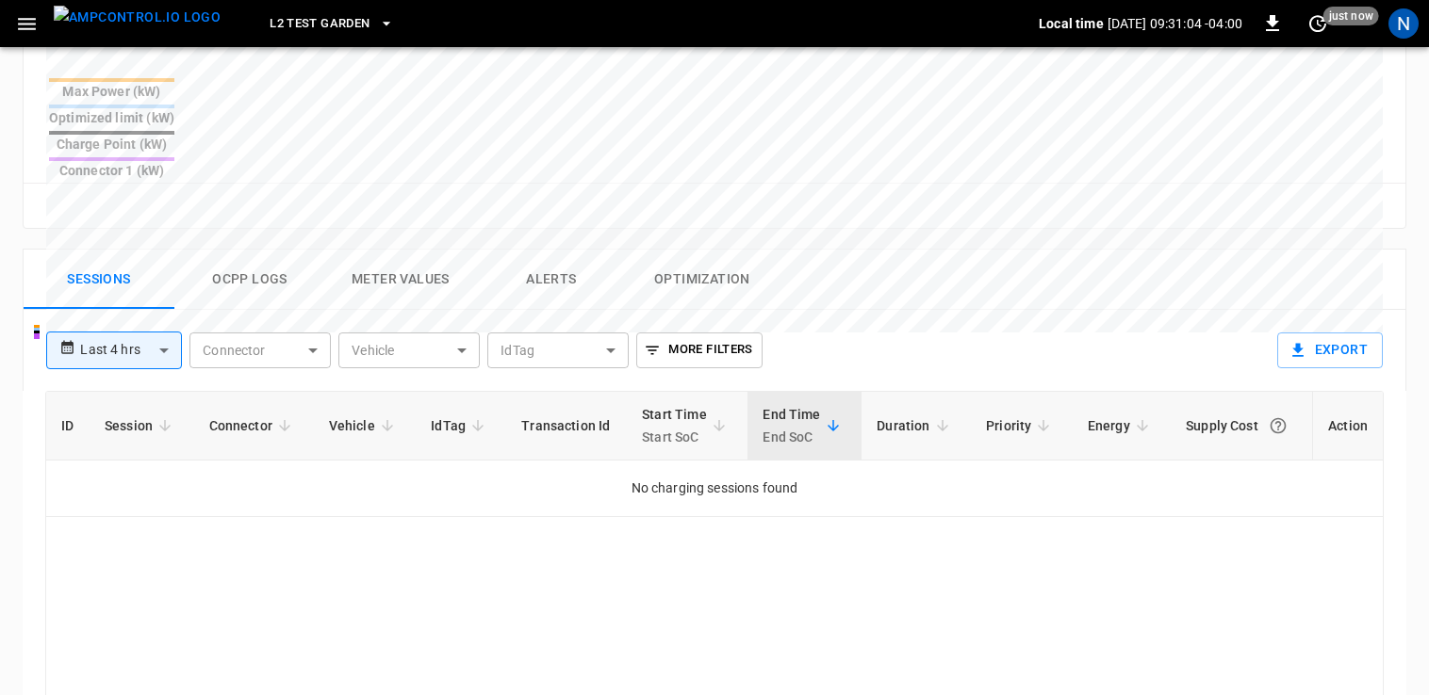
click at [215, 250] on button "Ocpp logs" at bounding box center [249, 280] width 151 height 60
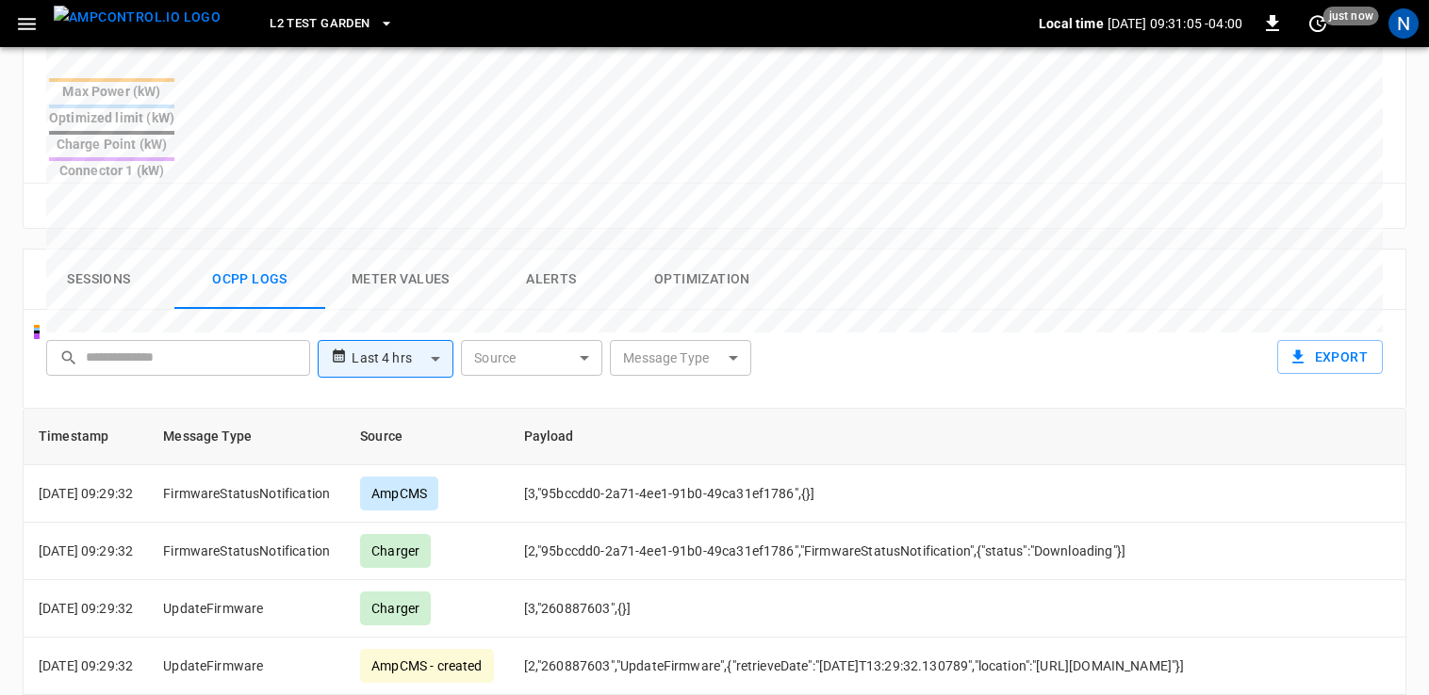
click at [922, 250] on div "Sessions Ocpp logs Meter Values Alerts Optimization" at bounding box center [714, 280] width 1381 height 60
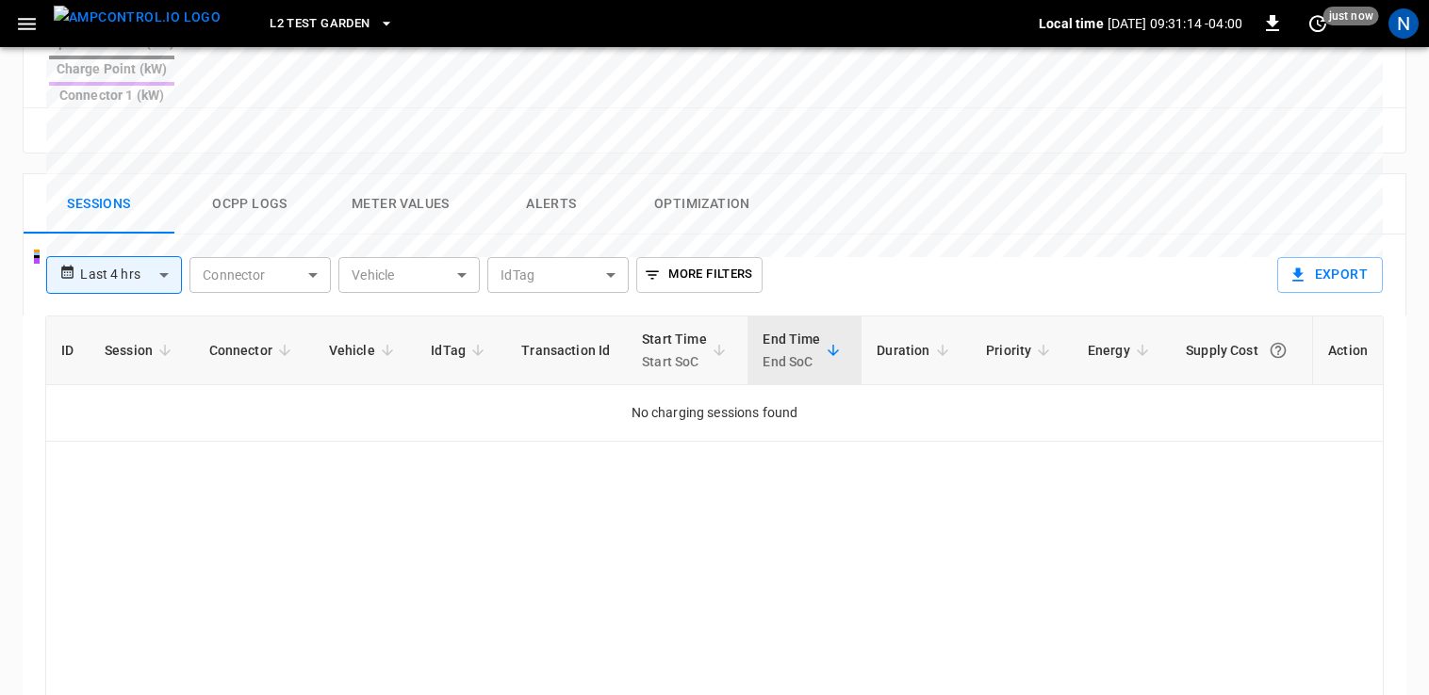
scroll to position [767, 0]
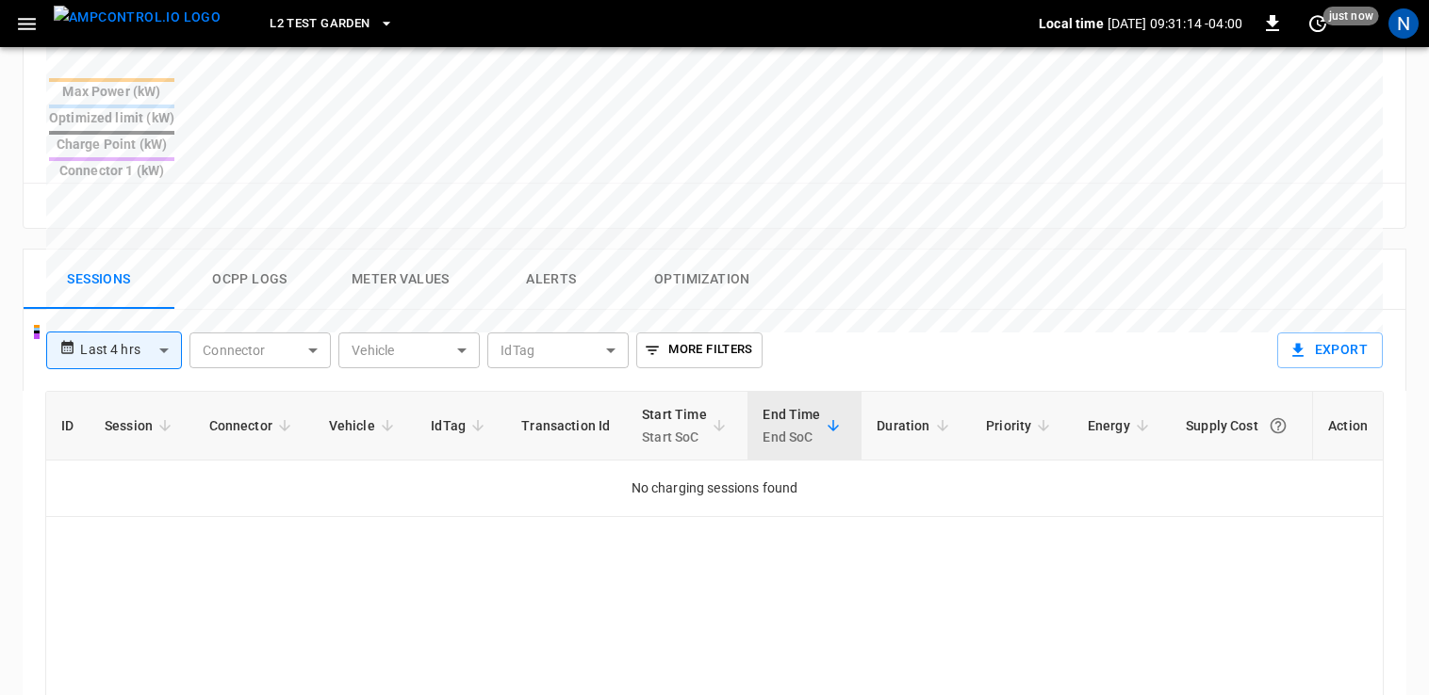
click at [261, 250] on button "Ocpp logs" at bounding box center [249, 280] width 151 height 60
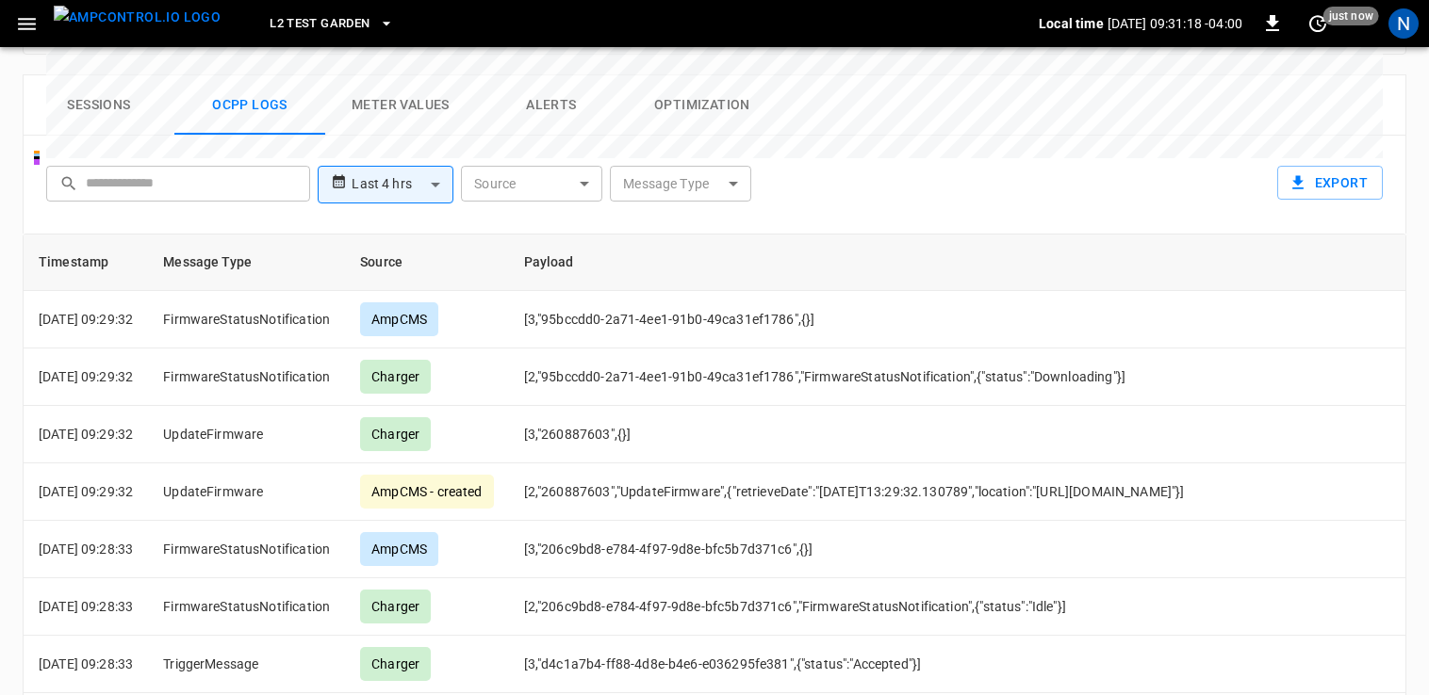
scroll to position [942, 0]
click at [1336, 21] on span "just now" at bounding box center [1351, 16] width 56 height 19
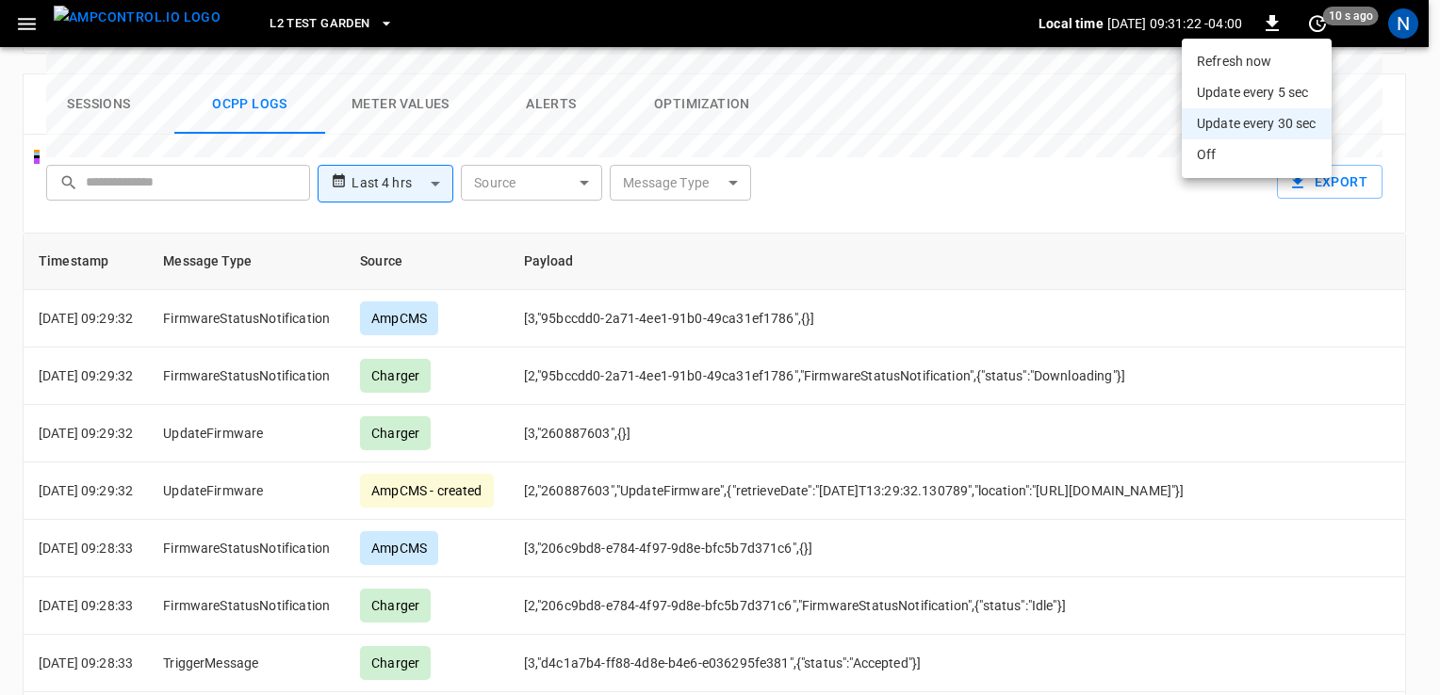
click at [1281, 90] on li "Update every 5 sec" at bounding box center [1257, 92] width 150 height 31
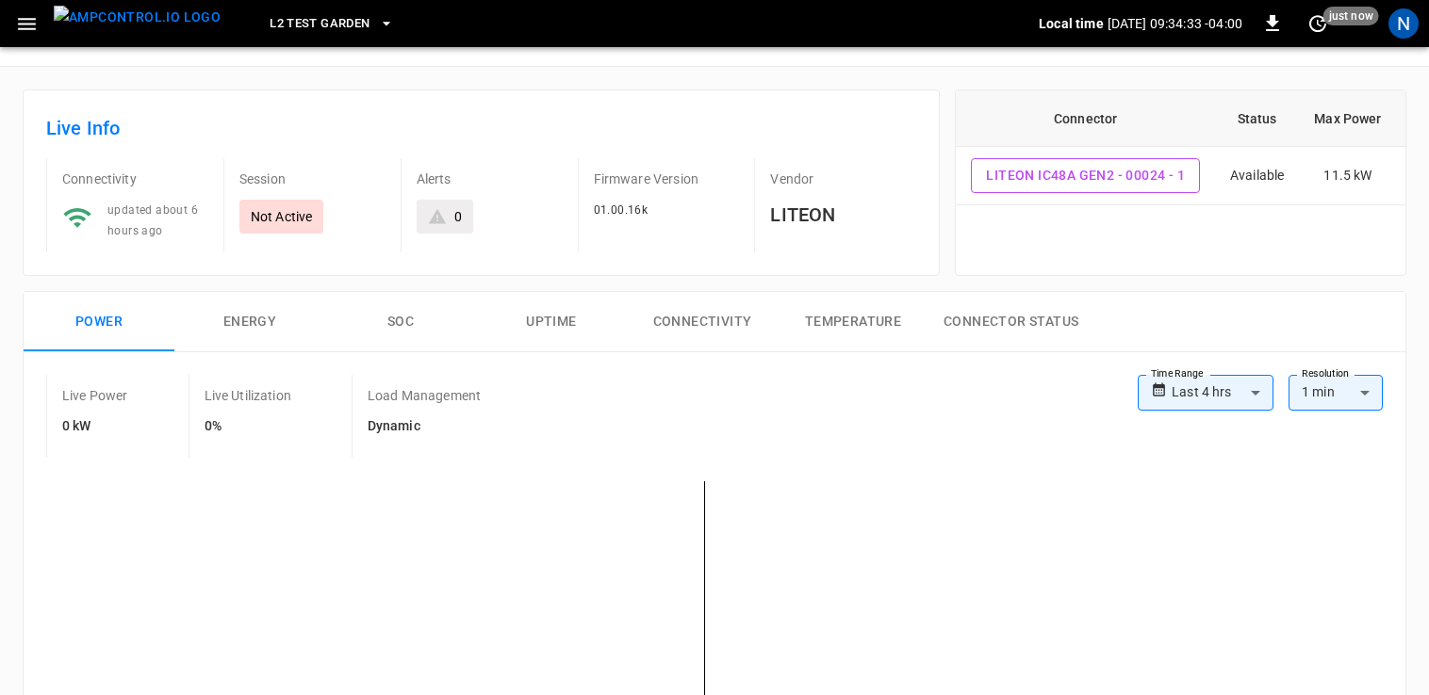
scroll to position [0, 0]
